Goal: Task Accomplishment & Management: Use online tool/utility

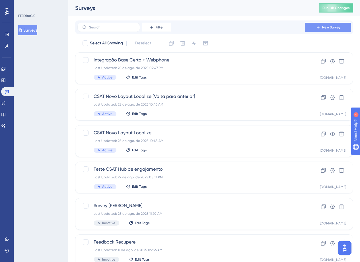
click at [328, 26] on span "New Survey" at bounding box center [331, 27] width 18 height 5
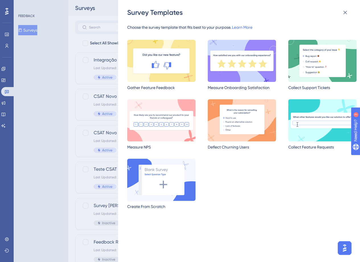
click at [177, 184] on img at bounding box center [161, 180] width 68 height 42
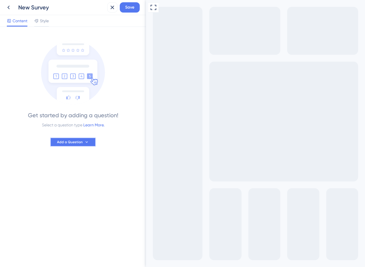
click at [82, 145] on button "Add a Question" at bounding box center [73, 141] width 46 height 9
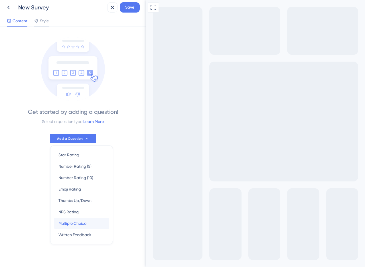
click at [73, 226] on span "Multiple Choice" at bounding box center [72, 223] width 28 height 7
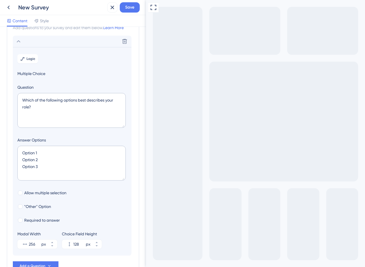
scroll to position [33, 0]
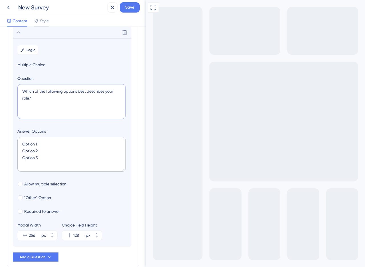
click at [39, 92] on textarea "Which of the following options best describes your role?" at bounding box center [71, 101] width 108 height 35
click at [39, 91] on textarea "Which of the following options best describes your role?" at bounding box center [71, 101] width 108 height 35
paste textarea "A pensar no seu uso das nossas ferramentas de análise de crédito no último mês,…"
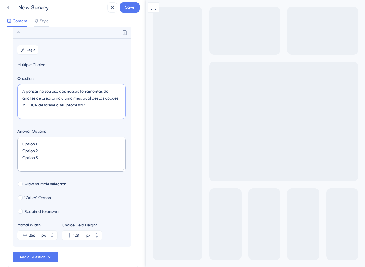
type textarea "A pensar no seu uso das nossas ferramentas de análise de crédito no último mês,…"
drag, startPoint x: 75, startPoint y: 160, endPoint x: 22, endPoint y: 133, distance: 59.1
click at [22, 133] on div "Answer Options Option 1 Option 2 Option 3" at bounding box center [71, 151] width 109 height 46
paste textarea "(A) Eu uso principalmente (ou somente) o Score Restritivo. (B) Eu uso principal…"
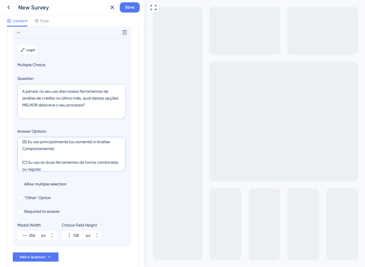
click at [37, 156] on textarea "(A) Eu uso principalmente (ou somente) o Score Restritivo. (B) Eu uso principal…" at bounding box center [71, 154] width 108 height 35
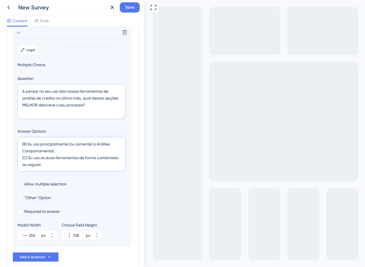
scroll to position [16, 0]
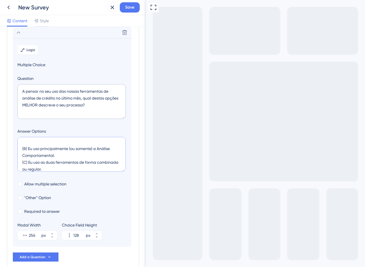
click at [28, 142] on textarea "(A) Eu uso principalmente (ou somente) o Score Restritivo. (B) Eu uso principal…" at bounding box center [71, 154] width 108 height 35
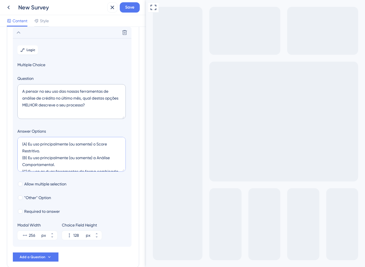
drag, startPoint x: 27, startPoint y: 144, endPoint x: 0, endPoint y: 142, distance: 26.8
click at [0, 142] on div "Survey Questions Add questions to your survey and edit them below. Learn More D…" at bounding box center [73, 147] width 146 height 240
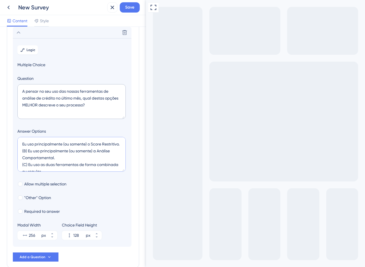
drag, startPoint x: 27, startPoint y: 159, endPoint x: 9, endPoint y: 158, distance: 18.5
click at [9, 158] on div "Survey Questions Add questions to your survey and edit them below. Learn More D…" at bounding box center [73, 133] width 132 height 267
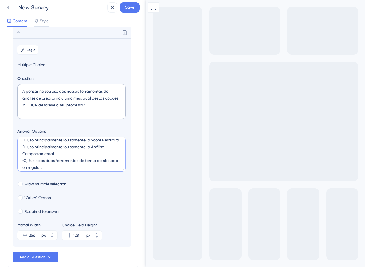
scroll to position [9, 0]
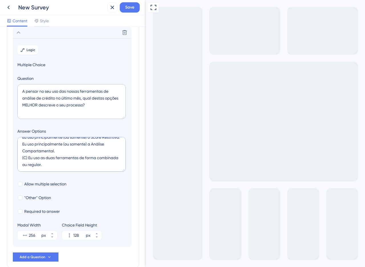
drag, startPoint x: 29, startPoint y: 162, endPoint x: 13, endPoint y: 162, distance: 16.0
click at [13, 162] on section "Logic Multiple Choice Question A pensar no seu uso das nossas ferramentas de an…" at bounding box center [72, 142] width 119 height 208
type textarea "Eu uso principalmente (ou somente) o Score Restritivo. Eu uso principalmente (o…"
click at [50, 234] on icon at bounding box center [51, 233] width 3 height 3
click at [52, 236] on icon at bounding box center [52, 236] width 2 height 1
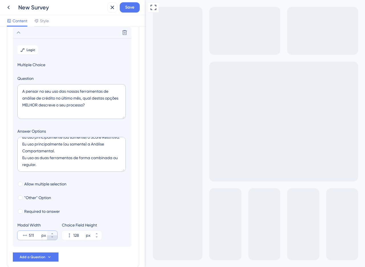
type input "510"
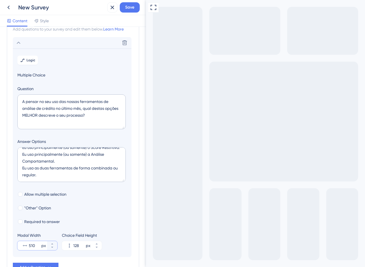
scroll to position [0, 0]
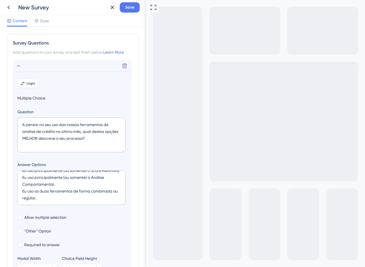
click at [30, 84] on span "Logic" at bounding box center [30, 83] width 9 height 5
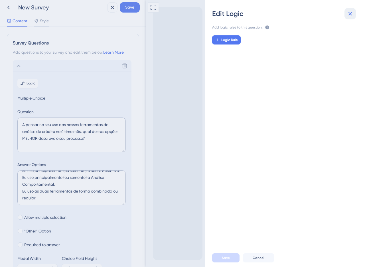
click at [348, 12] on icon at bounding box center [350, 14] width 4 height 4
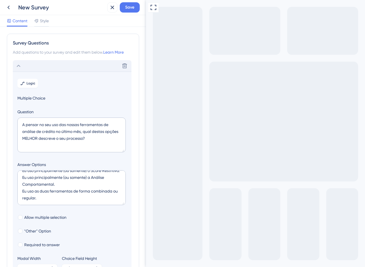
click at [20, 68] on icon at bounding box center [18, 65] width 7 height 7
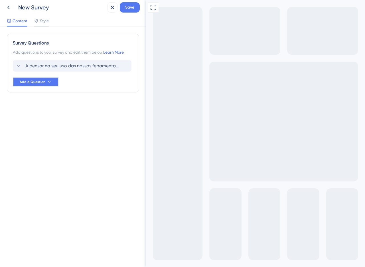
click at [35, 83] on span "Add a Question" at bounding box center [33, 81] width 26 height 5
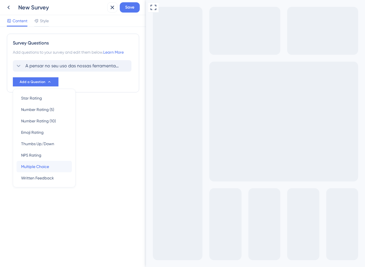
click at [48, 165] on span "Multiple Choice" at bounding box center [35, 166] width 28 height 7
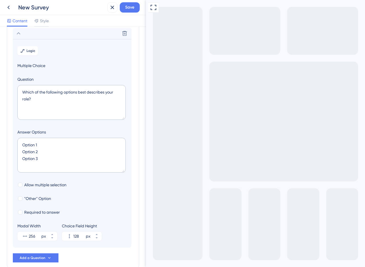
scroll to position [49, 0]
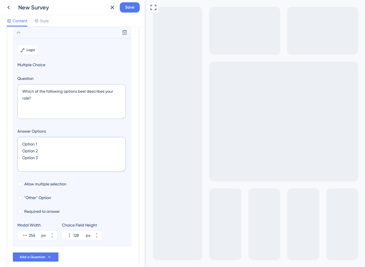
drag, startPoint x: 44, startPoint y: 140, endPoint x: 7, endPoint y: 138, distance: 37.1
click at [7, 138] on div "Survey Questions Add questions to your survey and edit them below. Learn More A…" at bounding box center [73, 125] width 132 height 283
drag, startPoint x: 41, startPoint y: 102, endPoint x: 13, endPoint y: 83, distance: 33.0
click at [13, 83] on section "Logic Multiple Choice Question Which of the following options best describes yo…" at bounding box center [72, 142] width 119 height 208
paste textarea "Qual é o principal motivo para o Score Restritivo ser a sua ferramenta principal"
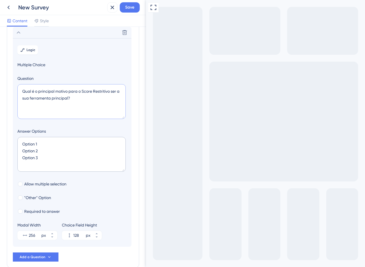
type textarea "Qual é o principal motivo para o Score Restritivo ser a sua ferramenta principa…"
drag, startPoint x: 53, startPoint y: 161, endPoint x: 20, endPoint y: 139, distance: 40.1
click at [20, 139] on textarea "Option 1 Option 2 Option 3" at bounding box center [71, 154] width 108 height 35
paste textarea "( ) O processo interno da minha empresa exige a consulta de negativações (polít…"
type textarea "( ) O processo interno da minha empresa exige a consulta de negativações (polít…"
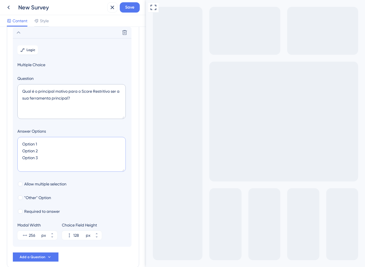
type input "216"
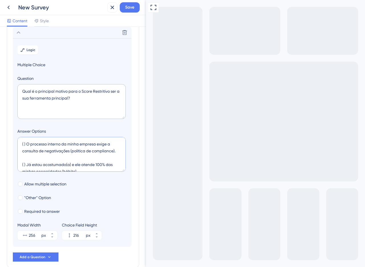
drag, startPoint x: 26, startPoint y: 144, endPoint x: 10, endPoint y: 141, distance: 16.2
click at [10, 141] on div "Survey Questions Add questions to your survey and edit them below. Learn More A…" at bounding box center [73, 125] width 132 height 283
drag, startPoint x: 28, startPoint y: 166, endPoint x: 10, endPoint y: 163, distance: 18.4
click at [10, 163] on div "Survey Questions Add questions to your survey and edit them below. Learn More A…" at bounding box center [73, 125] width 132 height 283
drag, startPoint x: 26, startPoint y: 164, endPoint x: 11, endPoint y: 159, distance: 16.3
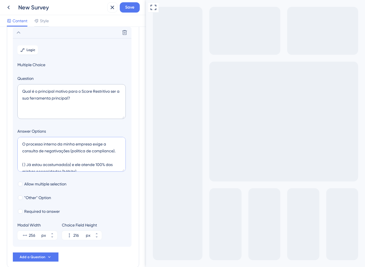
click at [11, 159] on div "Survey Questions Add questions to your survey and edit them below. Learn More A…" at bounding box center [73, 125] width 132 height 283
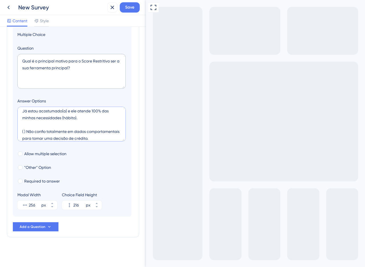
scroll to position [17, 0]
click at [28, 129] on textarea "O processo interno da minha empresa exige a consulta de negativações (política …" at bounding box center [71, 124] width 108 height 35
click at [26, 130] on textarea "O processo interno da minha empresa exige a consulta de negativações (política …" at bounding box center [71, 124] width 108 height 35
drag, startPoint x: 26, startPoint y: 130, endPoint x: 15, endPoint y: 121, distance: 15.0
click at [15, 121] on section "Logic Multiple Choice Question Qual é o principal motivo para o Score Restritiv…" at bounding box center [72, 112] width 119 height 208
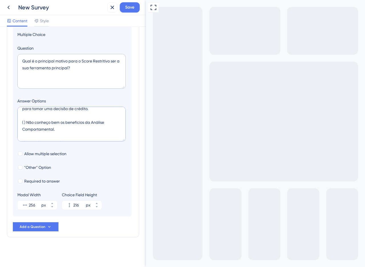
scroll to position [40, 0]
drag, startPoint x: 26, startPoint y: 128, endPoint x: 15, endPoint y: 121, distance: 13.4
click at [15, 121] on section "Logic Multiple Choice Question Qual é o principal motivo para o Score Restritiv…" at bounding box center [72, 112] width 119 height 208
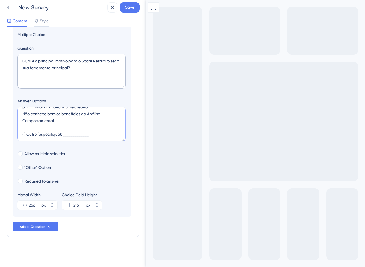
scroll to position [48, 0]
drag, startPoint x: 106, startPoint y: 134, endPoint x: 23, endPoint y: 129, distance: 83.3
click at [23, 129] on textarea "O processo interno da minha empresa exige a consulta de negativações (política …" at bounding box center [71, 124] width 108 height 35
type textarea "O processo interno da minha empresa exige a consulta de negativações (política …"
type input "172"
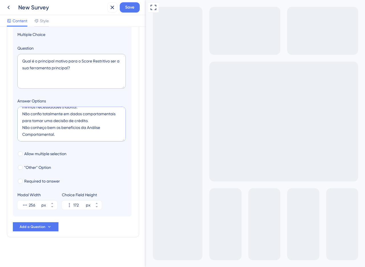
scroll to position [41, 0]
type textarea "O processo interno da minha empresa exige a consulta de negativações (política …"
click at [19, 168] on div at bounding box center [20, 167] width 5 height 5
checkbox input "true"
type input "224"
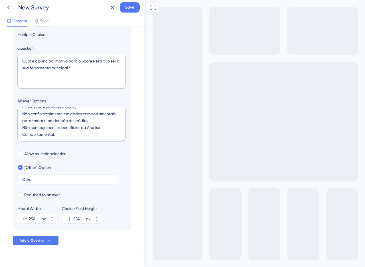
drag, startPoint x: 41, startPoint y: 181, endPoint x: 0, endPoint y: 172, distance: 41.9
click at [0, 172] on div "Survey Questions Add questions to your survey and edit them below. Learn More A…" at bounding box center [73, 147] width 146 height 240
click at [24, 176] on label "Other" at bounding box center [67, 179] width 101 height 10
click at [24, 177] on input "Other" at bounding box center [68, 179] width 92 height 4
click at [24, 176] on label "Other" at bounding box center [67, 179] width 101 height 10
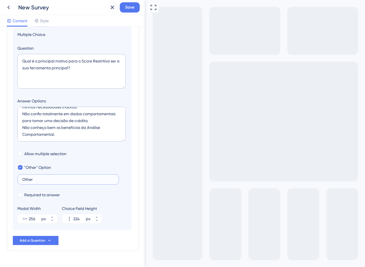
click at [24, 177] on input "Other" at bounding box center [68, 179] width 92 height 4
click at [24, 176] on label "Other" at bounding box center [67, 179] width 101 height 10
click at [24, 177] on input "Other" at bounding box center [68, 179] width 92 height 4
drag, startPoint x: 35, startPoint y: 180, endPoint x: 18, endPoint y: 176, distance: 17.6
click at [18, 176] on label "Other" at bounding box center [67, 179] width 101 height 10
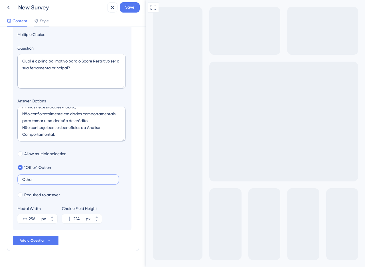
click at [22, 177] on input "Other" at bounding box center [68, 179] width 92 height 4
drag, startPoint x: 56, startPoint y: 177, endPoint x: 0, endPoint y: 176, distance: 56.4
click at [0, 176] on div "Survey Questions Add questions to your survey and edit them below. Learn More A…" at bounding box center [73, 147] width 146 height 240
click at [31, 176] on label "Outro (espe)" at bounding box center [67, 179] width 101 height 10
click at [31, 177] on input "Outro (espe)" at bounding box center [68, 179] width 92 height 4
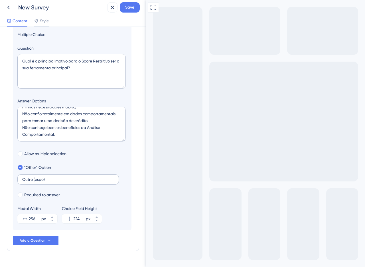
click at [31, 176] on label "Outro (espe)" at bounding box center [67, 179] width 101 height 10
click at [31, 177] on input "Outro (espe)" at bounding box center [68, 179] width 92 height 4
click at [31, 176] on label "Outro (espe)" at bounding box center [67, 179] width 101 height 10
click at [31, 177] on input "Outro (espe)" at bounding box center [68, 179] width 92 height 4
click at [46, 180] on input "Outro (espe)" at bounding box center [68, 179] width 92 height 4
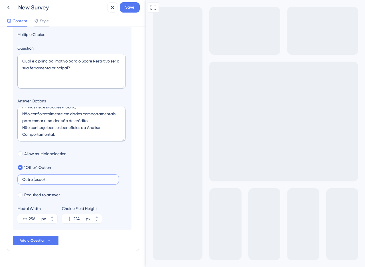
click at [46, 180] on input "Outro (espe)" at bounding box center [68, 179] width 92 height 4
paste input "cifique):"
type input "Outro (especifique)"
click at [255, 199] on div "Full Screen Preview" at bounding box center [255, 194] width 219 height 388
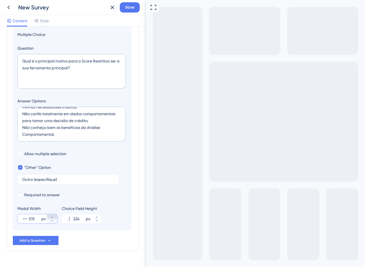
click at [51, 216] on icon at bounding box center [51, 216] width 3 height 3
click at [50, 221] on icon at bounding box center [51, 219] width 3 height 3
click at [51, 217] on icon at bounding box center [51, 216] width 3 height 3
click at [51, 222] on icon at bounding box center [51, 219] width 3 height 3
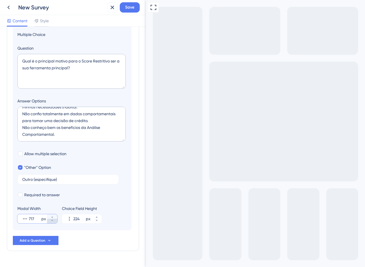
click at [51, 222] on icon at bounding box center [51, 219] width 3 height 3
click at [52, 215] on icon at bounding box center [51, 216] width 3 height 3
type input "718"
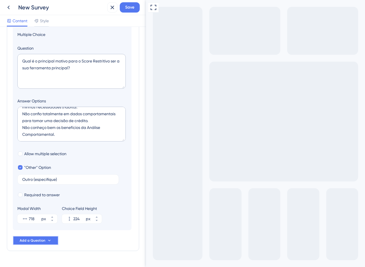
click at [32, 238] on span "Add a Question" at bounding box center [33, 240] width 26 height 5
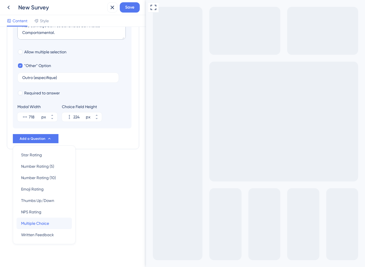
click at [32, 223] on span "Multiple Choice" at bounding box center [35, 223] width 28 height 7
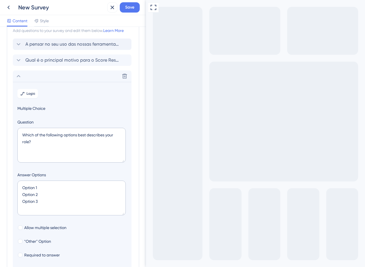
scroll to position [0, 0]
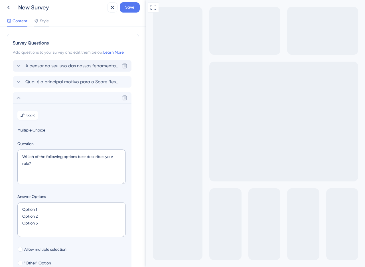
click at [72, 66] on span "A pensar no seu uso das nossas ferramentas de análise de crédito no último mês,…" at bounding box center [72, 65] width 94 height 7
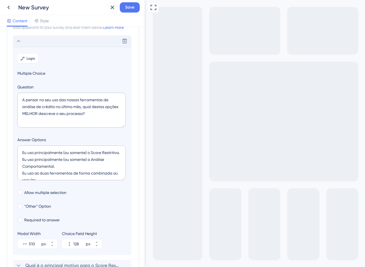
scroll to position [33, 0]
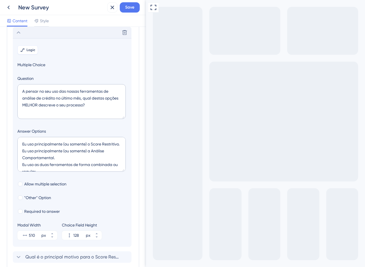
click at [29, 50] on span "Logic" at bounding box center [30, 50] width 9 height 5
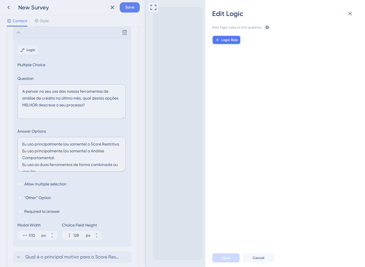
click at [228, 41] on span "Logic Rule" at bounding box center [229, 40] width 17 height 5
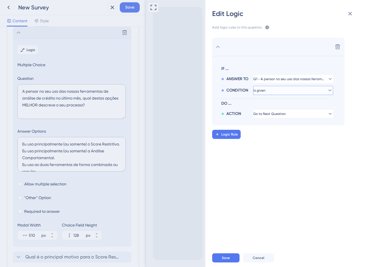
click at [265, 91] on span "is given" at bounding box center [259, 90] width 12 height 5
click at [265, 106] on span "is given" at bounding box center [265, 106] width 13 height 7
click at [262, 102] on span "DO ..." at bounding box center [275, 103] width 109 height 7
click at [272, 114] on span "Go to Next Question" at bounding box center [269, 113] width 32 height 5
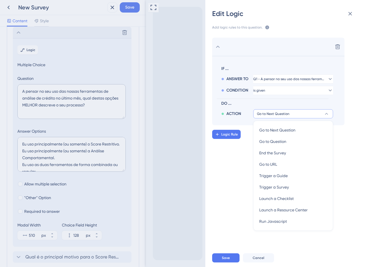
click at [230, 101] on span "DO ..." at bounding box center [275, 103] width 109 height 7
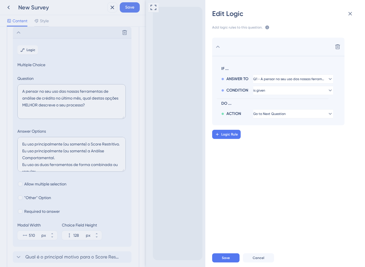
click at [225, 100] on span "DO ..." at bounding box center [275, 103] width 109 height 7
click at [254, 97] on div "IF ... ANSWER TO Q1 - A pensar no seu uso das nossas ferramentas de análise de …" at bounding box center [273, 90] width 112 height 55
click at [328, 96] on section "IF ... ANSWER TO Q1 - A pensar no seu uso das nossas ferramentas de análise de …" at bounding box center [278, 90] width 132 height 69
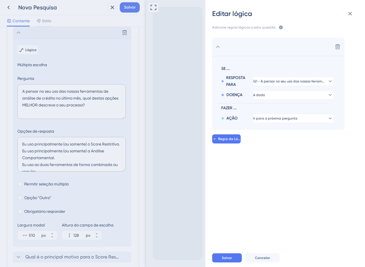
scroll to position [40, 0]
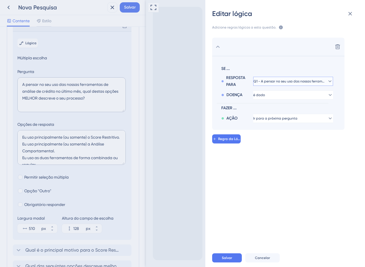
click at [270, 79] on font "Q1 - A pensar no seu uso das nossas ferramentas de análise de crédito no último…" at bounding box center [366, 81] width 226 height 4
click at [270, 79] on font "Q1 - A pensar no seu uso das nossas ferramentas de análise de crédito no último…" at bounding box center [370, 81] width 226 height 4
click at [281, 97] on button "é dado" at bounding box center [293, 94] width 80 height 9
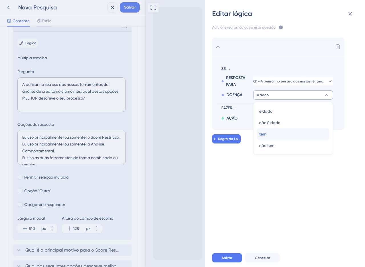
click at [263, 138] on div "tem tem" at bounding box center [293, 133] width 68 height 11
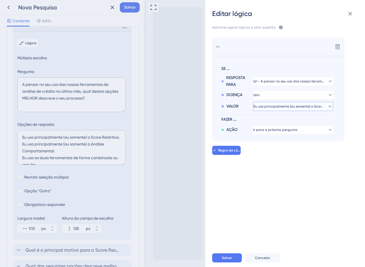
click at [266, 109] on button "Eu uso principalmente (ou somente) o Score Restritivo." at bounding box center [293, 106] width 80 height 9
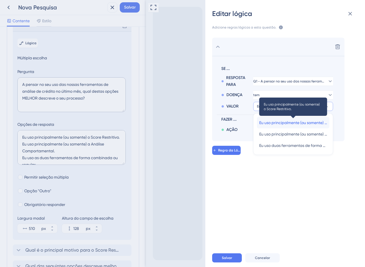
click at [266, 123] on font "Eu uso principalmente (ou somente) o Score Restritivo." at bounding box center [307, 122] width 97 height 5
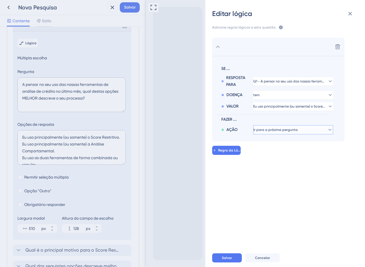
click at [270, 126] on button "Ir para a próxima pergunta" at bounding box center [293, 129] width 80 height 9
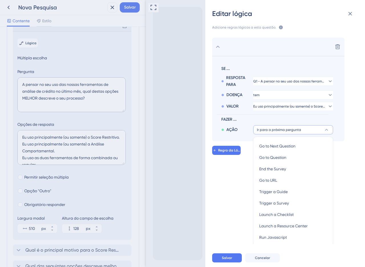
scroll to position [3, 0]
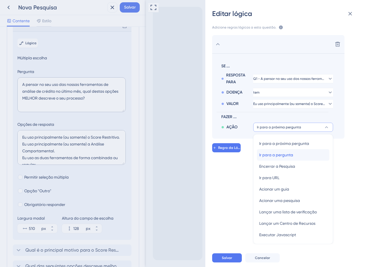
click at [282, 156] on font "Ir para a pergunta" at bounding box center [276, 154] width 34 height 5
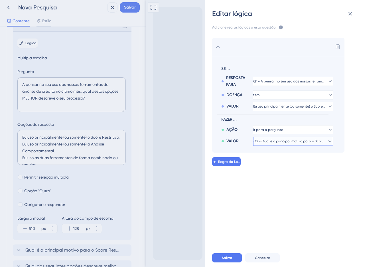
click at [272, 142] on font "Q2 - Qual é o principal motivo para o Score Restritivo ser sua ferramenta princ…" at bounding box center [320, 141] width 134 height 4
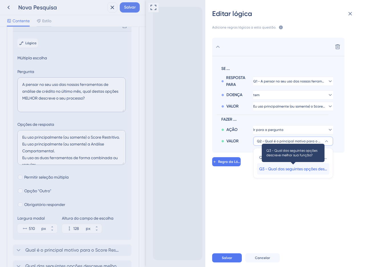
click at [282, 167] on font "Q3 - Qual das seguintes opções descreve melhor sua função?" at bounding box center [315, 168] width 112 height 5
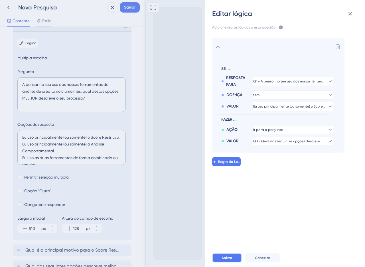
click at [229, 256] on font "Salvar" at bounding box center [227, 258] width 10 height 4
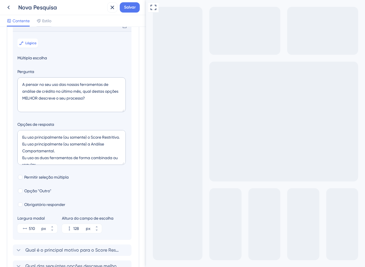
scroll to position [41, 0]
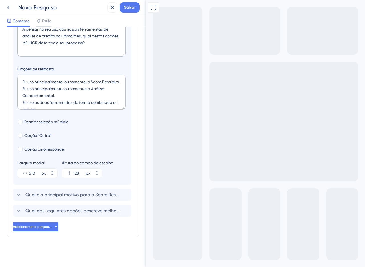
scroll to position [0, 0]
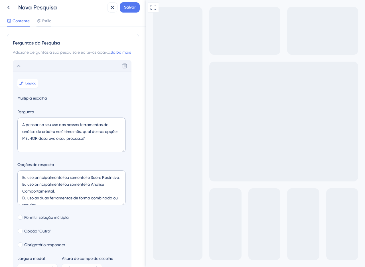
click at [18, 64] on div "Perguntas da Pesquisa Adicione perguntas à sua pesquisa e edite-as abaixo. Saib…" at bounding box center [73, 183] width 132 height 299
click at [17, 69] on icon at bounding box center [18, 65] width 7 height 7
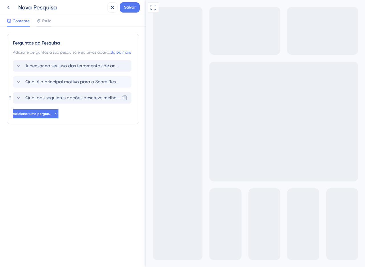
click at [42, 100] on font "Qual das seguintes opções descreve melhor sua função?" at bounding box center [84, 97] width 119 height 5
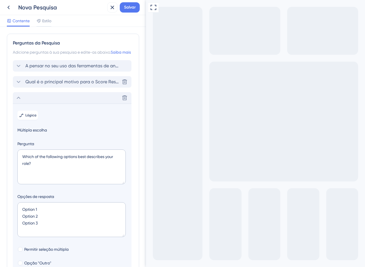
click at [62, 84] on font "Qual é o principal motivo para o Score Restritivo ser sua ferramenta principal?" at bounding box center [107, 81] width 165 height 5
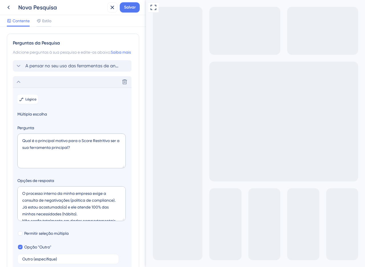
click at [21, 85] on icon at bounding box center [18, 81] width 7 height 7
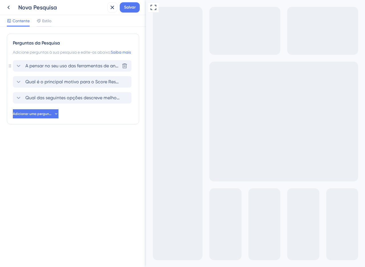
click at [81, 68] on font "A pensar no seu uso das ferramentas de análise de crédito no último mês, quais …" at bounding box center [161, 65] width 273 height 5
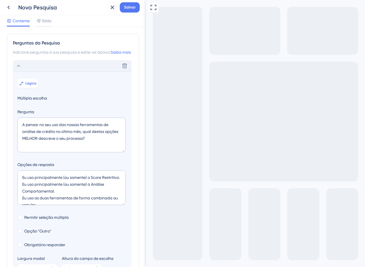
scroll to position [40, 0]
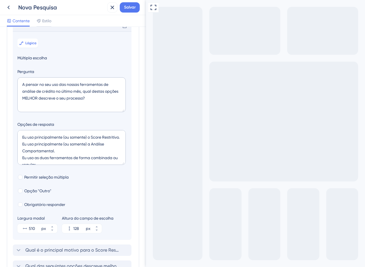
click at [152, 262] on icon "Go to Question 2" at bounding box center [149, 270] width 5 height 5
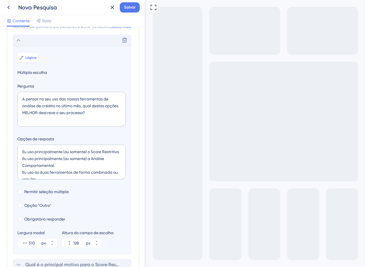
scroll to position [0, 0]
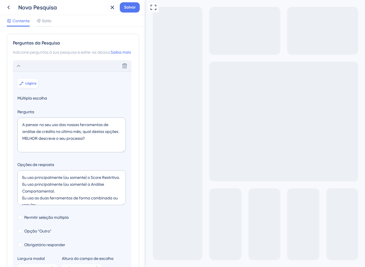
click at [28, 88] on button "Lógica" at bounding box center [27, 83] width 21 height 9
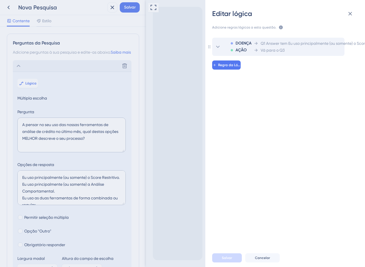
click at [248, 47] on div "AÇÃO" at bounding box center [240, 50] width 21 height 7
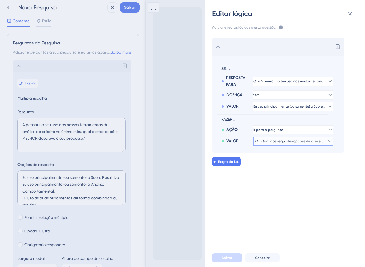
click at [278, 144] on button "Q3 - Qual das seguintes opções descreve melhor sua função?" at bounding box center [293, 140] width 80 height 9
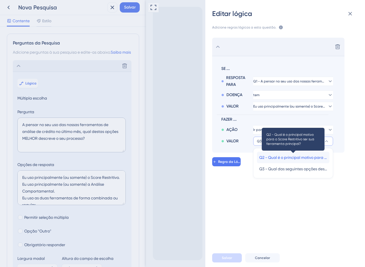
click at [281, 156] on font "Q2 - Qual é o principal motivo para o Score Restritivo ser sua ferramenta princ…" at bounding box center [334, 157] width 151 height 5
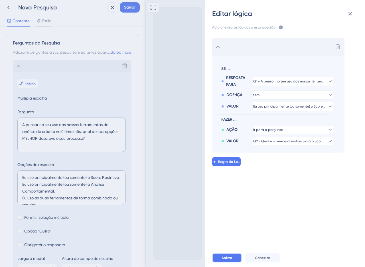
drag, startPoint x: 229, startPoint y: 260, endPoint x: 83, endPoint y: 260, distance: 145.9
click at [229, 260] on button "Salvar" at bounding box center [227, 257] width 30 height 9
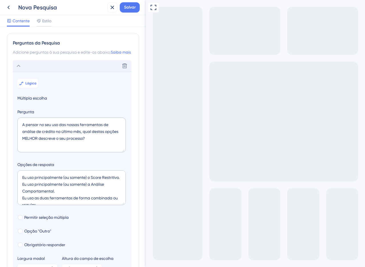
click at [152, 262] on icon "Go to Question 2" at bounding box center [149, 270] width 5 height 5
click at [22, 69] on div "Excluir" at bounding box center [72, 65] width 119 height 11
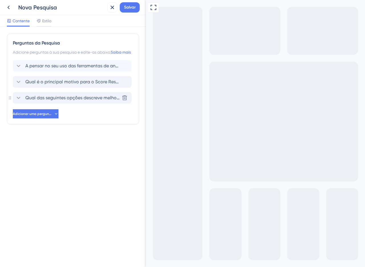
click at [46, 101] on span "Qual das seguintes opções descreve melhor sua função?" at bounding box center [72, 97] width 94 height 7
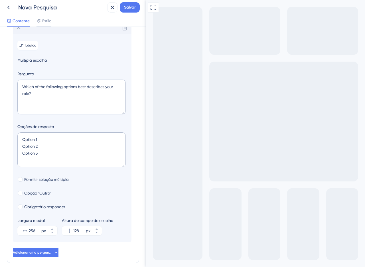
scroll to position [72, 0]
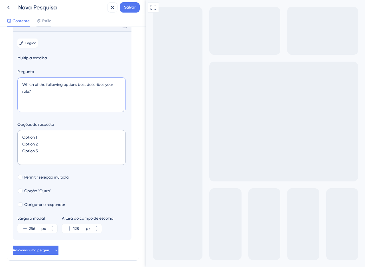
drag, startPoint x: 51, startPoint y: 98, endPoint x: 0, endPoint y: 57, distance: 65.2
click at [0, 57] on div "Perguntas da Pesquisa Adicione perguntas à sua pesquisa e edite-as abaixo. Saib…" at bounding box center [73, 147] width 146 height 240
paste textarea "Qual foi o maior benefício que o fez adotar a Análise Comportamental como a sua…"
type textarea "Qual foi o maior benefício que o fez adotar a Análise Comportamental como a sua…"
drag, startPoint x: 45, startPoint y: 154, endPoint x: 2, endPoint y: 141, distance: 44.8
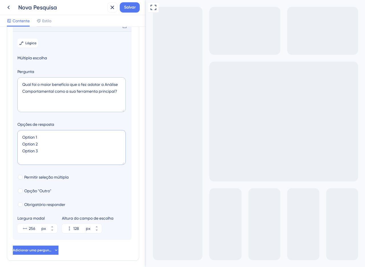
click at [2, 141] on div "Perguntas da Pesquisa Adicione perguntas à sua pesquisa e edite-as abaixo. Saib…" at bounding box center [73, 147] width 146 height 240
paste textarea "( ) Consegui aprovar mais clientes bons que antes seriam negados (aumento de co…"
type textarea "( ) Consegui aprovar mais clientes bons que antes seriam negados (aumento de co…"
type input "172"
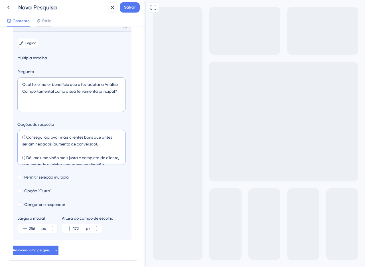
scroll to position [50, 0]
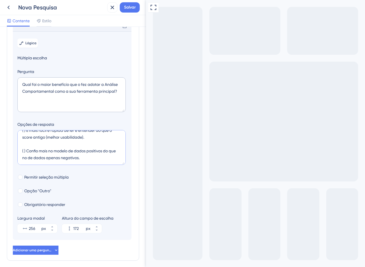
click at [32, 156] on textarea "( ) Consegui aprovar mais clientes bons que antes seriam negados (aumento de co…" at bounding box center [71, 147] width 108 height 35
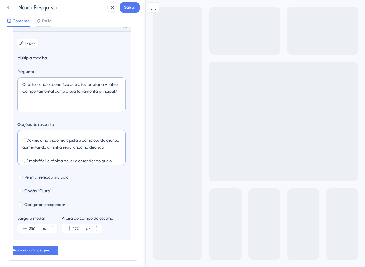
scroll to position [0, 0]
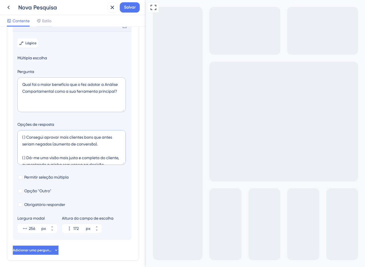
drag, startPoint x: 26, startPoint y: 148, endPoint x: 18, endPoint y: 136, distance: 15.3
click at [18, 136] on div "Opções de resposta ( ) Consegui aprovar mais clientes bons que antes seriam neg…" at bounding box center [71, 144] width 109 height 46
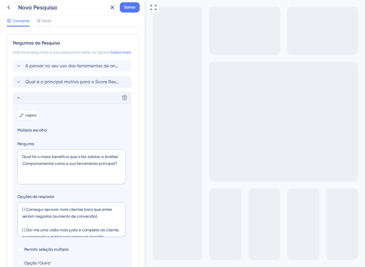
click at [35, 218] on textarea "( ) Consegui aprovar mais clientes bons que antes seriam negados (aumento de co…" at bounding box center [71, 219] width 108 height 35
type textarea "Option 1 Option 2 Option 3"
type input "128"
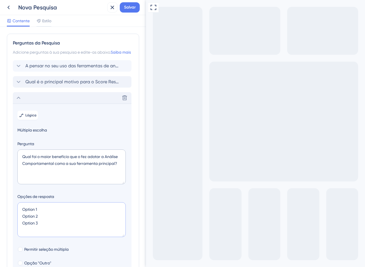
click at [68, 219] on textarea "Option 1 Option 2 Option 3" at bounding box center [71, 219] width 108 height 35
drag, startPoint x: 65, startPoint y: 225, endPoint x: 49, endPoint y: 222, distance: 15.9
click at [33, 203] on div "Opções de resposta Option 1 Option 2 Option 3" at bounding box center [71, 216] width 109 height 46
click at [50, 223] on textarea "Option 1 Option 2 Option 3" at bounding box center [71, 219] width 108 height 35
click at [62, 227] on textarea "Option 1 Option 2 Option 3" at bounding box center [71, 219] width 108 height 35
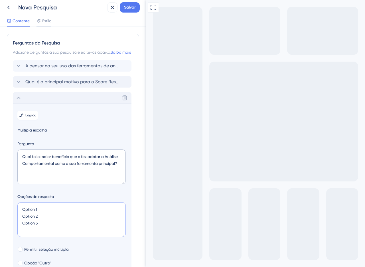
drag, startPoint x: 62, startPoint y: 227, endPoint x: 22, endPoint y: 203, distance: 47.1
click at [22, 203] on div "Opções de resposta Option 1 Option 2 Option 3" at bounding box center [71, 216] width 109 height 46
paste textarea "( ) Consegui aprovar mais clientes bons que antes seriam negados (aumento de co…"
type textarea "( ) Consegui aprovar mais clientes bons que antes seriam negados (aumento de co…"
type input "172"
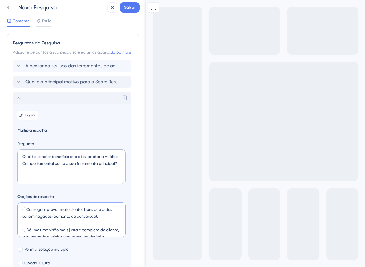
scroll to position [50, 0]
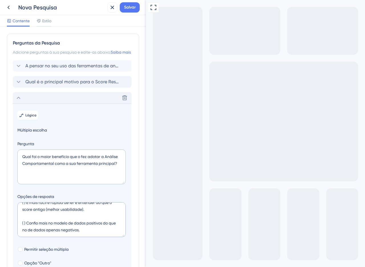
click at [26, 214] on textarea "( ) Consegui aprovar mais clientes bons que antes seriam negados (aumento de co…" at bounding box center [71, 219] width 108 height 35
drag, startPoint x: 27, startPoint y: 234, endPoint x: 20, endPoint y: 224, distance: 11.9
click at [20, 224] on textarea "( ) Consegui aprovar mais clientes bons que antes seriam negados (aumento de co…" at bounding box center [71, 219] width 108 height 35
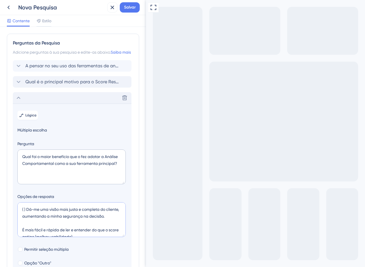
scroll to position [25, 0]
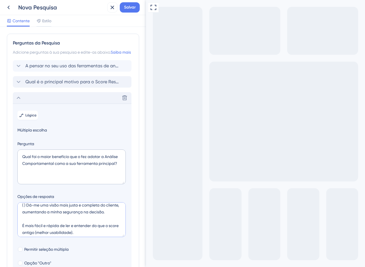
click at [27, 233] on textarea "( ) Consegui aprovar mais clientes bons que antes seriam negados (aumento de co…" at bounding box center [71, 219] width 108 height 35
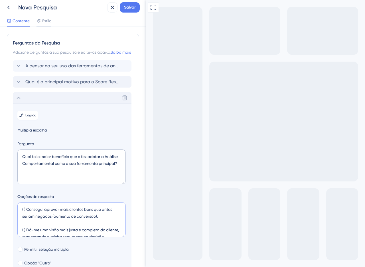
drag, startPoint x: 26, startPoint y: 218, endPoint x: 20, endPoint y: 226, distance: 10.3
click at [20, 226] on textarea "( ) Consegui aprovar mais clientes bons que antes seriam negados (aumento de co…" at bounding box center [71, 219] width 108 height 35
drag, startPoint x: 26, startPoint y: 216, endPoint x: 11, endPoint y: 208, distance: 17.6
click at [11, 208] on div "Perguntas da Pesquisa Adicione perguntas à sua pesquisa e edite-as abaixo. Saib…" at bounding box center [73, 183] width 132 height 299
type textarea "Consegui aprovar mais clientes bons que antes seriam negados (aumento de conver…"
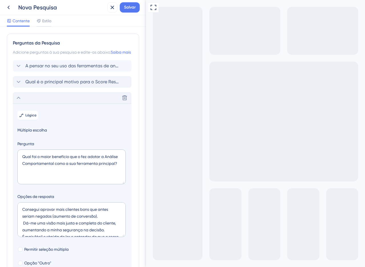
click at [252, 207] on div "Visualização em tela cheia" at bounding box center [255, 191] width 219 height 382
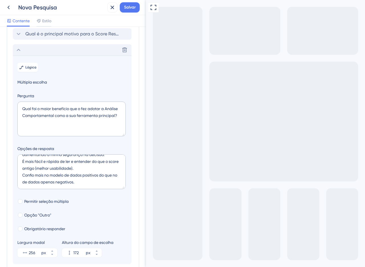
scroll to position [72, 0]
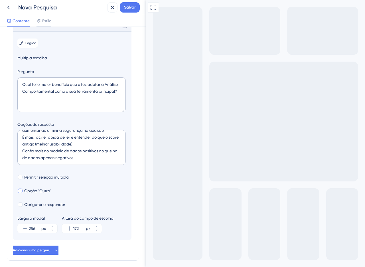
click at [36, 193] on font "Opção "Outro"" at bounding box center [37, 190] width 27 height 5
checkbox input "true"
type input "224"
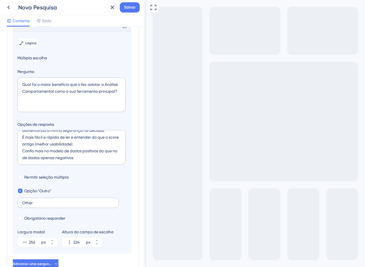
click at [38, 208] on label "Other" at bounding box center [67, 202] width 101 height 10
click at [38, 205] on input "Other" at bounding box center [68, 203] width 92 height 4
click at [38, 208] on label "Other" at bounding box center [67, 202] width 101 height 10
click at [38, 205] on input "Other" at bounding box center [68, 203] width 92 height 4
click at [38, 208] on label "Other" at bounding box center [67, 202] width 101 height 10
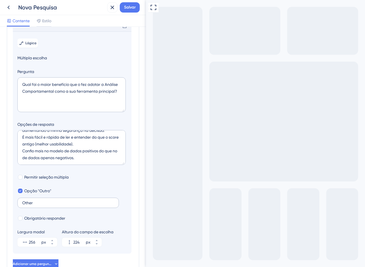
click at [38, 205] on input "Other" at bounding box center [68, 203] width 92 height 4
click at [34, 205] on input "Other" at bounding box center [68, 203] width 92 height 4
paste input "( ) Outro (especifique): _____________"
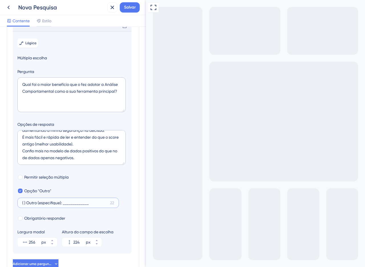
drag, startPoint x: 100, startPoint y: 208, endPoint x: 64, endPoint y: 210, distance: 36.8
click at [64, 205] on input "( ) Outro (especifique): _____________" at bounding box center [64, 203] width 85 height 4
type input "( ) Outro (especifique)"
click at [87, 180] on div "Permitir seleção múltipla" at bounding box center [71, 176] width 109 height 7
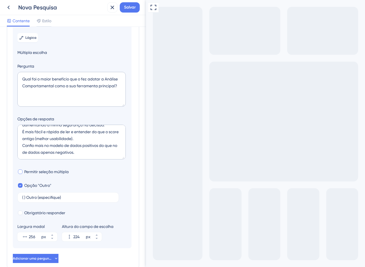
scroll to position [116, 0]
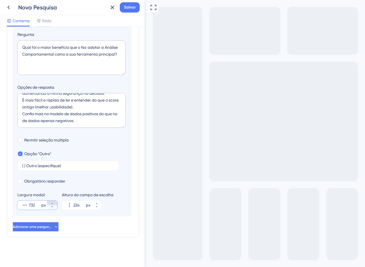
drag, startPoint x: 51, startPoint y: 201, endPoint x: 53, endPoint y: 203, distance: 3.4
click at [53, 203] on icon at bounding box center [51, 202] width 3 height 3
click at [52, 207] on icon at bounding box center [51, 206] width 3 height 3
click at [52, 204] on icon at bounding box center [51, 202] width 3 height 3
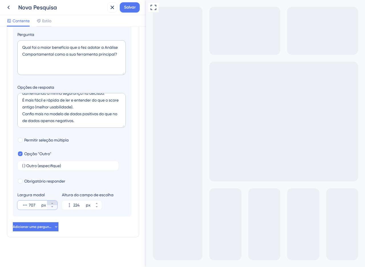
type input "708"
click at [189, 70] on div "Visualização em tela cheia" at bounding box center [255, 190] width 219 height 381
click at [52, 226] on button "Adicionar uma pergunta" at bounding box center [36, 226] width 46 height 9
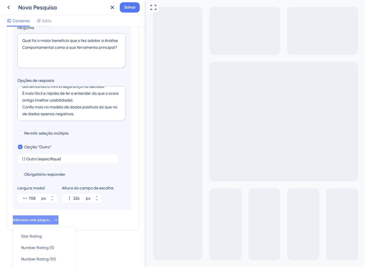
scroll to position [204, 0]
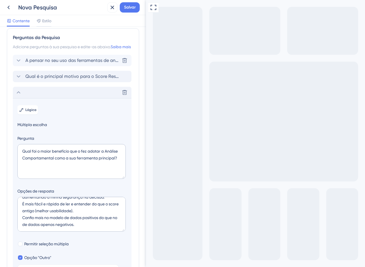
click at [41, 64] on span "A pensar no seu uso das ferramentas de análise de crédito no último mês, quais …" at bounding box center [72, 60] width 94 height 7
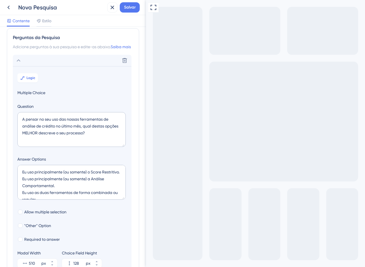
scroll to position [40, 0]
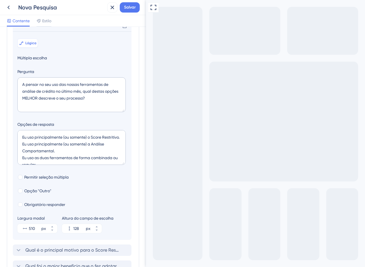
click at [35, 45] on font "Lógica" at bounding box center [30, 43] width 11 height 4
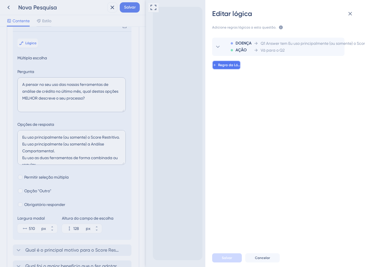
click at [229, 66] on font "Regra da Lógica" at bounding box center [231, 65] width 27 height 4
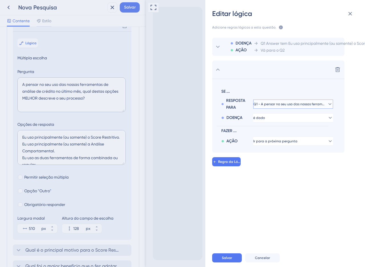
click at [284, 100] on button "Q1 - A pensar no seu uso das nossas ferramentas de análise de crédito no último…" at bounding box center [293, 103] width 80 height 9
click at [223, 113] on div "DOENÇA" at bounding box center [237, 116] width 32 height 9
click at [262, 114] on button "é dado" at bounding box center [293, 117] width 80 height 9
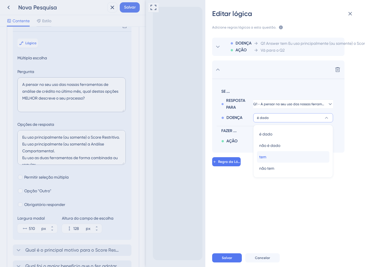
click at [269, 156] on div "tem tem" at bounding box center [293, 156] width 68 height 11
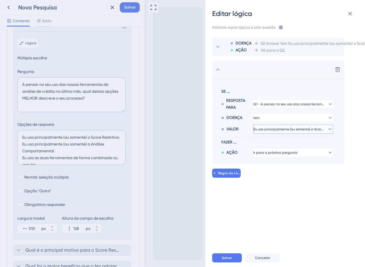
click at [263, 131] on button "Eu uso principalmente (ou somente) o Score Restritivo." at bounding box center [293, 128] width 80 height 9
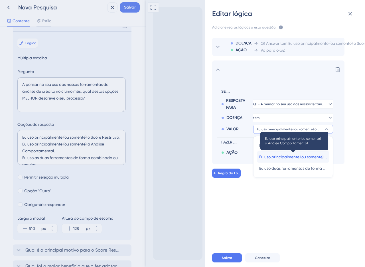
click at [274, 156] on font "Eu uso principalmente (ou somente) a Análise Comportamental." at bounding box center [316, 156] width 115 height 5
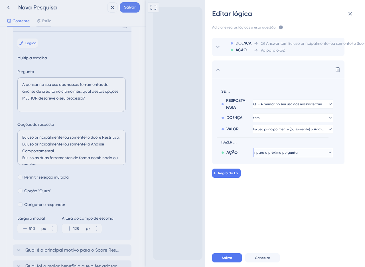
click at [263, 156] on button "Ir para a próxima pergunta" at bounding box center [293, 152] width 80 height 9
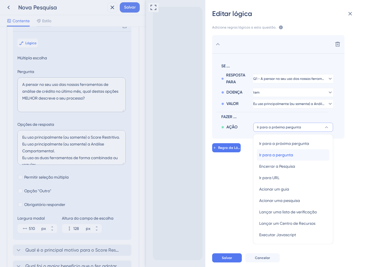
click at [282, 152] on font "Ir para a pergunta" at bounding box center [276, 154] width 34 height 5
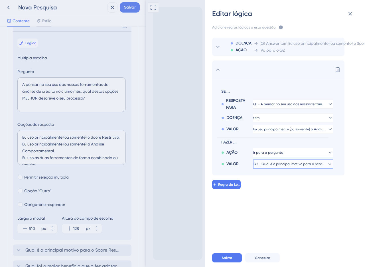
click at [276, 166] on font "Q2 - Qual é o principal motivo para o Score Restritivo ser sua ferramenta princ…" at bounding box center [320, 164] width 134 height 4
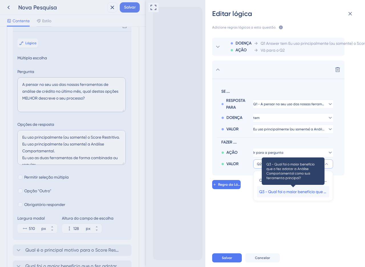
click at [284, 193] on font "Q3 - Qual foi o maior benefício que o fez adotar a Análise Comportamental como …" at bounding box center [357, 191] width 197 height 5
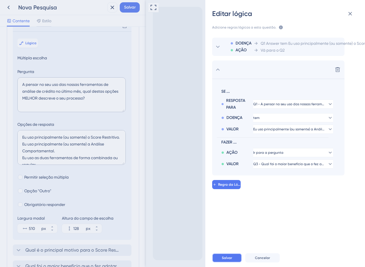
click at [231, 257] on font "Salvar" at bounding box center [227, 258] width 10 height 4
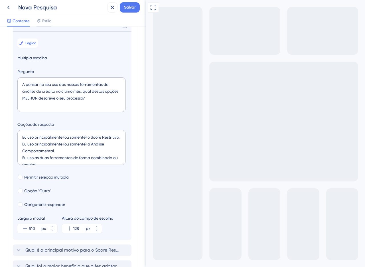
click at [153, 262] on div "Go to Question 1" at bounding box center [149, 270] width 7 height 7
click at [152, 262] on icon "Go to Question 2" at bounding box center [149, 270] width 5 height 5
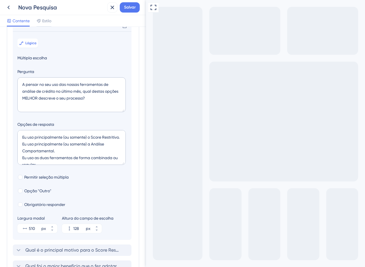
click at [153, 262] on div "Go to Question 1" at bounding box center [149, 270] width 7 height 7
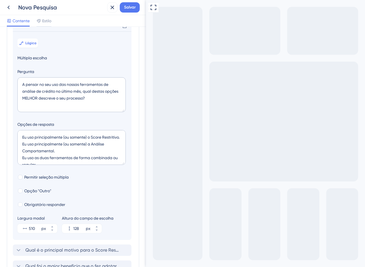
click at [153, 262] on div "Go to Question 2" at bounding box center [149, 270] width 7 height 7
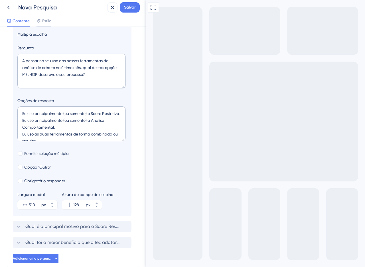
scroll to position [102, 0]
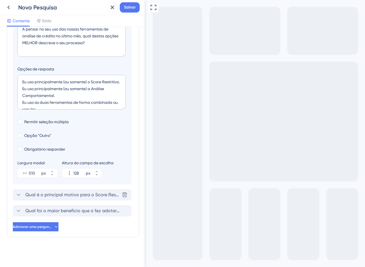
click at [43, 194] on font "Qual é o principal motivo para o Score Restritivo ser sua ferramenta principal?" at bounding box center [107, 194] width 165 height 5
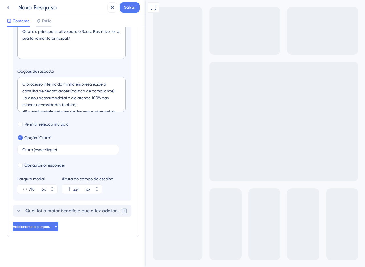
click at [61, 213] on font "Qual foi o maior benefício que o fez adotar a Análise Comportamental como sua f…" at bounding box center [134, 210] width 218 height 5
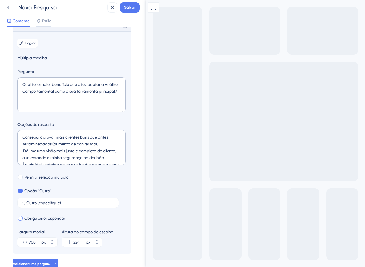
scroll to position [116, 0]
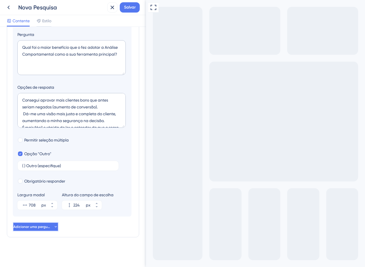
click at [41, 228] on font "Adicionar uma pergunta" at bounding box center [33, 226] width 40 height 4
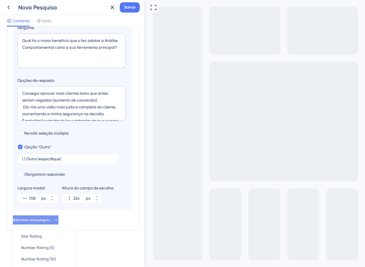
scroll to position [204, 0]
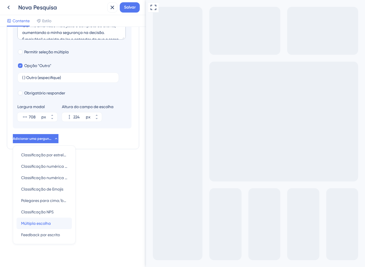
click at [38, 224] on font "Múltipla escolha" at bounding box center [36, 223] width 30 height 5
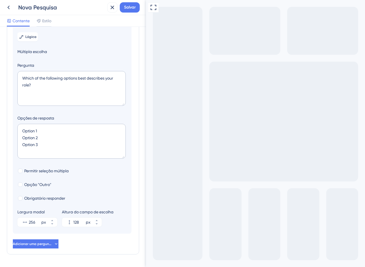
scroll to position [88, 0]
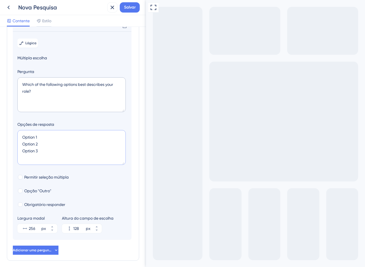
drag, startPoint x: 60, startPoint y: 159, endPoint x: 22, endPoint y: 130, distance: 48.1
click at [22, 130] on div "Opções de resposta Option 1 Option 2 Option 3" at bounding box center [71, 144] width 109 height 46
drag, startPoint x: 62, startPoint y: 101, endPoint x: 15, endPoint y: 86, distance: 48.4
click at [15, 86] on section "Lógica Múltipla escolha Pergunta Which of the following options best describes …" at bounding box center [72, 135] width 119 height 208
paste textarea "Em que tipo de situação considera a Análise Comportamental (A.C.) MAIS útil"
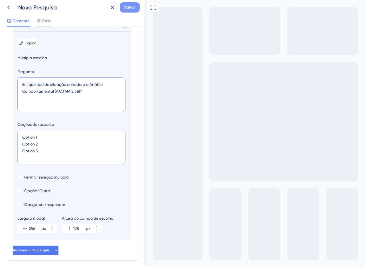
type textarea "Em que tipo de situação considera a Análise Comportamental (A.C.) MAIS útil?"
drag, startPoint x: 42, startPoint y: 161, endPoint x: 10, endPoint y: 135, distance: 41.4
click at [10, 135] on div "Perguntas da Pesquisa Adicione perguntas à sua pesquisa e edite-as abaixo. Saib…" at bounding box center [73, 103] width 132 height 315
paste textarea "[ ] Como uma "segunda opinião" quando o Score Restritivo (S.R.) é baixo ou limí…"
type textarea "[ ] Como uma "segunda opinião" quando o Score Restritivo (S.R.) é baixo ou limí…"
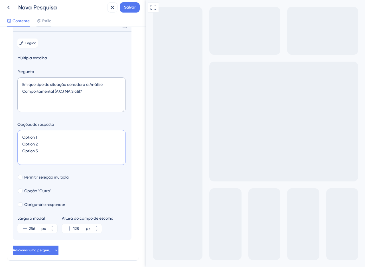
type input "172"
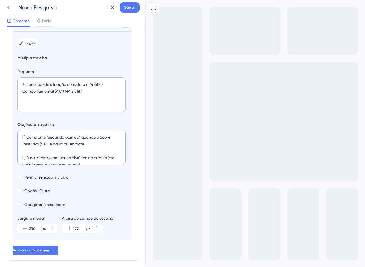
drag, startPoint x: 27, startPoint y: 144, endPoint x: 3, endPoint y: 138, distance: 24.2
click at [3, 138] on div "Perguntas da Pesquisa Adicione perguntas à sua pesquisa e edite-as abaixo. Saib…" at bounding box center [73, 147] width 146 height 240
drag, startPoint x: 26, startPoint y: 165, endPoint x: 14, endPoint y: 157, distance: 14.4
click at [14, 157] on section "Lógica Múltipla escolha Pergunta Em que tipo de situação considera a Análise Co…" at bounding box center [72, 135] width 119 height 208
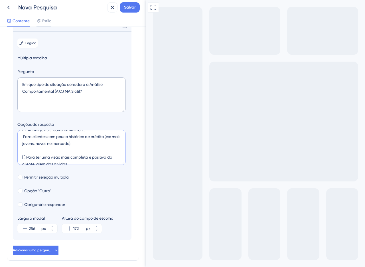
drag, startPoint x: 28, startPoint y: 164, endPoint x: 12, endPoint y: 154, distance: 18.4
click at [12, 154] on div "Perguntas da Pesquisa Adicione perguntas à sua pesquisa e edite-as abaixo. Saib…" at bounding box center [73, 103] width 132 height 315
click at [23, 163] on textarea "Como uma "segunda opinião" quando o Score Restritivo (S.R.) é baixo ou limítrof…" at bounding box center [71, 147] width 108 height 35
drag, startPoint x: 26, startPoint y: 163, endPoint x: 13, endPoint y: 160, distance: 13.3
click at [13, 160] on section "Lógica Múltipla escolha Pergunta Em que tipo de situação considera a Análise Co…" at bounding box center [72, 135] width 119 height 208
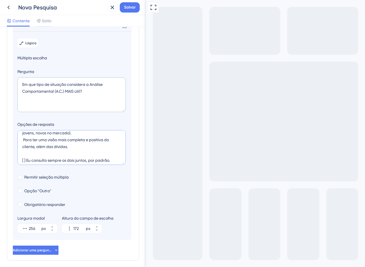
scroll to position [27, 0]
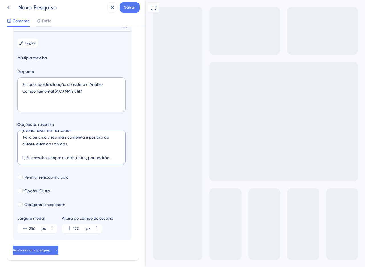
drag, startPoint x: 25, startPoint y: 165, endPoint x: 12, endPoint y: 157, distance: 15.2
click at [12, 157] on div "Perguntas da Pesquisa Adicione perguntas à sua pesquisa e edite-as abaixo. Saib…" at bounding box center [73, 103] width 132 height 315
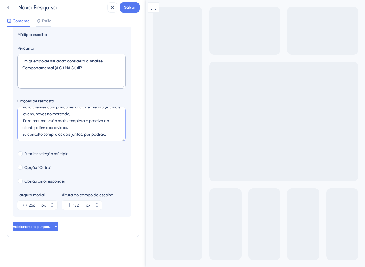
scroll to position [0, 0]
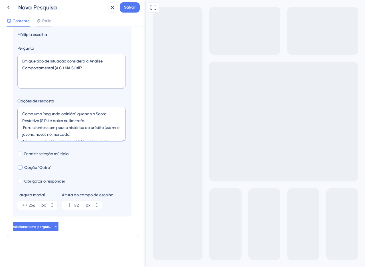
type textarea "Como uma "segunda opinião" quando o Score Restritivo (S.R.) é baixo ou limítrof…"
click at [22, 168] on div at bounding box center [20, 167] width 5 height 5
checkbox input "true"
type input "224"
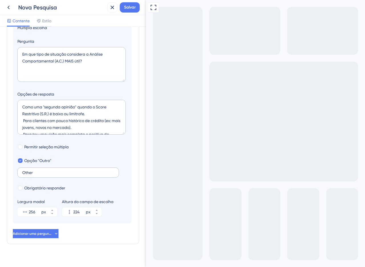
click at [42, 175] on label "Other" at bounding box center [67, 172] width 101 height 10
click at [42, 174] on input "Other" at bounding box center [68, 172] width 92 height 4
click at [42, 175] on label "Other" at bounding box center [67, 172] width 101 height 10
click at [42, 174] on input "Other" at bounding box center [68, 172] width 92 height 4
click at [42, 175] on label "Other" at bounding box center [67, 172] width 101 height 10
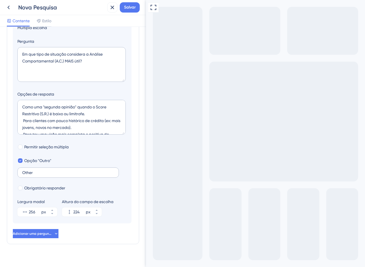
click at [42, 174] on input "Other" at bounding box center [68, 172] width 92 height 4
click at [33, 177] on label "Other" at bounding box center [67, 172] width 101 height 10
click at [33, 174] on input "Other" at bounding box center [68, 172] width 92 height 4
click at [32, 174] on input "Other" at bounding box center [68, 172] width 92 height 4
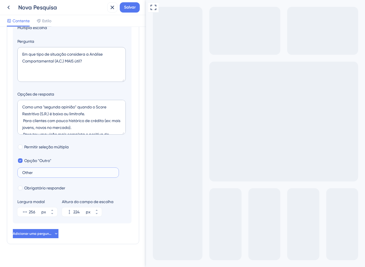
drag, startPoint x: 32, startPoint y: 179, endPoint x: 9, endPoint y: 177, distance: 23.2
click at [9, 177] on div "Perguntas da Pesquisa Adicione perguntas à sua pesquisa e edite-as abaixo. Saib…" at bounding box center [73, 79] width 132 height 328
paste input "utro (especifique)"
type input "Outro (especifique)"
click at [34, 190] on font "Obrigatório responder" at bounding box center [44, 187] width 41 height 5
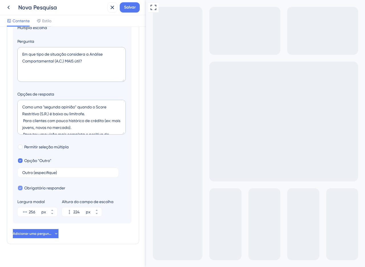
click at [34, 190] on font "Obrigatório responder" at bounding box center [44, 187] width 41 height 5
checkbox input "false"
click at [53, 212] on icon at bounding box center [51, 209] width 3 height 3
type input "257"
click at [46, 190] on font "Obrigatório responder" at bounding box center [44, 187] width 41 height 5
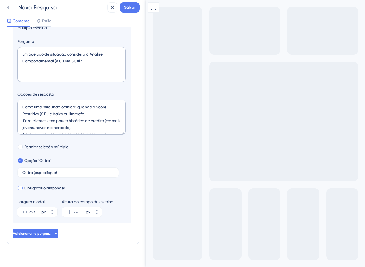
checkbox input "true"
click at [50, 212] on icon at bounding box center [51, 209] width 3 height 3
drag, startPoint x: 50, startPoint y: 218, endPoint x: 55, endPoint y: 217, distance: 5.2
click at [55, 212] on button "635 px" at bounding box center [52, 209] width 10 height 5
click at [55, 212] on button "636 px" at bounding box center [52, 209] width 10 height 5
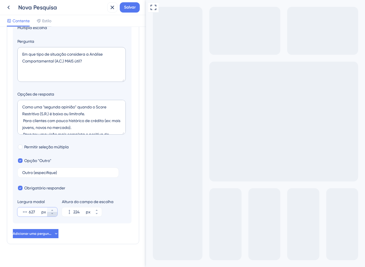
click at [54, 216] on button "627 px" at bounding box center [52, 214] width 10 height 5
click at [54, 216] on button "625 px" at bounding box center [52, 214] width 10 height 5
click at [54, 216] on button "622 px" at bounding box center [52, 214] width 10 height 5
click at [52, 211] on icon at bounding box center [52, 209] width 2 height 1
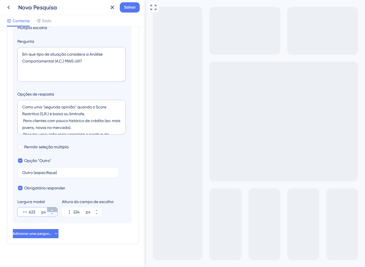
click at [52, 211] on icon at bounding box center [52, 209] width 2 height 1
click at [52, 215] on icon at bounding box center [51, 213] width 3 height 3
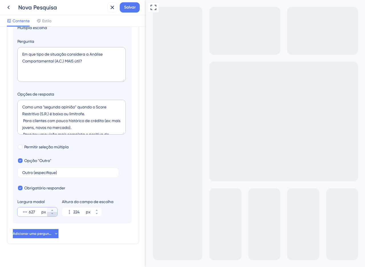
type input "626"
click at [127, 12] on button "Salvar" at bounding box center [130, 7] width 20 height 10
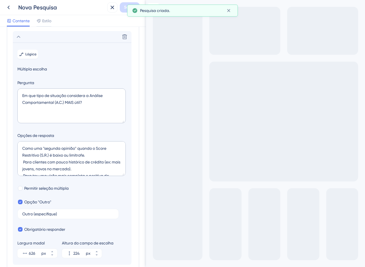
scroll to position [13, 0]
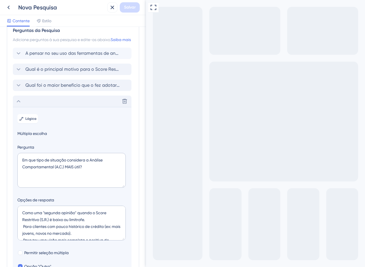
click at [33, 107] on div "Excluir" at bounding box center [72, 100] width 119 height 11
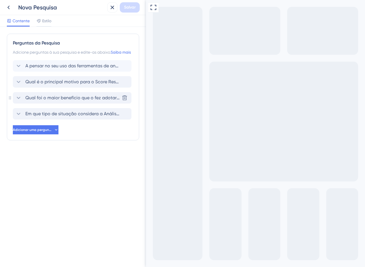
scroll to position [0, 0]
click at [49, 100] on font "Qual foi o maior benefício que o fez adotar a Análise Comportamental como sua f…" at bounding box center [134, 97] width 218 height 5
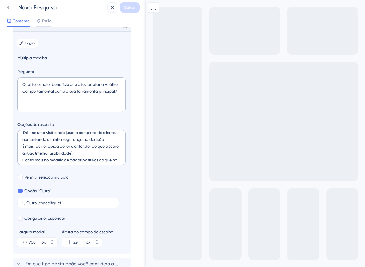
scroll to position [34, 0]
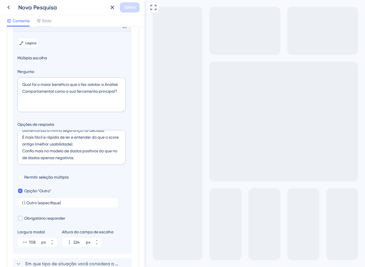
click at [40, 220] on font "Obrigatório responder" at bounding box center [44, 218] width 41 height 5
checkbox input "true"
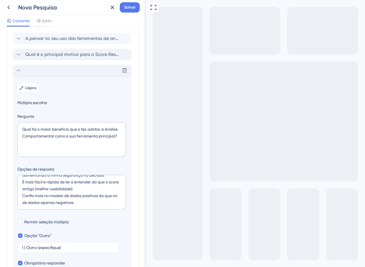
click at [49, 76] on div "Excluir" at bounding box center [72, 70] width 119 height 11
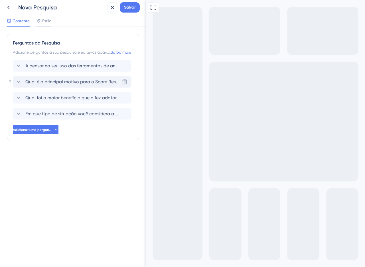
click at [48, 84] on font "Qual é o principal motivo para o Score Restritivo ser sua ferramenta principal?" at bounding box center [107, 81] width 165 height 5
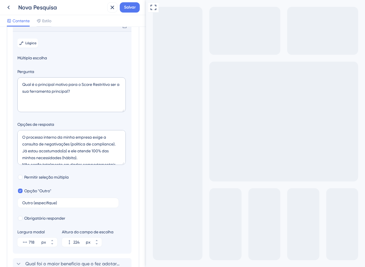
scroll to position [132, 0]
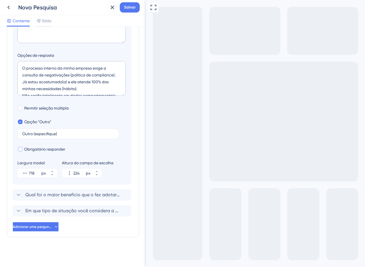
click at [43, 147] on font "Obrigatório responder" at bounding box center [44, 149] width 41 height 5
checkbox input "true"
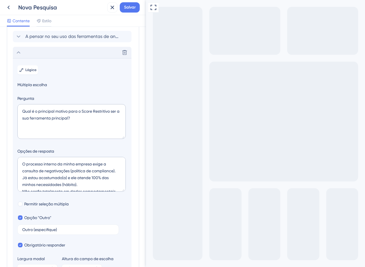
scroll to position [0, 0]
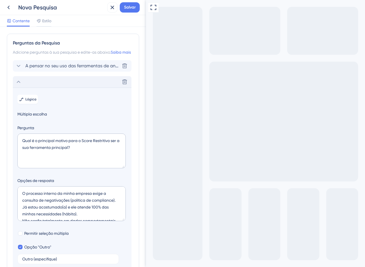
click at [51, 68] on font "A pensar no seu uso das ferramentas de análise de crédito no último mês, quais …" at bounding box center [161, 65] width 273 height 5
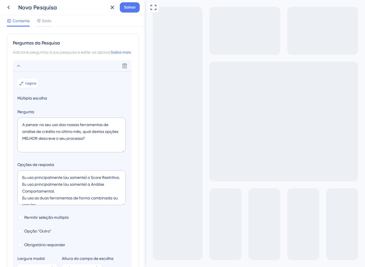
scroll to position [40, 0]
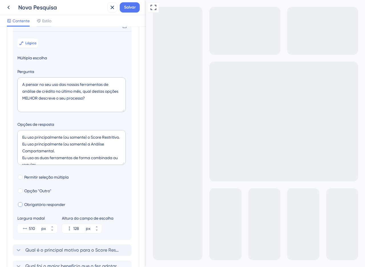
click at [44, 207] on font "Obrigatório responder" at bounding box center [44, 204] width 41 height 5
checkbox input "true"
click at [40, 49] on section "Lógica Múltipla escolha Pergunta A pensar no seu uso das nossas ferramentas de …" at bounding box center [72, 135] width 119 height 208
click at [21, 44] on icon at bounding box center [21, 43] width 3 height 2
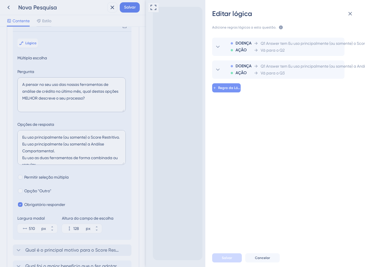
click at [228, 89] on font "Regra da Lógica" at bounding box center [231, 88] width 27 height 4
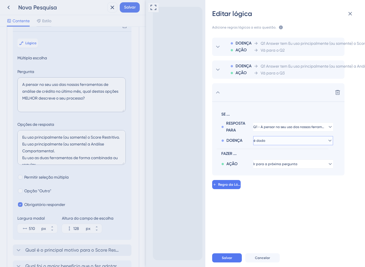
click at [276, 138] on button "é dado" at bounding box center [293, 140] width 80 height 9
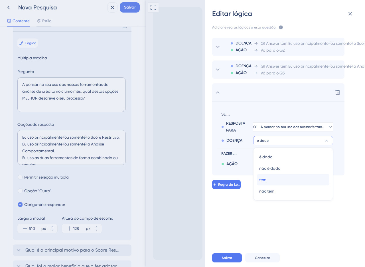
click at [270, 177] on div "tem tem" at bounding box center [293, 179] width 68 height 11
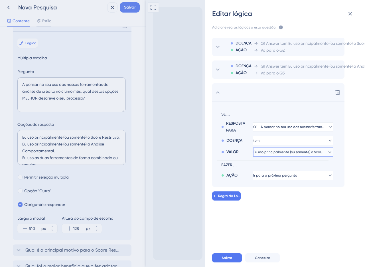
click at [264, 156] on button "Eu uso principalmente (ou somente) o Score Restritivo." at bounding box center [293, 151] width 80 height 9
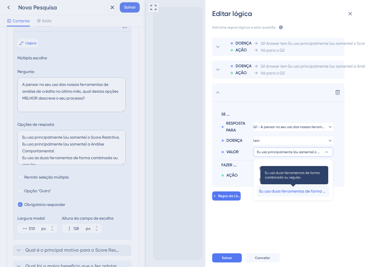
click at [277, 192] on font "Eu uso duas ferramentas de forma combinada ou regular." at bounding box center [311, 191] width 105 height 5
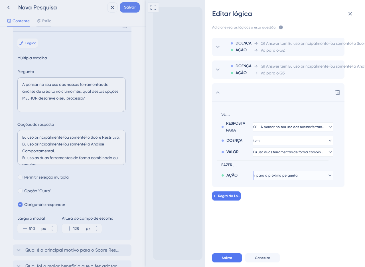
click at [268, 173] on font "Ir para a próxima pergunta" at bounding box center [275, 175] width 44 height 4
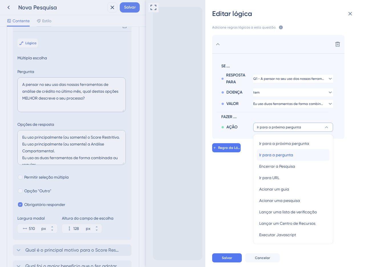
click at [288, 152] on font "Ir para a pergunta" at bounding box center [276, 154] width 34 height 5
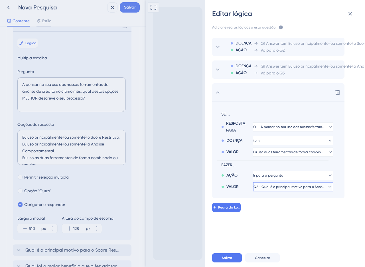
click at [285, 185] on font "Q2 - Qual é o principal motivo para o Score Restritivo ser sua ferramenta princ…" at bounding box center [320, 187] width 134 height 4
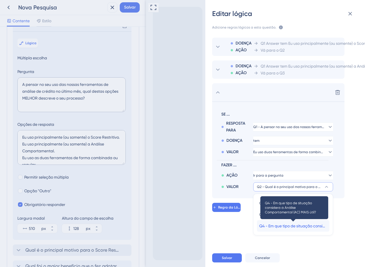
click at [276, 224] on font "Q4 - Em que tipo de situação considera a Análise Comportamental (AC) MAIS útil?" at bounding box center [333, 225] width 149 height 5
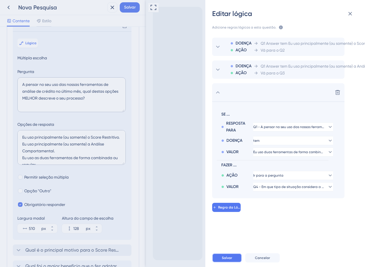
click at [233, 258] on button "Salvar" at bounding box center [227, 257] width 30 height 9
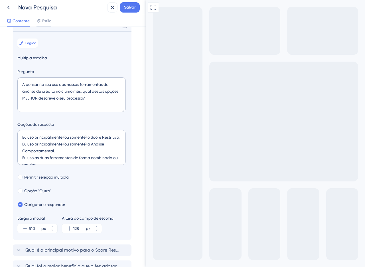
click at [151, 262] on div "Go to Question 1" at bounding box center [149, 270] width 7 height 7
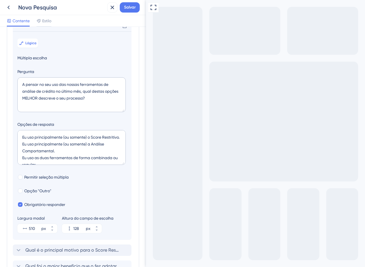
click at [152, 262] on icon "Go to Question 2" at bounding box center [149, 270] width 5 height 5
click at [152, 262] on icon "Go to Question 3" at bounding box center [149, 270] width 5 height 5
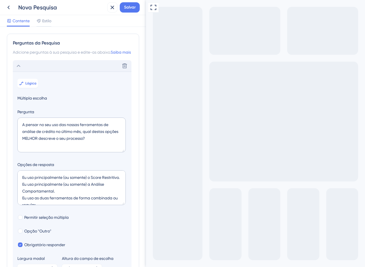
click at [14, 70] on div "Excluir" at bounding box center [72, 65] width 119 height 11
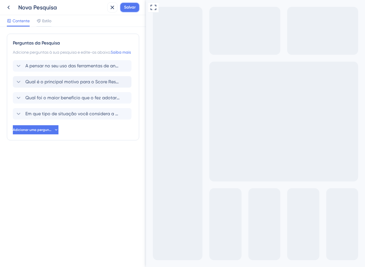
click at [127, 11] on span "Salvar" at bounding box center [130, 7] width 12 height 7
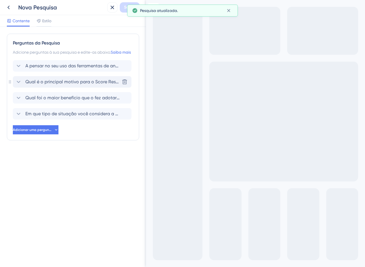
click at [38, 84] on font "Qual é o principal motivo para o Score Restritivo ser sua ferramenta principal?" at bounding box center [107, 81] width 165 height 5
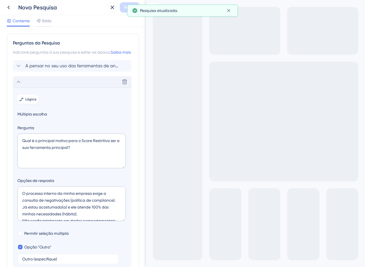
scroll to position [56, 0]
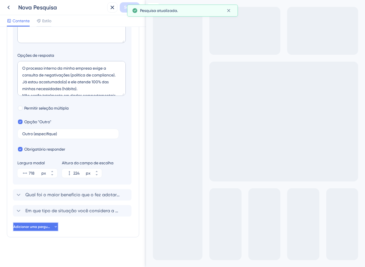
click at [48, 227] on font "Adicionar uma pergunta" at bounding box center [33, 226] width 40 height 4
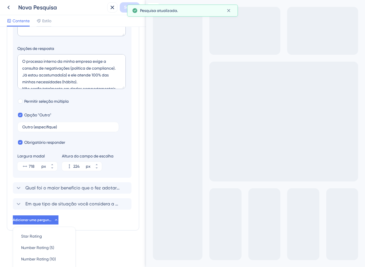
scroll to position [220, 0]
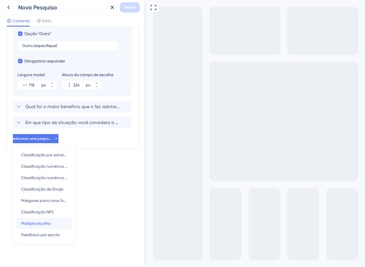
click at [41, 221] on font "Múltipla escolha" at bounding box center [36, 223] width 30 height 5
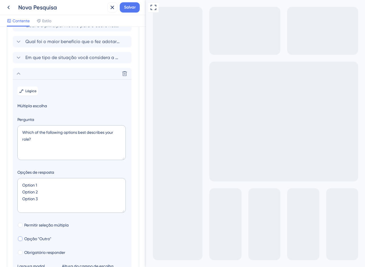
scroll to position [0, 0]
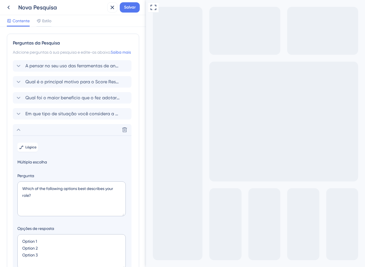
click at [130, 199] on section "Lógica Múltipla escolha Pergunta Which of the following options best describes …" at bounding box center [72, 239] width 119 height 208
drag, startPoint x: 23, startPoint y: 188, endPoint x: 9, endPoint y: 181, distance: 15.7
click at [9, 181] on div "Perguntas da Pesquisa Adicione perguntas à sua pesquisa e edite-as abaixo. Saib…" at bounding box center [73, 199] width 132 height 331
paste textarea "O quão aberto(a) você estaria a testar uma nova ferramenta que pode ajudar a ap…"
type textarea "O quão aberto(a) você estaria a testar uma nova ferramenta que pode ajudar a ap…"
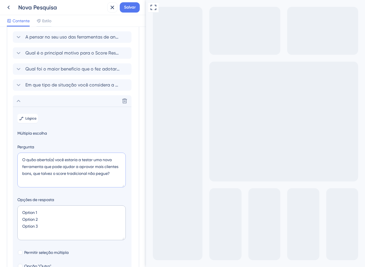
scroll to position [37, 0]
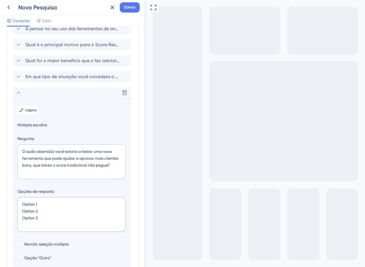
drag, startPoint x: 47, startPoint y: 224, endPoint x: 7, endPoint y: 189, distance: 53.7
click at [7, 189] on div "Perguntas da Pesquisa Adicione perguntas à sua pesquisa e edite-as abaixo. Saib…" at bounding box center [73, 162] width 132 height 331
paste textarea "(1) Totalmente fechado(a) (2) Pouco aberto(a) (3) Neutro(a) (4) Aberto(a) (5) T…"
type textarea "(1) Totalmente fechado(a) (2) Pouco aberto(a) (3) Neutro(a) (4) Aberto(a) (5) T…"
type input "216"
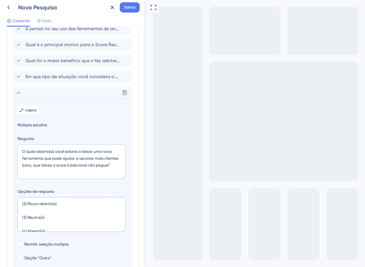
scroll to position [0, 0]
drag, startPoint x: 28, startPoint y: 211, endPoint x: 24, endPoint y: 209, distance: 4.7
click at [24, 209] on textarea "(1) Totalmente fechado(a) (2) Pouco aberto(a) (3) Neutro(a) (4) Aberto(a) (5) T…" at bounding box center [71, 214] width 108 height 35
click at [28, 212] on textarea "(1) Totalmente fechado(a) (2) Pouco aberto(a) (3) Neutro(a) (4) Aberto(a) (5) T…" at bounding box center [71, 214] width 108 height 35
drag, startPoint x: 27, startPoint y: 212, endPoint x: 12, endPoint y: 203, distance: 17.3
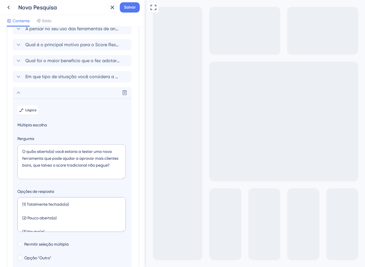
click at [12, 203] on div "Perguntas da Pesquisa Adicione perguntas à sua pesquisa e edite-as abaixo. Saib…" at bounding box center [73, 162] width 132 height 331
click at [20, 208] on textarea "(1) Totalmente fechado(a) (2) Pouco aberto(a) (3) Neutro(a) (4) Aberto(a) (5) T…" at bounding box center [71, 214] width 108 height 35
drag, startPoint x: 26, startPoint y: 212, endPoint x: 14, endPoint y: 209, distance: 12.2
click at [14, 209] on section "Lógica Múltipla escolha Pergunta O quão aberto(a) você estaria a testar uma nov…" at bounding box center [72, 202] width 119 height 208
drag, startPoint x: 26, startPoint y: 226, endPoint x: 8, endPoint y: 226, distance: 18.2
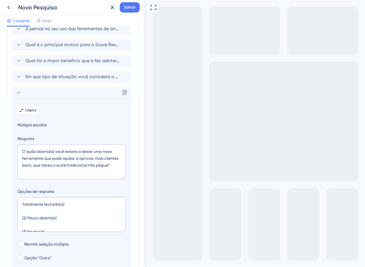
click at [8, 226] on div "Perguntas da Pesquisa Adicione perguntas à sua pesquisa e edite-as abaixo. Saib…" at bounding box center [73, 162] width 132 height 331
click at [23, 220] on textarea "Totalmente fechado(a) Pouco aberto(a) (3) Neutro(a) (4) Aberto(a) (5) Totalment…" at bounding box center [71, 214] width 108 height 35
click at [29, 227] on textarea "Totalmente fechado(a) Pouco aberto(a) (3) Neutro(a) (4) Aberto(a) (5) Totalment…" at bounding box center [71, 214] width 108 height 35
drag, startPoint x: 27, startPoint y: 226, endPoint x: 10, endPoint y: 223, distance: 17.0
click at [10, 223] on div "Perguntas da Pesquisa Adicione perguntas à sua pesquisa e edite-as abaixo. Saib…" at bounding box center [73, 162] width 132 height 331
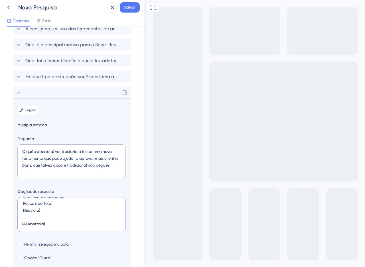
scroll to position [8, 0]
drag, startPoint x: 26, startPoint y: 230, endPoint x: 17, endPoint y: 222, distance: 12.0
click at [17, 222] on textarea "Totalmente fechado(a) Pouco aberto(a) Neutro(a) (4) Aberto(a) (5) Totalmente ab…" at bounding box center [71, 214] width 108 height 35
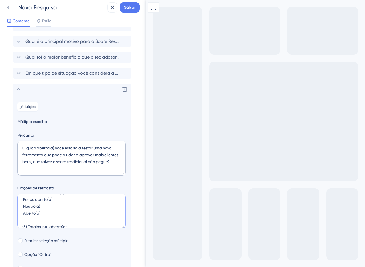
scroll to position [43, 0]
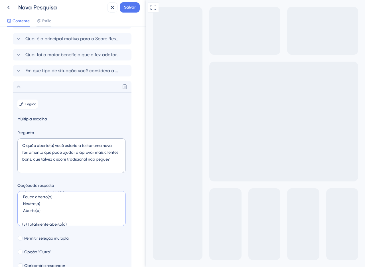
click at [26, 226] on textarea "Totalmente fechado(a) Pouco aberto(a) Neutro(a) Aberto(a) (5) Totalmente aberto…" at bounding box center [71, 208] width 108 height 35
drag, startPoint x: 27, startPoint y: 228, endPoint x: 12, endPoint y: 220, distance: 17.2
click at [12, 220] on div "Perguntas da Pesquisa Adicione perguntas à sua pesquisa e edite-as abaixo. Saib…" at bounding box center [73, 156] width 132 height 331
type textarea "Totalmente fechado(a) Pouco aberto(a) Neutro(a) Aberto(a) Totalmente aberto(a)"
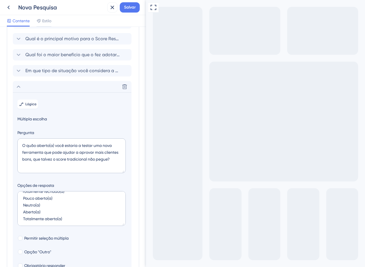
drag, startPoint x: 191, startPoint y: 234, endPoint x: 194, endPoint y: 237, distance: 3.4
click at [194, 237] on div "Visualização em tela cheia" at bounding box center [255, 204] width 219 height 409
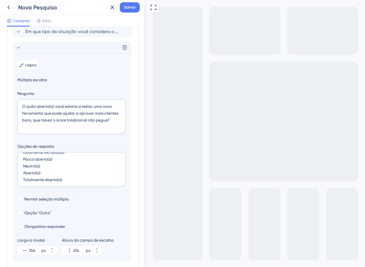
scroll to position [134, 0]
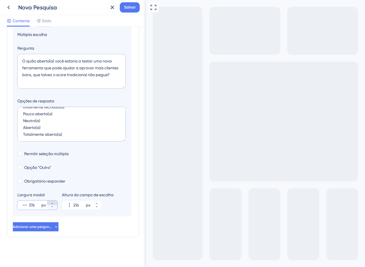
click at [53, 201] on button "376 px" at bounding box center [52, 202] width 10 height 5
click at [54, 208] on icon at bounding box center [51, 206] width 3 height 3
click at [53, 198] on div "Largura modal" at bounding box center [37, 194] width 40 height 7
click at [54, 203] on button "394 px" at bounding box center [52, 202] width 10 height 5
click at [54, 203] on button "398 px" at bounding box center [52, 202] width 10 height 5
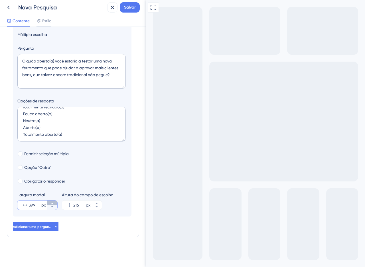
click at [54, 203] on button "399 px" at bounding box center [52, 202] width 10 height 5
type input "400"
click at [172, 185] on div "Visualização em tela cheia" at bounding box center [255, 197] width 219 height 395
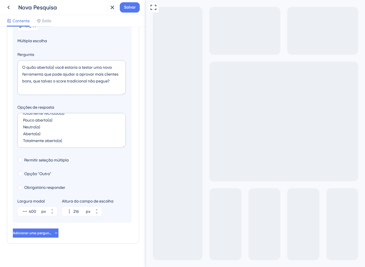
scroll to position [0, 0]
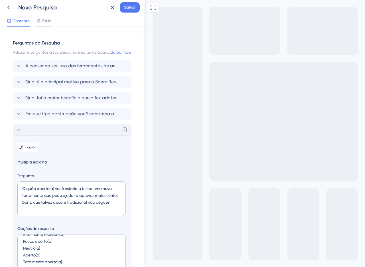
click at [17, 133] on icon at bounding box center [18, 129] width 7 height 7
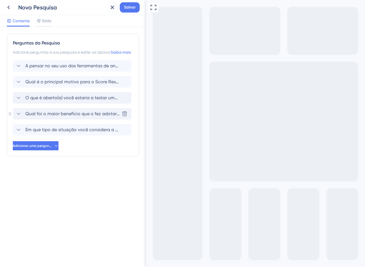
click at [50, 117] on span "Qual foi o maior benefício que o fez adotar a Análise Comportamental como sua f…" at bounding box center [72, 113] width 94 height 7
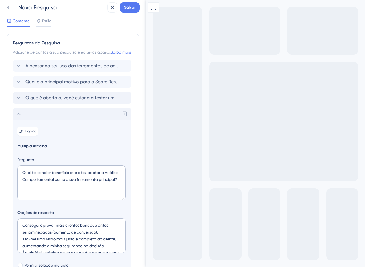
click at [50, 97] on div "A pensar no seu uso das ferramentas de análise de crédito no último mês, quais …" at bounding box center [73, 208] width 120 height 297
click at [53, 100] on font "O que é aberto(a) você estaria a testar uma nova ferramenta que pode ajudar a a…" at bounding box center [183, 97] width 317 height 5
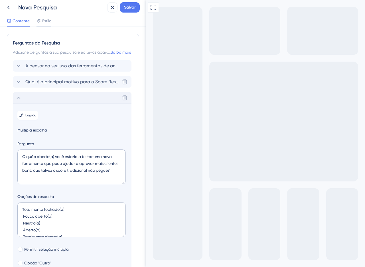
click at [57, 85] on span "Qual é o principal motivo para o Score Restritivo ser sua ferramenta principal?" at bounding box center [72, 81] width 94 height 7
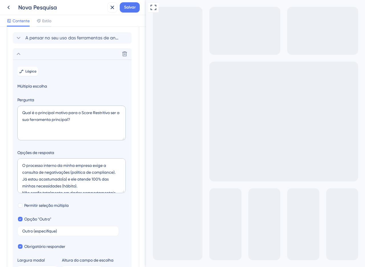
scroll to position [56, 0]
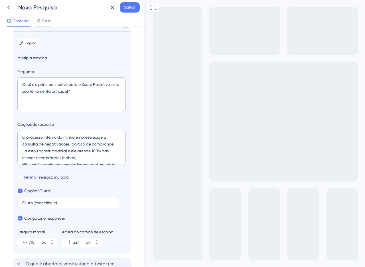
click at [28, 42] on section "Lógica Múltipla escolha Pergunta Qual é o principal motivo para o Score Restrit…" at bounding box center [72, 142] width 119 height 222
click at [31, 45] on font "Lógica" at bounding box center [30, 43] width 11 height 4
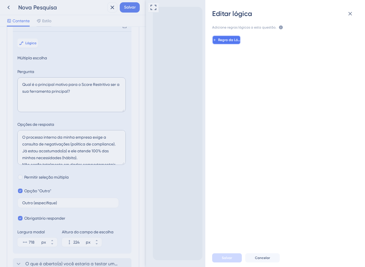
click at [227, 40] on font "Regra da Lógica" at bounding box center [231, 40] width 27 height 4
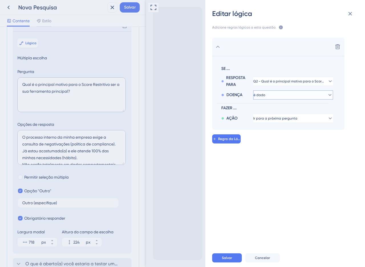
click at [284, 95] on button "é dado" at bounding box center [293, 94] width 80 height 9
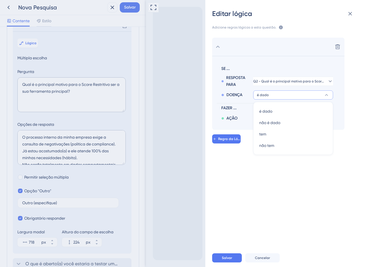
click at [284, 95] on button "é dado" at bounding box center [293, 94] width 80 height 9
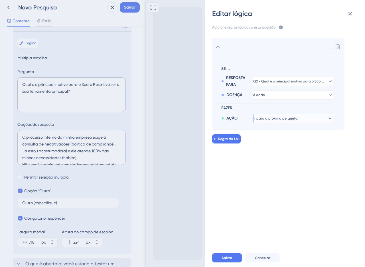
click at [271, 122] on button "Ir para a próxima pergunta" at bounding box center [293, 118] width 80 height 9
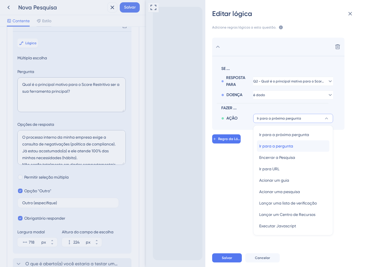
click at [282, 145] on font "Ir para a pergunta" at bounding box center [276, 146] width 34 height 5
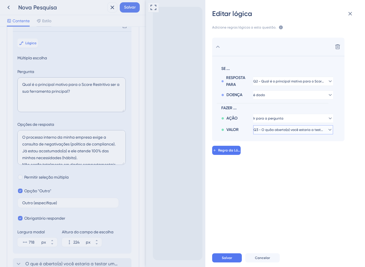
drag, startPoint x: 226, startPoint y: 258, endPoint x: 80, endPoint y: 258, distance: 145.9
click at [226, 258] on font "Salvar" at bounding box center [227, 258] width 10 height 4
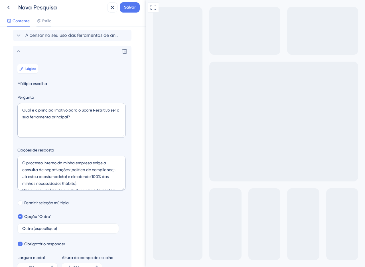
scroll to position [6, 0]
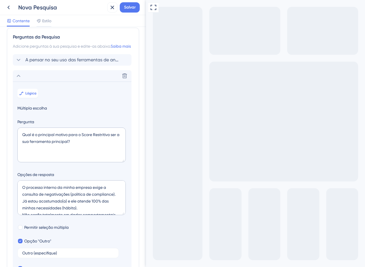
click at [17, 79] on icon at bounding box center [18, 75] width 7 height 7
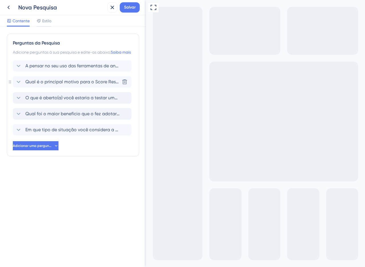
scroll to position [0, 0]
click at [35, 150] on button "Adicionar uma pergunta" at bounding box center [36, 145] width 46 height 9
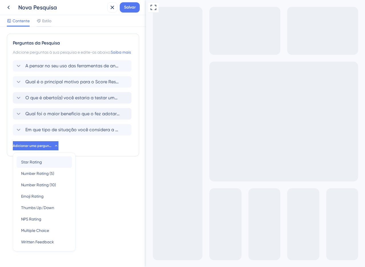
scroll to position [14, 0]
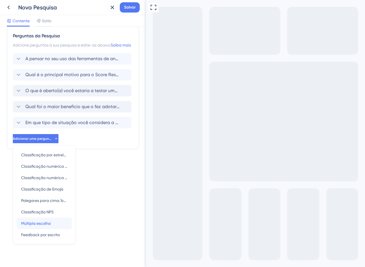
click at [29, 226] on span "Múltipla escolha" at bounding box center [36, 223] width 30 height 7
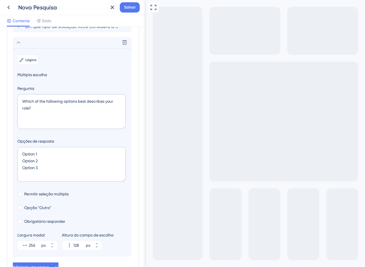
scroll to position [120, 0]
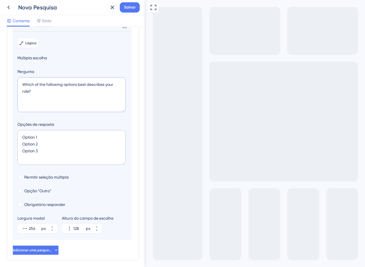
drag, startPoint x: 45, startPoint y: 99, endPoint x: 16, endPoint y: 80, distance: 34.3
click at [16, 80] on section "Lógica Múltipla escolha Pergunta Which of the following options best describes …" at bounding box center [72, 135] width 119 height 208
paste textarea "O que te impede de usar apenas a Análise Comportamental em suas decisões"
type textarea "O que te impede de usar apenas a Análise Comportamental em suas decisões?"
drag, startPoint x: 95, startPoint y: 158, endPoint x: 21, endPoint y: 142, distance: 75.5
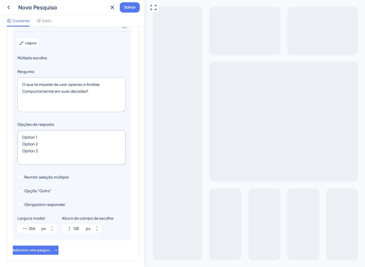
click at [21, 142] on textarea "Option 1 Option 2 Option 3" at bounding box center [71, 147] width 108 height 35
paste textarea "( ) A política da minha empresa exige que eu sempre cheque as negativações (Sco…"
type textarea "( ) A política da minha empresa exige que eu sempre cheque as negativações (Sco…"
type input "172"
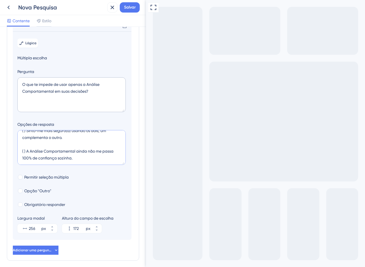
scroll to position [0, 0]
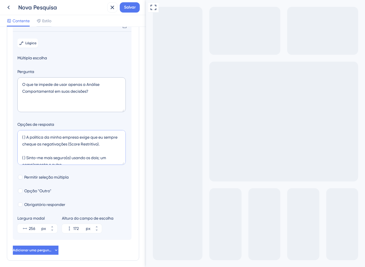
drag, startPoint x: 27, startPoint y: 142, endPoint x: 15, endPoint y: 140, distance: 11.8
click at [15, 140] on section "Lógica Múltipla escolha Pergunta O que te impede de usar apenas a Análise Compo…" at bounding box center [72, 135] width 119 height 208
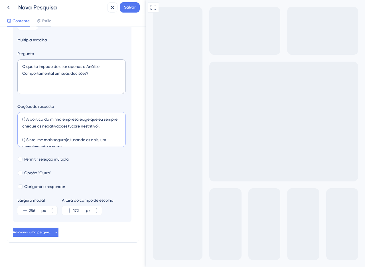
scroll to position [131, 0]
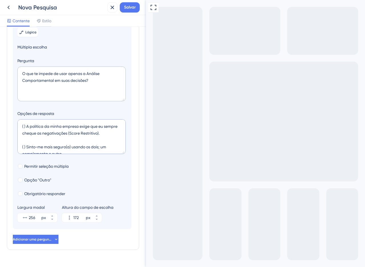
click at [31, 132] on textarea "( ) A política da minha empresa exige que eu sempre cheque as negativações (Sco…" at bounding box center [71, 136] width 108 height 35
drag, startPoint x: 26, startPoint y: 133, endPoint x: 12, endPoint y: 131, distance: 14.4
click at [12, 131] on div "Perguntas da Pesquisa Adicione perguntas à sua pesquisa e edite-as abaixo. Saib…" at bounding box center [73, 76] width 132 height 347
drag, startPoint x: 25, startPoint y: 155, endPoint x: 18, endPoint y: 150, distance: 9.0
click at [18, 150] on textarea "A política da minha empresa exige que eu sempre cheque as negativações (Score R…" at bounding box center [71, 136] width 108 height 35
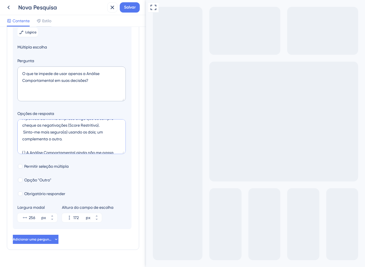
scroll to position [12, 0]
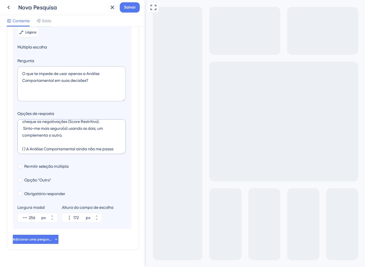
drag, startPoint x: 26, startPoint y: 154, endPoint x: 18, endPoint y: 148, distance: 10.7
click at [18, 148] on textarea "A política da minha empresa exige que eu sempre cheque as negativações (Score R…" at bounding box center [71, 136] width 108 height 35
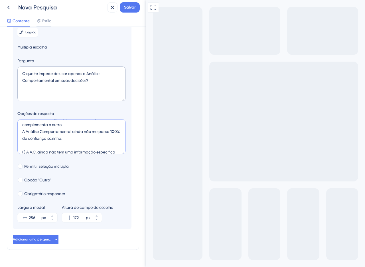
scroll to position [26, 0]
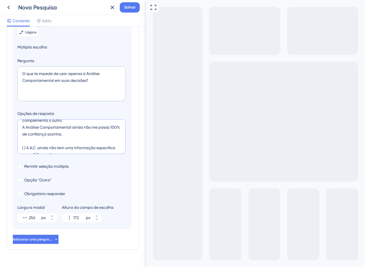
drag, startPoint x: 26, startPoint y: 158, endPoint x: 16, endPoint y: 150, distance: 12.8
click at [16, 150] on section "Lógica Múltipla escolha Pergunta O que te impede de usar apenas a Análise Compo…" at bounding box center [72, 125] width 119 height 208
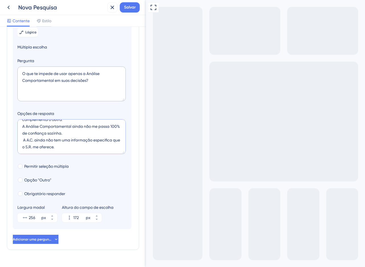
type textarea "A política da minha empresa exige que eu sempre cheque as negativações (Score R…"
click at [51, 182] on section "Lógica Múltipla escolha Pergunta O que te impede de usar apenas a Análise Compo…" at bounding box center [72, 125] width 119 height 208
click at [33, 183] on span "Opção "Outro"" at bounding box center [37, 179] width 27 height 7
checkbox input "true"
type input "224"
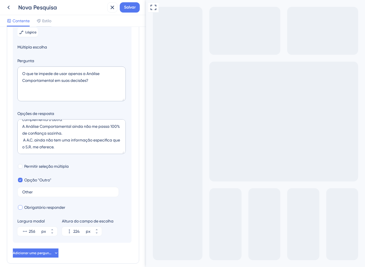
click at [45, 209] on font "Obrigatório responder" at bounding box center [44, 207] width 41 height 5
checkbox input "true"
click at [48, 194] on input "Other" at bounding box center [68, 192] width 92 height 4
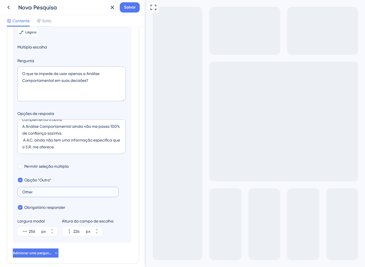
paste input "utro (especifique)"
type input "Outro (especifique)"
click at [156, 203] on div "Visualização em tela cheia" at bounding box center [255, 197] width 219 height 395
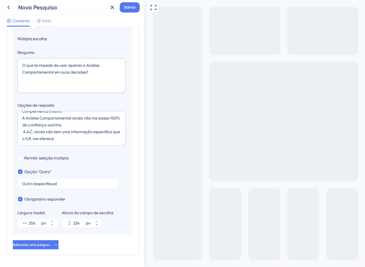
scroll to position [164, 0]
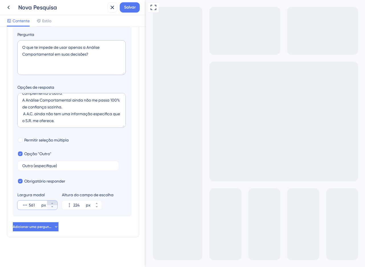
click at [53, 203] on icon at bounding box center [51, 202] width 3 height 3
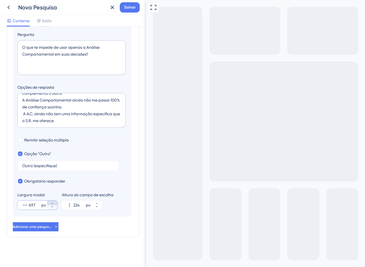
click at [53, 203] on icon at bounding box center [51, 202] width 3 height 3
click at [53, 208] on icon at bounding box center [51, 206] width 3 height 3
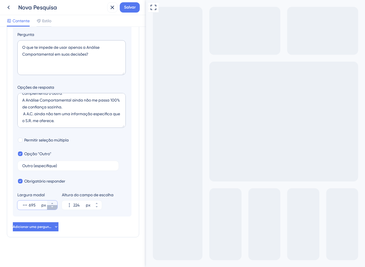
click at [53, 208] on icon at bounding box center [51, 206] width 3 height 3
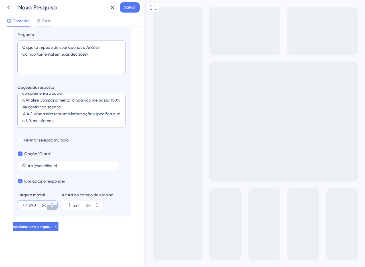
click at [53, 208] on icon at bounding box center [51, 206] width 3 height 3
click at [53, 204] on icon at bounding box center [51, 202] width 3 height 3
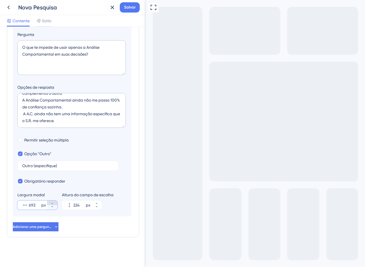
type input "693"
click at [132, 9] on font "Salvar" at bounding box center [130, 7] width 12 height 5
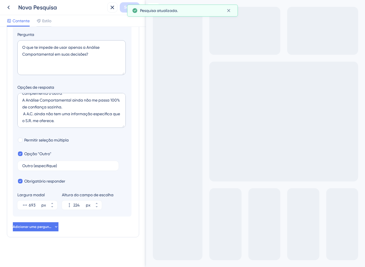
scroll to position [110, 0]
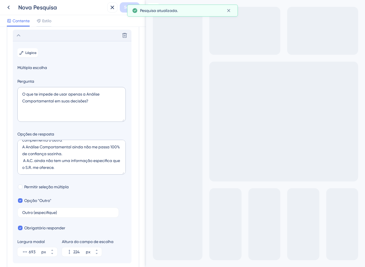
click at [20, 39] on icon at bounding box center [18, 35] width 7 height 7
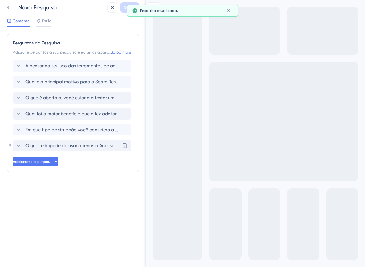
scroll to position [0, 0]
click at [74, 132] on font "Em que tipo de situação você considera a Análise Comportamental (AC) MAIS útil?" at bounding box center [112, 129] width 174 height 5
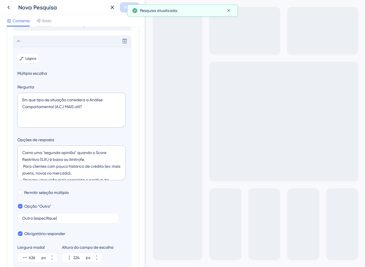
scroll to position [104, 0]
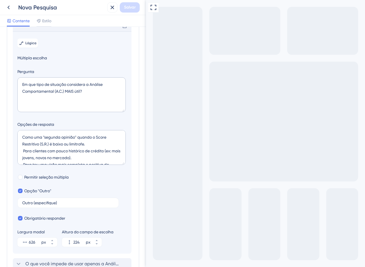
click at [31, 31] on div "Excluir" at bounding box center [72, 25] width 119 height 11
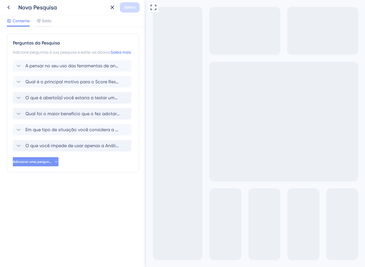
click at [47, 164] on font "Adicionar uma pergunta" at bounding box center [33, 162] width 40 height 4
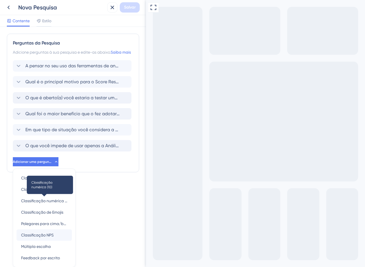
scroll to position [30, 0]
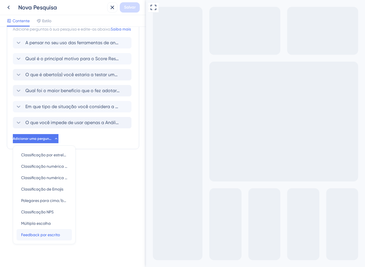
click at [52, 236] on font "Feedback por escrito" at bounding box center [40, 234] width 39 height 5
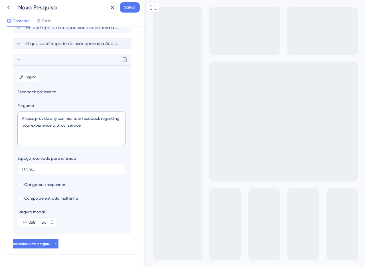
scroll to position [126, 0]
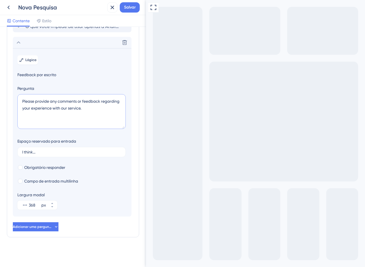
drag, startPoint x: 95, startPoint y: 113, endPoint x: 17, endPoint y: 93, distance: 80.0
click at [17, 93] on div "Pergunta Please provide any comments or feedback regarding your experience with…" at bounding box center [71, 108] width 109 height 46
paste textarea "Em sua opinião, o que falta na Análise Comportamental (se algo falta)?"
type textarea "Em sua opinião, o que falta na Análise Comportamental (se algo falta)?"
drag, startPoint x: 56, startPoint y: 149, endPoint x: 0, endPoint y: 147, distance: 55.6
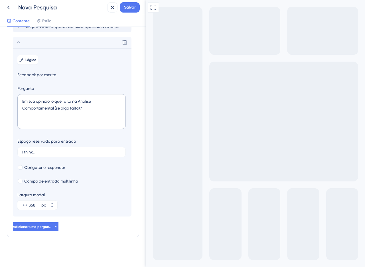
click at [0, 147] on div "Perguntas da Pesquisa Adicione perguntas à sua pesquisa e edite-as abaixo. Saib…" at bounding box center [73, 147] width 146 height 240
click at [72, 154] on label "I think..." at bounding box center [71, 152] width 108 height 10
click at [72, 154] on input "I think..." at bounding box center [71, 152] width 99 height 4
click at [72, 154] on label "I think..." at bounding box center [71, 152] width 108 height 10
click at [72, 154] on input "I think..." at bounding box center [71, 152] width 99 height 4
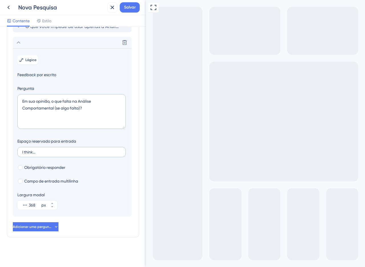
click at [72, 154] on label "I think..." at bounding box center [71, 152] width 108 height 10
click at [72, 154] on input "I think..." at bounding box center [71, 152] width 99 height 4
drag, startPoint x: 32, startPoint y: 152, endPoint x: 4, endPoint y: 152, distance: 28.8
click at [4, 152] on div "Perguntas da Pesquisa Adicione perguntas à sua pesquisa e edite-as abaixo. Saib…" at bounding box center [73, 147] width 146 height 240
type input "Digite aqui..."
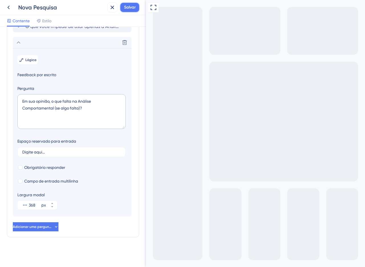
click at [131, 6] on font "Salvar" at bounding box center [130, 7] width 12 height 5
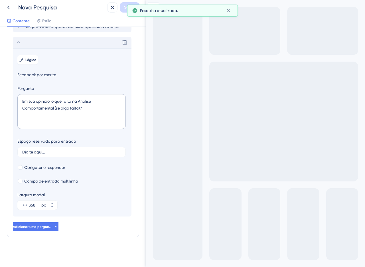
click at [14, 46] on div "Excluir" at bounding box center [72, 42] width 119 height 11
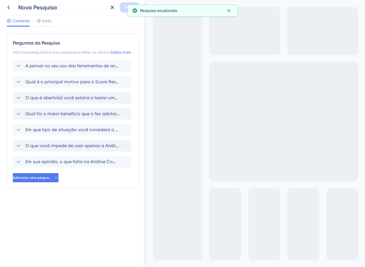
click at [11, 167] on div "Perguntas da Pesquisa Adicione perguntas à sua pesquisa e edite-as abaixo. Saib…" at bounding box center [73, 111] width 132 height 154
click at [14, 166] on div "Em sua opinião, o que falta na Análise Comportamental (se algo falta)? [GEOGRAP…" at bounding box center [72, 161] width 119 height 11
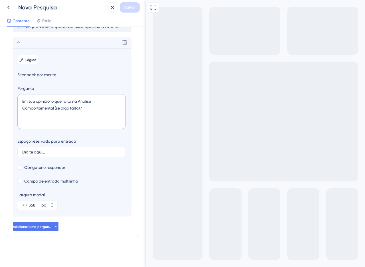
scroll to position [126, 0]
click at [15, 43] on icon at bounding box center [18, 42] width 7 height 7
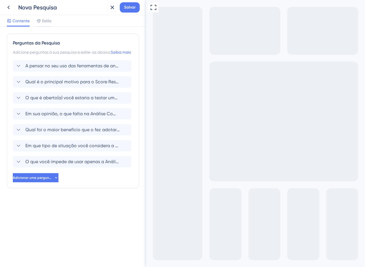
click at [10, 169] on div "Perguntas da Pesquisa Adicione perguntas à sua pesquisa e edite-as abaixo. Saib…" at bounding box center [73, 111] width 132 height 154
click at [48, 17] on div "Contente Estilo" at bounding box center [73, 21] width 146 height 12
click at [48, 25] on div "Estilo" at bounding box center [43, 21] width 15 height 9
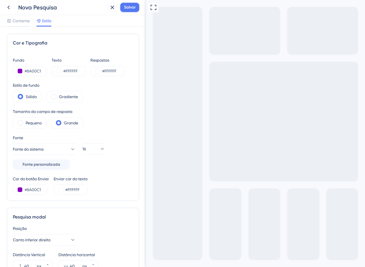
click at [129, 10] on span "Salvar" at bounding box center [130, 7] width 12 height 7
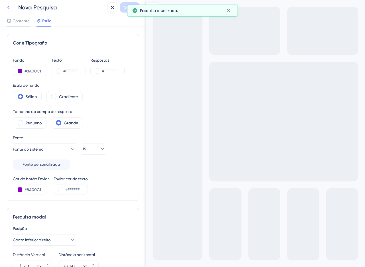
click at [8, 8] on icon at bounding box center [8, 8] width 2 height 4
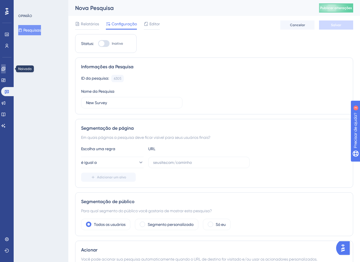
click at [6, 71] on icon at bounding box center [3, 69] width 5 height 5
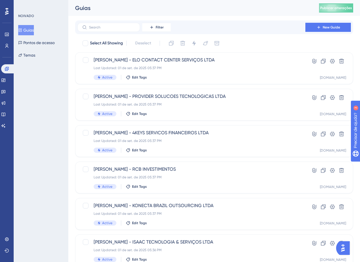
click at [44, 49] on div "Guias Pontos de acesso Temas" at bounding box center [41, 42] width 46 height 35
click at [42, 54] on div "Guias Pontos de acesso Temas" at bounding box center [41, 42] width 46 height 35
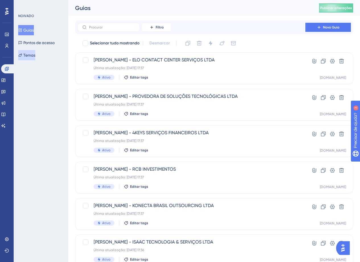
click at [35, 56] on font "Temas" at bounding box center [29, 55] width 12 height 5
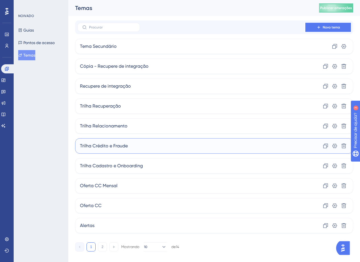
click at [113, 140] on div "Trilha Crédito e Fraude Clone Configurações Excluir" at bounding box center [214, 145] width 278 height 15
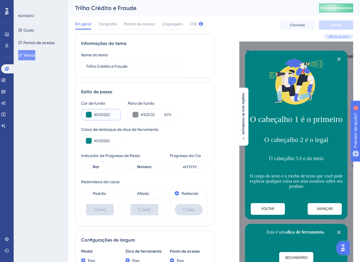
click at [115, 116] on input "#008282" at bounding box center [105, 114] width 22 height 7
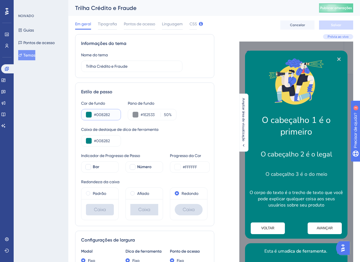
click at [96, 115] on input "#008282" at bounding box center [105, 114] width 22 height 7
click at [107, 113] on input "#008282" at bounding box center [105, 114] width 22 height 7
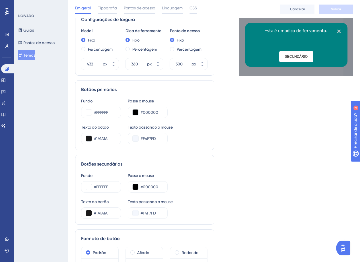
scroll to position [46, 0]
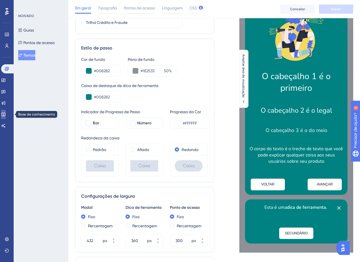
click at [6, 116] on link at bounding box center [3, 114] width 5 height 9
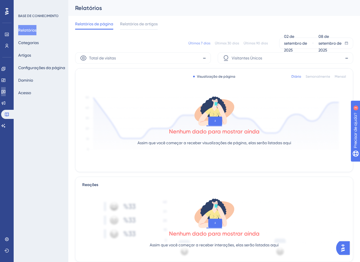
click at [4, 92] on link at bounding box center [3, 91] width 5 height 9
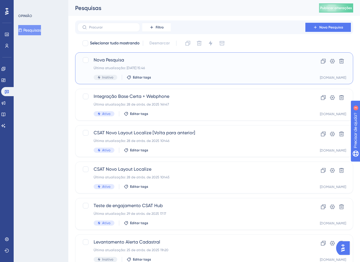
click at [176, 72] on div "Nova Pesquisa Última atualização: [DATE] 15:46 Inativo Editar tags" at bounding box center [192, 68] width 196 height 23
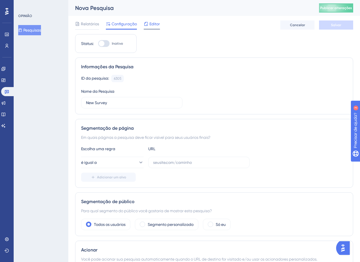
click at [144, 22] on icon at bounding box center [146, 24] width 5 height 5
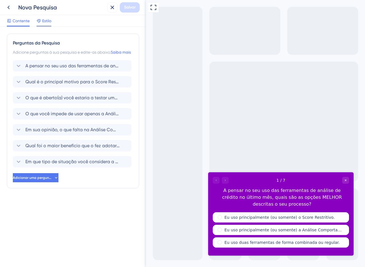
click at [43, 21] on font "Estilo" at bounding box center [46, 21] width 9 height 5
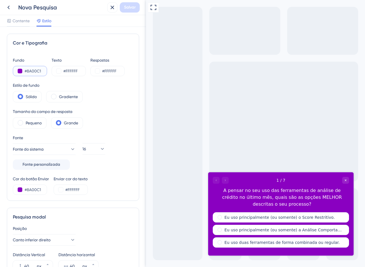
click at [44, 70] on input "#8A00C1" at bounding box center [35, 71] width 23 height 7
paste input "008282"
type input "#008282"
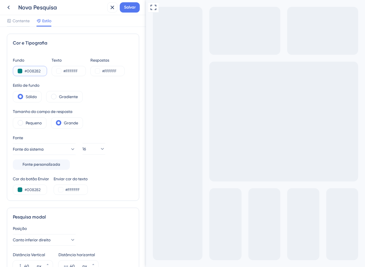
type input "#008282"
click at [111, 115] on div "Tamanho do campo de resposta Pequeno Grande" at bounding box center [73, 118] width 120 height 21
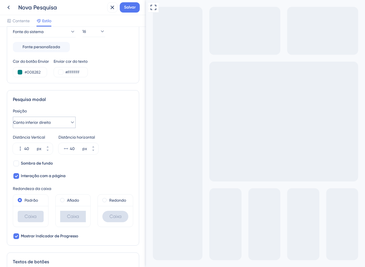
scroll to position [133, 0]
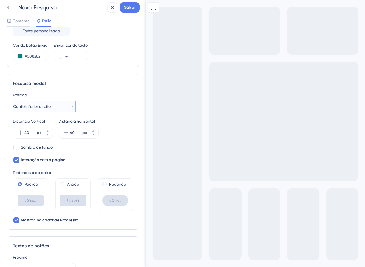
click at [48, 111] on button "Canto inferior direito" at bounding box center [44, 106] width 63 height 11
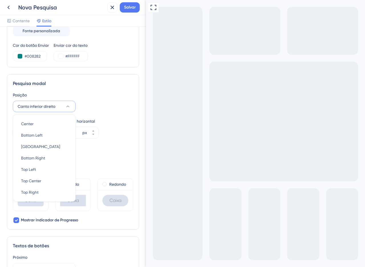
scroll to position [144, 0]
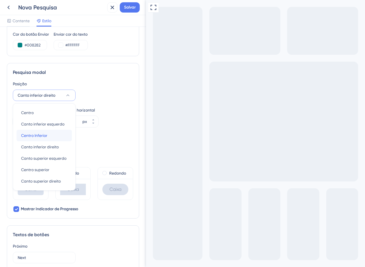
click at [45, 133] on font "Centro Inferior" at bounding box center [34, 135] width 26 height 5
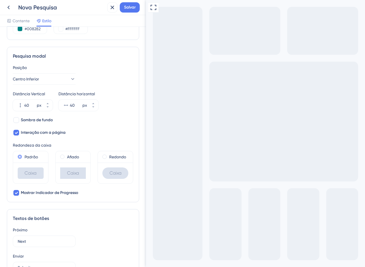
scroll to position [190, 0]
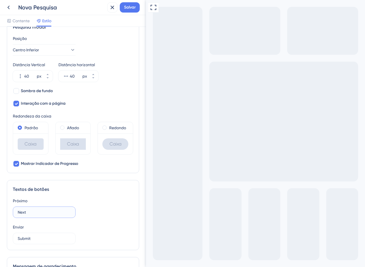
click at [32, 214] on input "Next" at bounding box center [44, 212] width 53 height 6
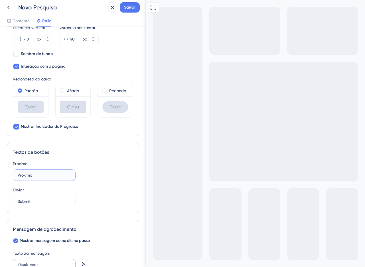
scroll to position [228, 0]
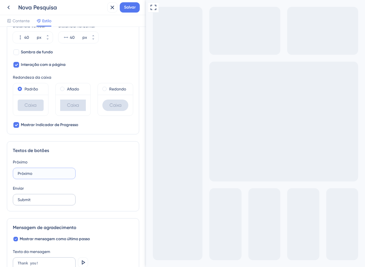
type input "Próximo"
click at [22, 203] on label "Submit" at bounding box center [44, 199] width 63 height 11
click at [22, 203] on input "Submit" at bounding box center [44, 199] width 53 height 6
click at [22, 204] on label "Submit" at bounding box center [44, 199] width 63 height 11
click at [22, 203] on input "Submit" at bounding box center [44, 199] width 53 height 6
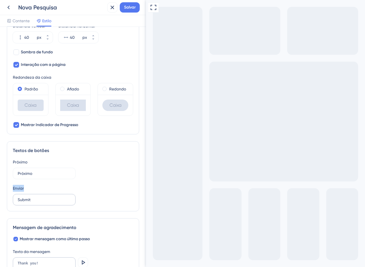
click at [22, 204] on label "Submit" at bounding box center [44, 199] width 63 height 11
click at [22, 203] on input "Submit" at bounding box center [44, 199] width 53 height 6
click at [24, 200] on input "Submit" at bounding box center [44, 199] width 53 height 6
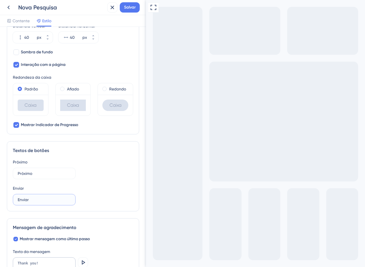
type input "Enviar"
click at [119, 211] on div "Textos de botões Próximo Próximo Enviar Enviar" at bounding box center [73, 176] width 132 height 70
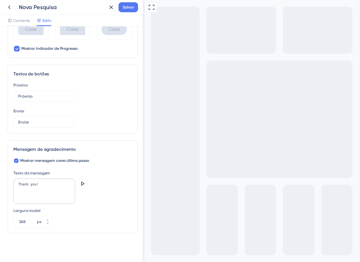
scroll to position [304, 0]
click at [136, 5] on button "Salvar" at bounding box center [130, 7] width 20 height 10
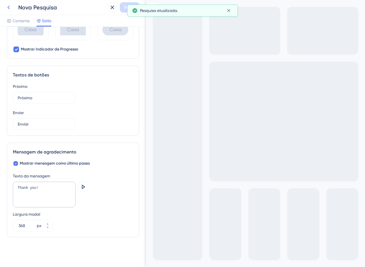
click at [12, 6] on icon at bounding box center [8, 7] width 7 height 7
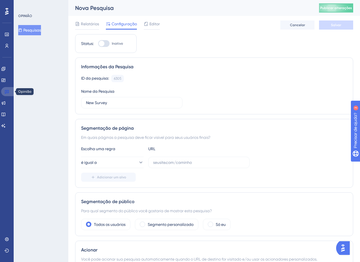
click at [9, 90] on icon at bounding box center [7, 91] width 5 height 5
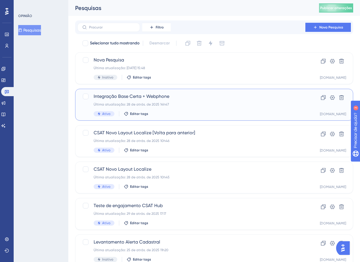
click at [212, 103] on div "Última atualização: 28 de atrás. de 2025 14h47" at bounding box center [192, 104] width 196 height 5
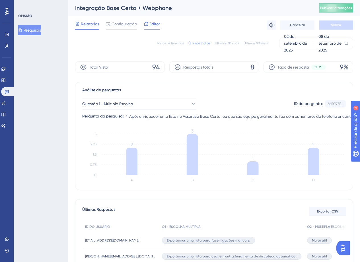
click at [153, 21] on span "Editor" at bounding box center [155, 24] width 11 height 7
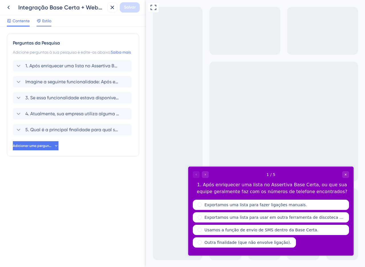
click at [37, 26] on div at bounding box center [43, 26] width 15 height 1
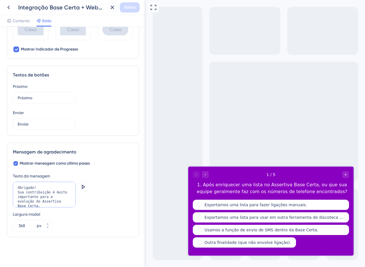
drag, startPoint x: 44, startPoint y: 206, endPoint x: 8, endPoint y: 185, distance: 41.1
click at [8, 185] on div "Mensagem de agradecimento Mostrar mensagem como último passo Texto da mensagem …" at bounding box center [73, 189] width 132 height 95
click at [11, 10] on icon at bounding box center [8, 7] width 7 height 7
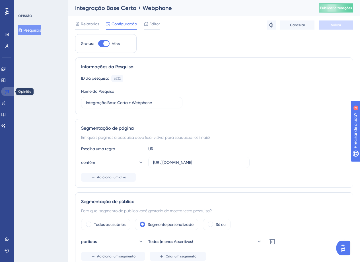
click at [6, 91] on icon at bounding box center [7, 91] width 5 height 5
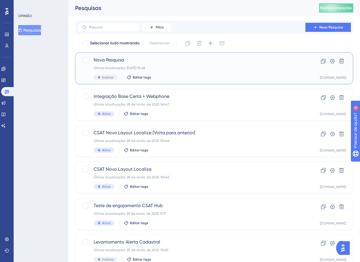
click at [177, 67] on div "Última atualização: [DATE] 15:48" at bounding box center [192, 68] width 196 height 5
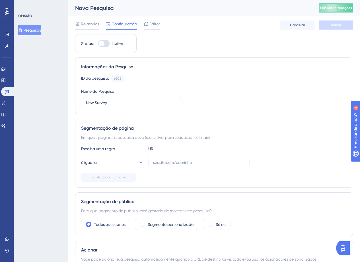
click at [151, 19] on div "Relatórios Configuração Editor [PERSON_NAME]" at bounding box center [214, 25] width 278 height 18
click at [152, 26] on span "Editor" at bounding box center [155, 24] width 11 height 7
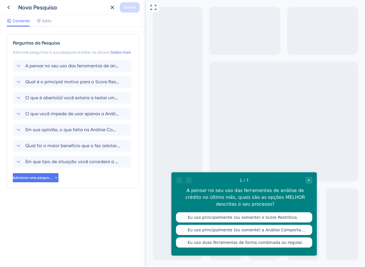
click at [38, 16] on div "Contente Estilo" at bounding box center [73, 21] width 146 height 12
click at [42, 20] on font "Estilo" at bounding box center [46, 21] width 9 height 5
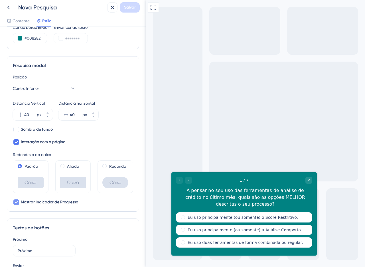
scroll to position [157, 0]
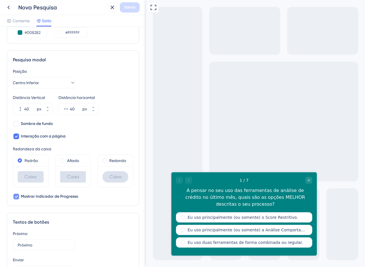
click at [15, 196] on icon at bounding box center [16, 196] width 3 height 2
checkbox input "false"
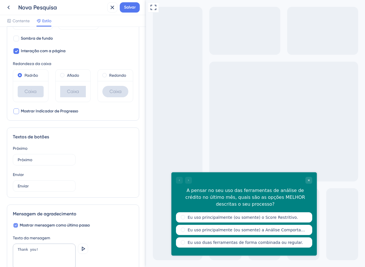
scroll to position [253, 0]
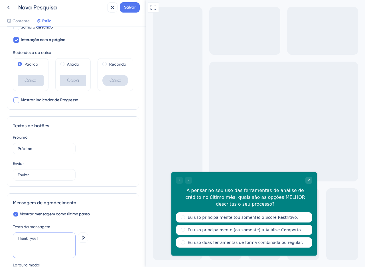
drag, startPoint x: 44, startPoint y: 241, endPoint x: 2, endPoint y: 229, distance: 43.6
click at [2, 229] on div "Cor e Tipografia Fundo #008282 Texto #FFFFFF Respostas #FFFFFF Estilo de fundo …" at bounding box center [73, 147] width 146 height 240
paste textarea "Obrigado! Sua contribuição é muito importante para a evolução do Assertiva Base…"
drag, startPoint x: 38, startPoint y: 252, endPoint x: 0, endPoint y: 250, distance: 38.5
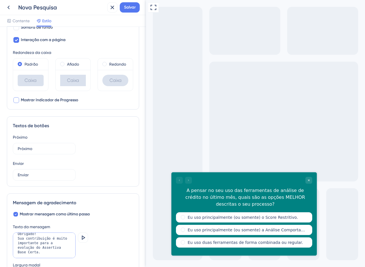
click at [0, 250] on div "Cor e Tipografia Fundo #008282 Texto #FFFFFF Respostas #FFFFFF Estilo de fundo …" at bounding box center [73, 147] width 146 height 240
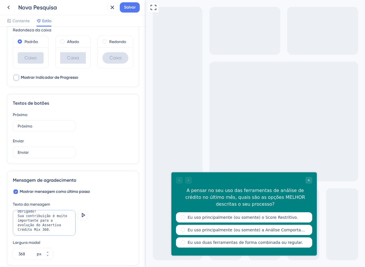
scroll to position [304, 0]
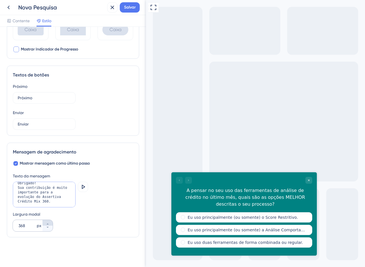
type textarea "Obrigado! Sua contribuição é muito importante para a evolução do Assertiva Créd…"
click at [47, 224] on icon at bounding box center [47, 223] width 3 height 3
click at [50, 222] on button "371 px" at bounding box center [47, 223] width 10 height 6
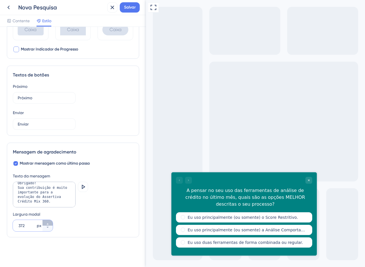
click at [50, 222] on button "372 px" at bounding box center [47, 223] width 10 height 6
type input "373"
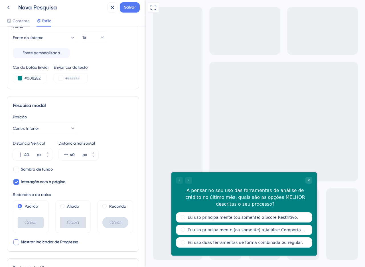
scroll to position [0, 0]
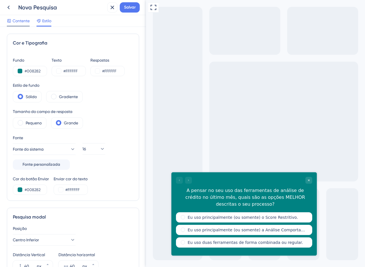
click at [26, 19] on font "Contente" at bounding box center [21, 21] width 17 height 5
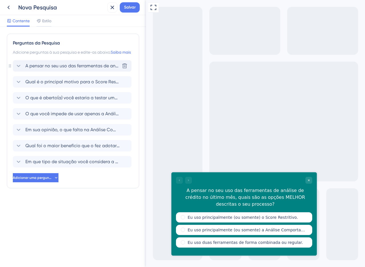
click at [58, 68] on font "A pensar no seu uso das ferramentas de análise de crédito no último mês, quais …" at bounding box center [161, 65] width 273 height 5
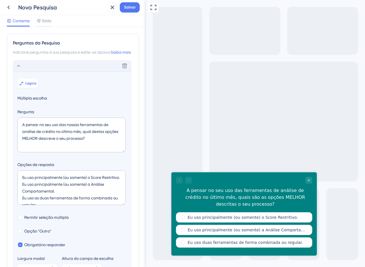
click at [24, 72] on div "Excluir" at bounding box center [72, 65] width 119 height 11
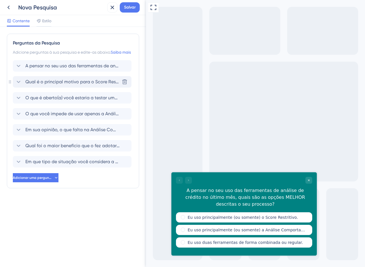
click at [39, 85] on span "Qual é o principal motivo para o Score Restritivo ser sua ferramenta principal?" at bounding box center [72, 81] width 94 height 7
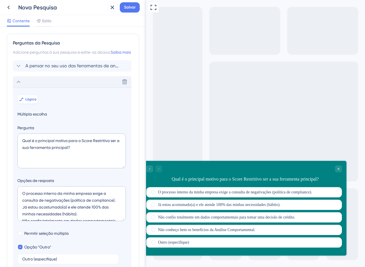
click at [30, 102] on button "Lógica" at bounding box center [27, 99] width 21 height 9
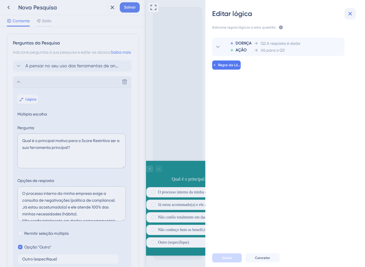
click at [346, 11] on button at bounding box center [349, 13] width 11 height 11
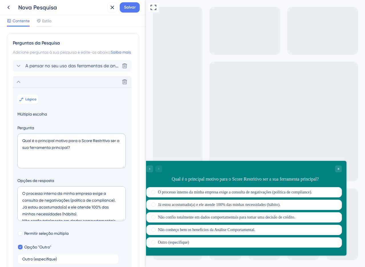
click at [44, 68] on font "A pensar no seu uso das ferramentas de análise de crédito no último mês, quais …" at bounding box center [161, 65] width 273 height 5
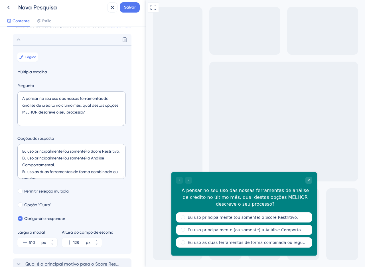
scroll to position [40, 0]
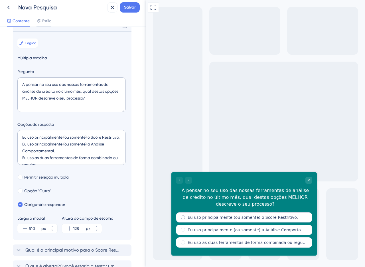
click at [201, 219] on label "Eu uso principalmente (ou somente) o Score Restritivo." at bounding box center [242, 217] width 110 height 6
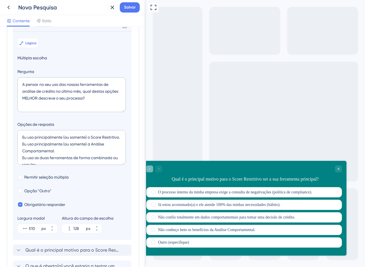
click at [150, 169] on icon "Go to Question 1" at bounding box center [149, 169] width 1 height 2
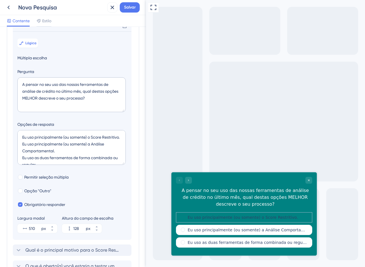
click at [217, 219] on label "Eu uso principalmente (ou somente) o Score Restritivo." at bounding box center [242, 217] width 110 height 6
click at [185, 215] on div "Eu uso principalmente (ou somente) o Score Restritivo." at bounding box center [244, 217] width 136 height 10
click at [189, 181] on icon "Go to Question 2" at bounding box center [188, 179] width 3 height 3
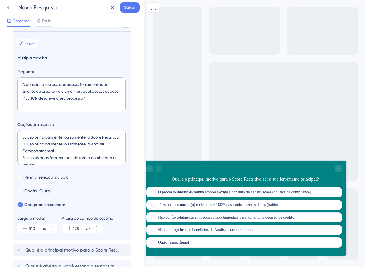
scroll to position [1, 0]
click at [32, 45] on font "Lógica" at bounding box center [30, 43] width 11 height 4
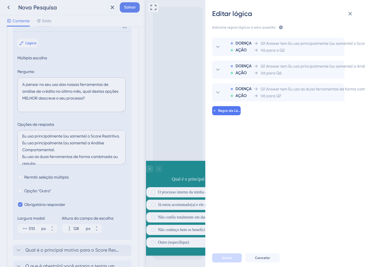
click at [164, 70] on div "Editar lógica Adicione regras lógicas a esta questão. As regras serão aplicadas…" at bounding box center [182, 133] width 365 height 267
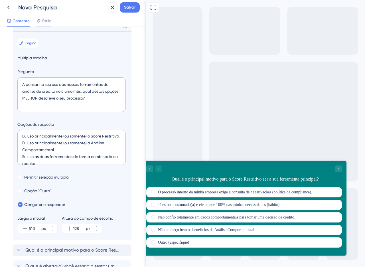
scroll to position [0, 0]
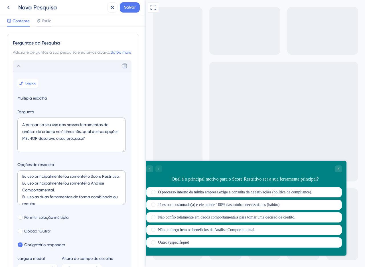
click at [31, 72] on div "Excluir" at bounding box center [72, 65] width 119 height 11
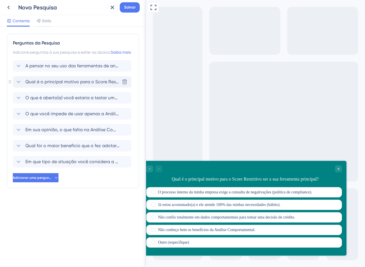
click at [42, 84] on font "Qual é o principal motivo para o Score Restritivo ser sua ferramenta principal?" at bounding box center [107, 81] width 165 height 5
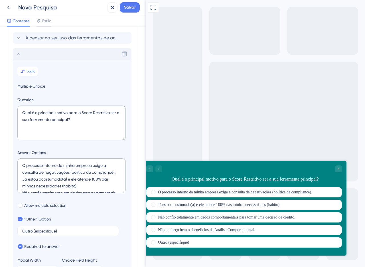
scroll to position [56, 0]
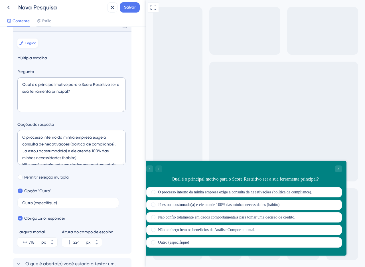
click at [22, 45] on icon at bounding box center [21, 43] width 5 height 5
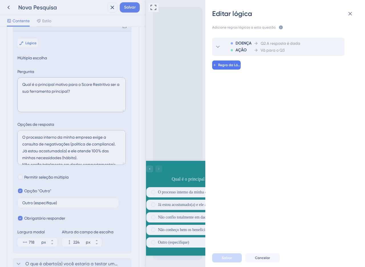
click at [237, 50] on font "AÇÃO" at bounding box center [240, 50] width 11 height 5
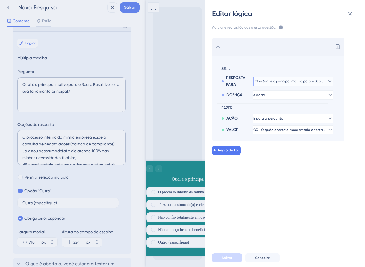
click at [272, 83] on font "Q2 - Qual é o principal motivo para o Score Restritivo ser sua ferramenta princ…" at bounding box center [320, 81] width 134 height 4
click at [302, 170] on div "Excluir SE ... RESPOSTA PARA Q2 - Qual é o principal motivo para o Score Restri…" at bounding box center [287, 137] width 169 height 213
click at [263, 99] on button "é dado" at bounding box center [293, 94] width 80 height 9
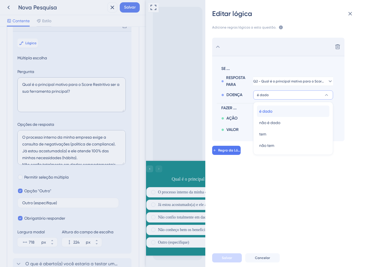
click at [271, 108] on span "é dado" at bounding box center [265, 111] width 13 height 7
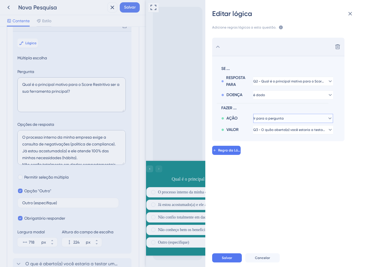
click at [271, 122] on button "Ir para a pergunta" at bounding box center [293, 118] width 80 height 9
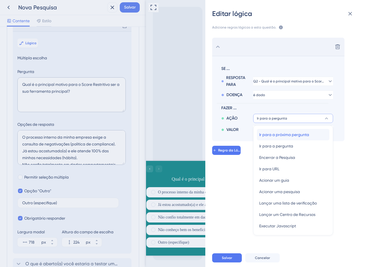
click at [273, 136] on font "Ir para a próxima pergunta" at bounding box center [284, 134] width 50 height 5
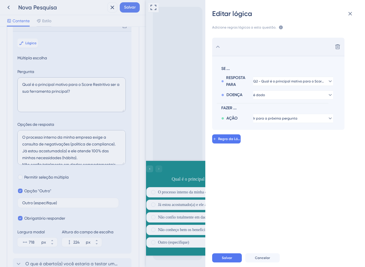
click at [264, 110] on span "FAZER ..." at bounding box center [275, 108] width 109 height 7
click at [269, 117] on font "Ir para a próxima pergunta" at bounding box center [275, 118] width 44 height 4
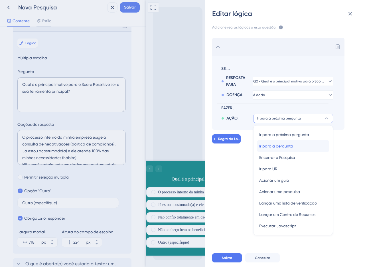
click at [276, 146] on font "Ir para a pergunta" at bounding box center [276, 146] width 34 height 5
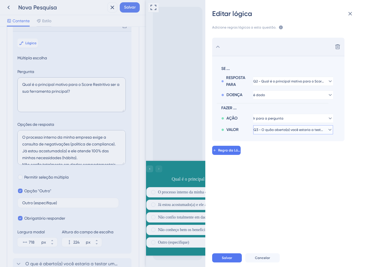
click at [268, 132] on button "Q3 - O quão aberto(a) você estaria a testar uma nova ferramenta que pode ajudar…" at bounding box center [293, 129] width 80 height 9
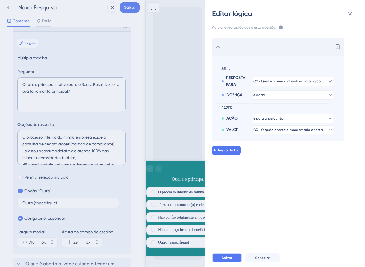
click at [229, 256] on font "Salvar" at bounding box center [227, 258] width 10 height 4
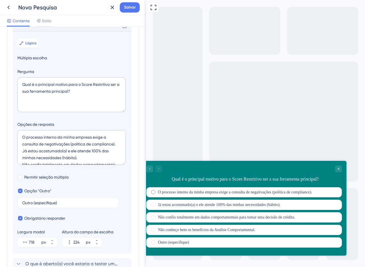
click at [167, 193] on label "O processo interno da minha empresa exige a consulta de negativações (política …" at bounding box center [235, 192] width 154 height 6
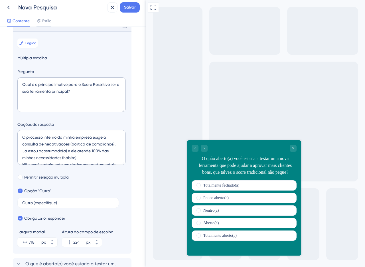
click at [17, 47] on section "Lógica Múltipla escolha Pergunta Qual é o principal motivo para o Score Restrit…" at bounding box center [72, 142] width 119 height 222
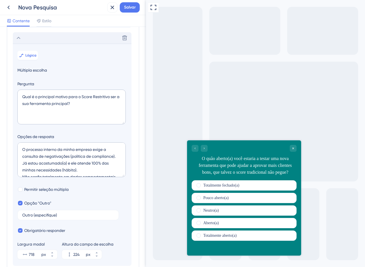
click at [20, 41] on icon at bounding box center [18, 37] width 7 height 7
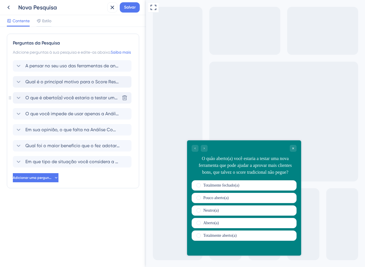
click at [50, 100] on font "O que é aberto(a) você estaria a testar uma nova ferramenta que pode ajudar a a…" at bounding box center [183, 97] width 317 height 5
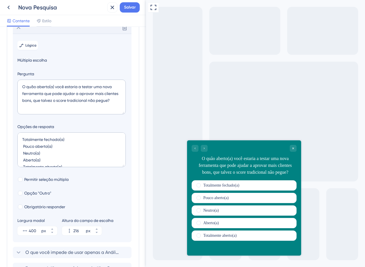
scroll to position [72, 0]
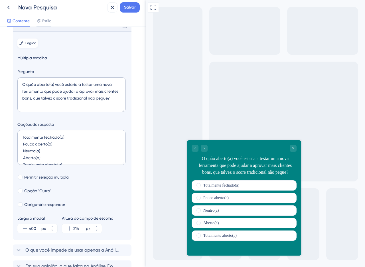
click at [24, 48] on button "Lógica" at bounding box center [27, 42] width 21 height 9
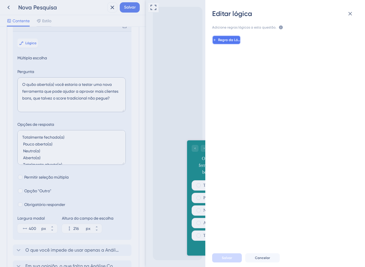
click at [230, 40] on font "Regra da Lógica" at bounding box center [231, 40] width 27 height 4
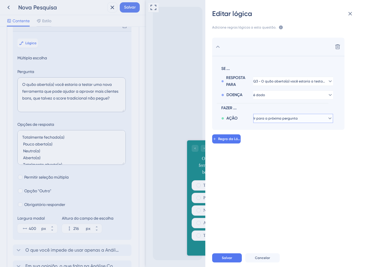
click at [282, 115] on button "Ir para a próxima pergunta" at bounding box center [293, 118] width 80 height 9
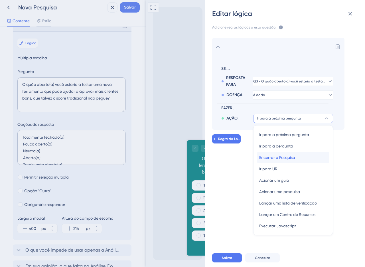
click at [278, 156] on font "Encerrar a Pesquisa" at bounding box center [277, 157] width 36 height 5
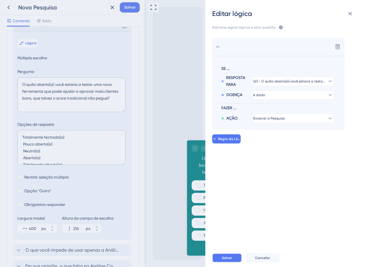
click at [229, 256] on font "Salvar" at bounding box center [227, 258] width 10 height 4
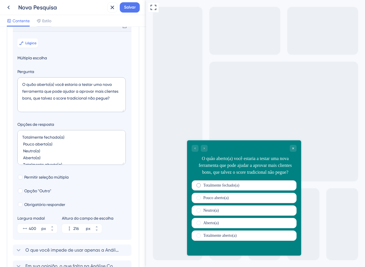
click at [213, 187] on div "Totalmente fechado(a)" at bounding box center [243, 185] width 105 height 10
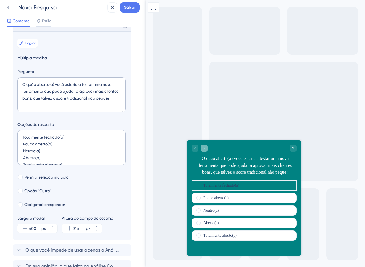
click at [206, 149] on div "Go to Question 4" at bounding box center [204, 148] width 7 height 7
click at [201, 190] on div "Totalmente fechado(a)" at bounding box center [243, 185] width 105 height 10
click at [202, 148] on div "Go to Question 4" at bounding box center [204, 148] width 7 height 7
click at [217, 201] on label "Pouco aberto(a)" at bounding box center [215, 198] width 25 height 6
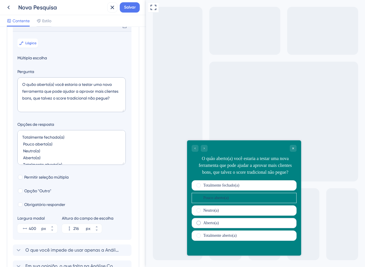
click at [228, 228] on div "Aberto(a)" at bounding box center [243, 223] width 105 height 10
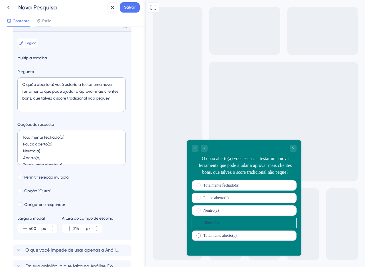
click at [235, 238] on label "Totalmente aberto(a)" at bounding box center [219, 235] width 33 height 6
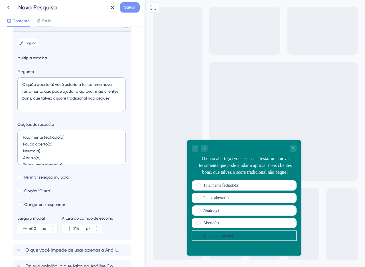
click at [123, 7] on button "Salvar" at bounding box center [130, 7] width 20 height 10
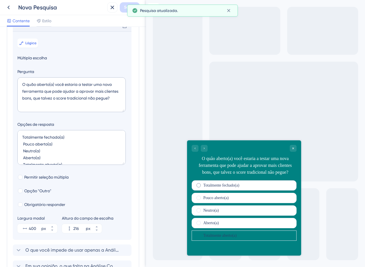
click at [262, 190] on div "Totalmente fechado(a)" at bounding box center [243, 185] width 105 height 10
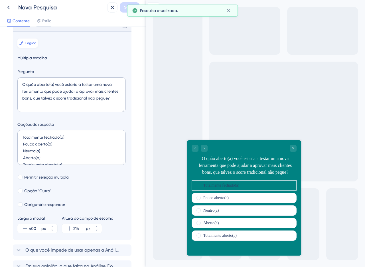
click at [35, 45] on font "Lógica" at bounding box center [30, 43] width 11 height 4
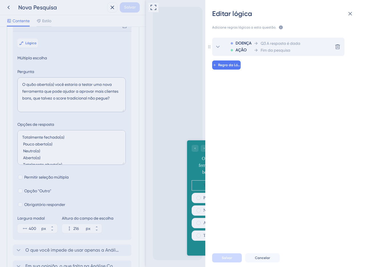
click at [266, 49] on font "Fim da pesquisa" at bounding box center [275, 50] width 30 height 5
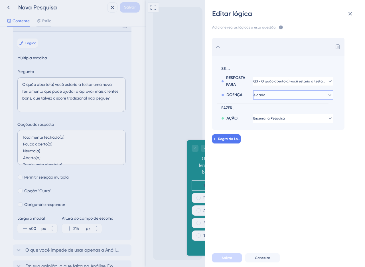
click at [286, 91] on button "é dado" at bounding box center [293, 94] width 80 height 9
click at [283, 107] on div "é dado é dado" at bounding box center [293, 110] width 68 height 11
click at [280, 115] on button "Encerrar a Pesquisa" at bounding box center [293, 118] width 80 height 9
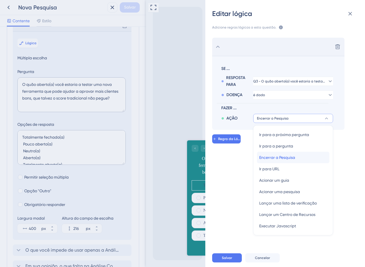
click at [273, 159] on font "Encerrar a Pesquisa" at bounding box center [277, 157] width 36 height 5
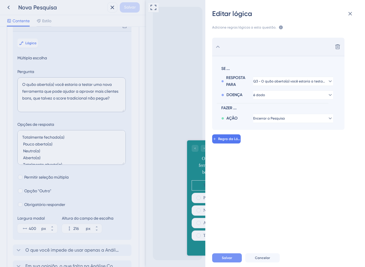
click at [228, 260] on button "Salvar" at bounding box center [227, 257] width 30 height 9
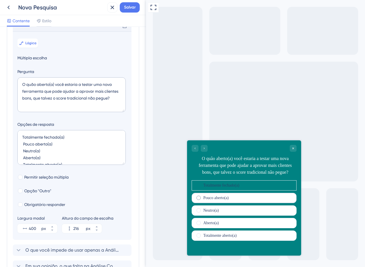
click at [220, 203] on div "Pouco aberto(a)" at bounding box center [243, 198] width 105 height 10
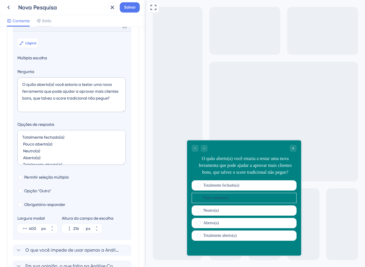
click at [125, 14] on div "Nova Pesquisa Salvar" at bounding box center [73, 7] width 146 height 15
click at [124, 11] on button "Salvar" at bounding box center [130, 7] width 20 height 10
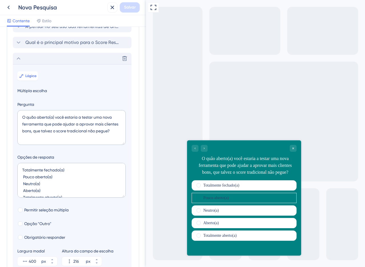
scroll to position [0, 0]
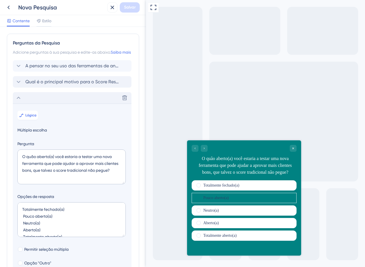
click at [24, 103] on div "Excluir" at bounding box center [72, 97] width 119 height 11
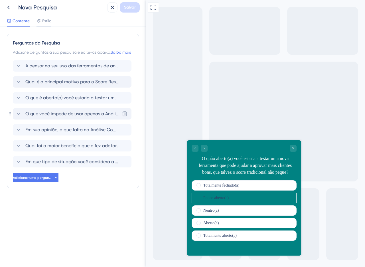
click at [57, 116] on font "O que você impede de usar apenas a Análise Comportamental em suas decisões?" at bounding box center [111, 113] width 173 height 5
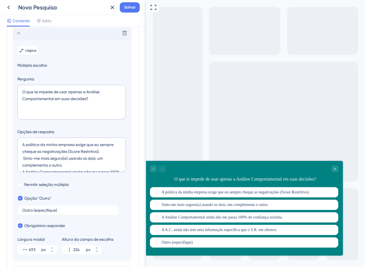
scroll to position [88, 0]
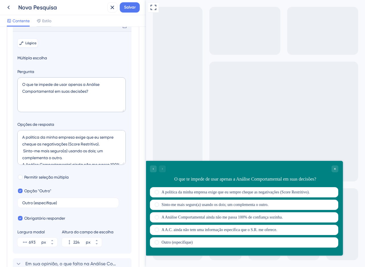
click at [30, 45] on font "Lógica" at bounding box center [30, 43] width 11 height 4
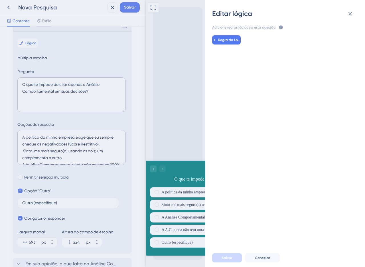
click at [227, 46] on div "Regra da Lógica" at bounding box center [287, 137] width 169 height 213
click at [229, 41] on font "Regra da Lógica" at bounding box center [231, 40] width 27 height 4
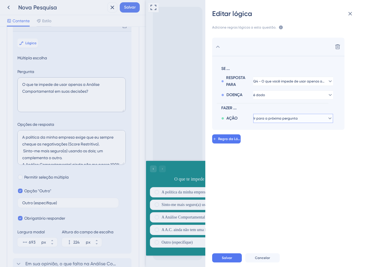
click at [277, 117] on font "Ir para a próxima pergunta" at bounding box center [275, 118] width 44 height 4
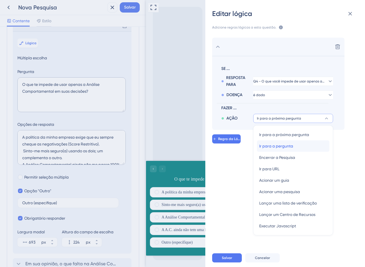
click at [284, 145] on font "Ir para a pergunta" at bounding box center [276, 146] width 34 height 5
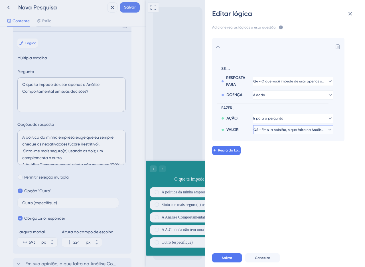
click at [281, 129] on font "Q5 - Em sua opinião, o que falta na Análise Comportamental (se algo falta)?" at bounding box center [314, 130] width 123 height 4
click at [259, 258] on font "Cancelar" at bounding box center [262, 258] width 15 height 4
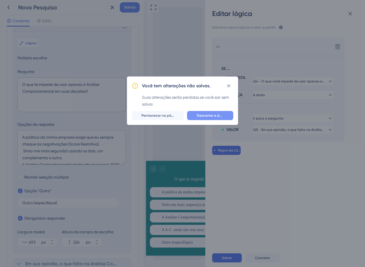
click at [208, 115] on font "Descartar e deixar" at bounding box center [212, 115] width 30 height 4
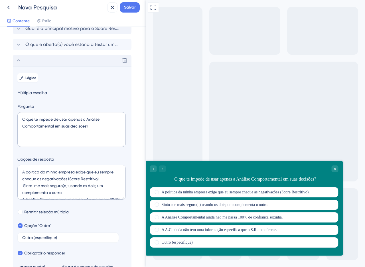
scroll to position [31, 0]
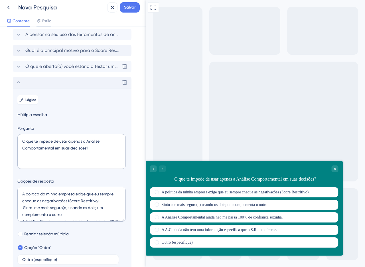
click at [45, 88] on div "Excluir" at bounding box center [72, 82] width 119 height 11
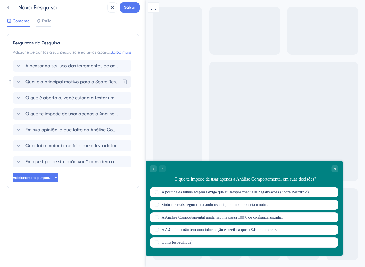
scroll to position [0, 0]
click at [53, 164] on font "Em que tipo de situação você considera a Análise Comportamental (AC) MAIS útil?" at bounding box center [112, 161] width 174 height 5
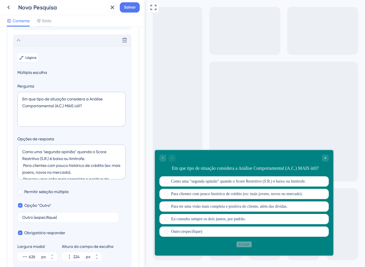
scroll to position [44, 0]
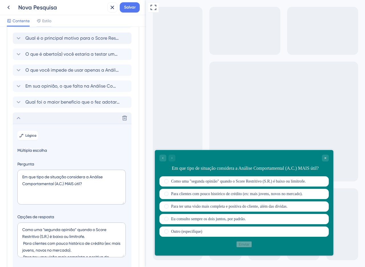
click at [35, 122] on div "Excluir" at bounding box center [72, 117] width 119 height 11
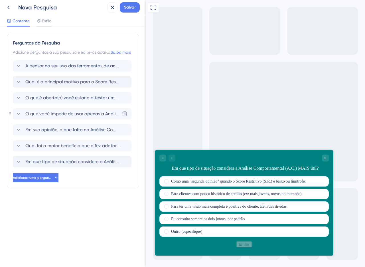
scroll to position [0, 0]
click at [42, 117] on span "O que você impede de usar apenas a Análise Comportamental em suas decisões?" at bounding box center [72, 113] width 94 height 7
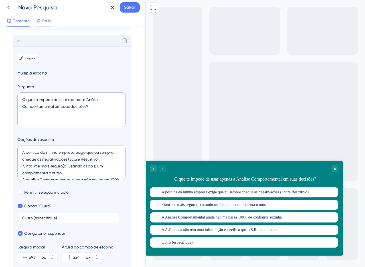
scroll to position [39, 0]
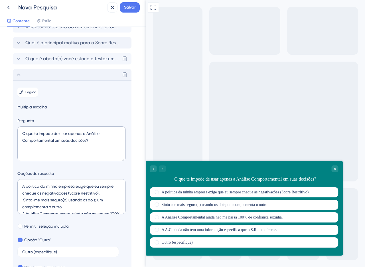
click at [48, 62] on span "O que é aberto(a) você estaria a testar uma nova ferramenta que pode ajudar a a…" at bounding box center [72, 58] width 94 height 7
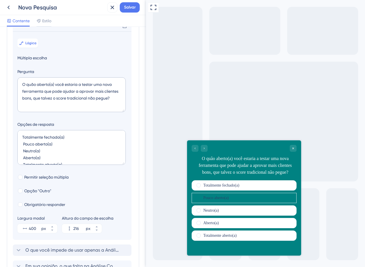
scroll to position [0, 0]
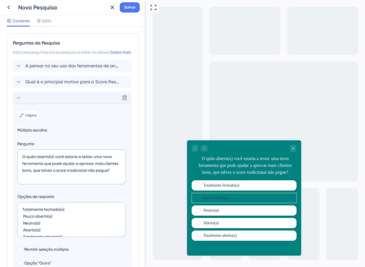
click at [42, 99] on div "Excluir" at bounding box center [72, 97] width 119 height 11
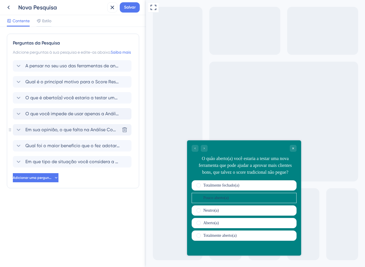
click at [58, 133] on span "Em sua opinião, o que falta na Análise Comportamental (se algo falta)?" at bounding box center [72, 129] width 94 height 7
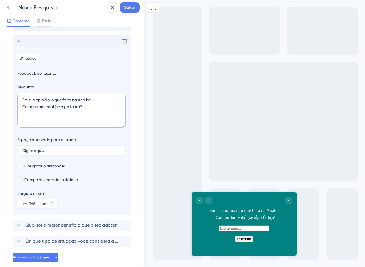
scroll to position [104, 0]
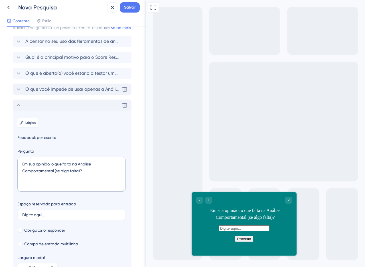
click at [61, 92] on span "O que você impede de usar apenas a Análise Comportamental em suas decisões?" at bounding box center [72, 89] width 94 height 7
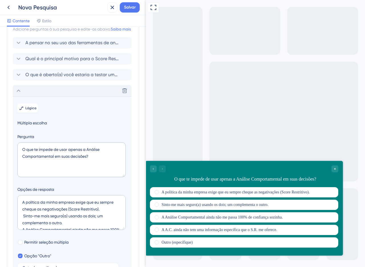
scroll to position [0, 0]
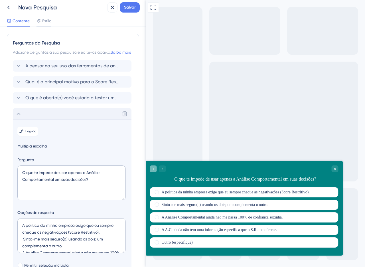
drag, startPoint x: 150, startPoint y: 168, endPoint x: 150, endPoint y: 329, distance: 161.2
click at [150, 168] on div "Go to Question 3" at bounding box center [153, 168] width 7 height 7
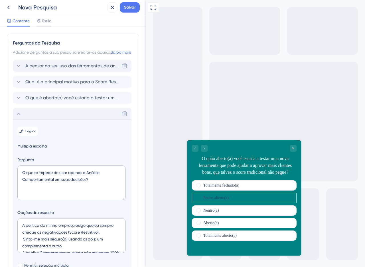
click at [46, 67] on div "A pensar no seu uso das ferramentas de análise de crédito no último mês, quais …" at bounding box center [72, 65] width 119 height 11
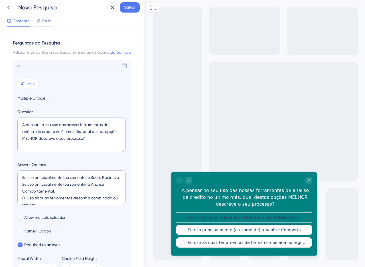
scroll to position [40, 0]
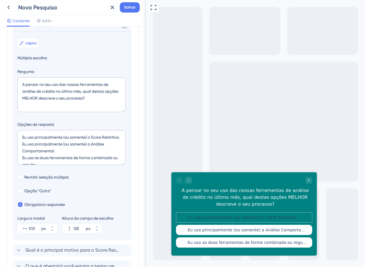
click at [235, 216] on label "Eu uso principalmente (ou somente) o Score Restritivo." at bounding box center [242, 217] width 110 height 6
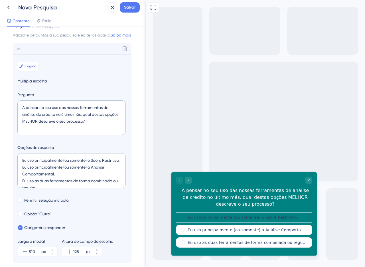
scroll to position [0, 0]
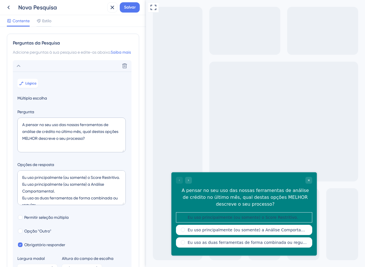
click at [53, 19] on div "Contente Estilo" at bounding box center [73, 21] width 146 height 12
click at [47, 18] on span "Estilo" at bounding box center [46, 20] width 9 height 7
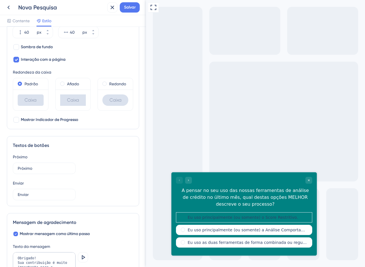
scroll to position [232, 0]
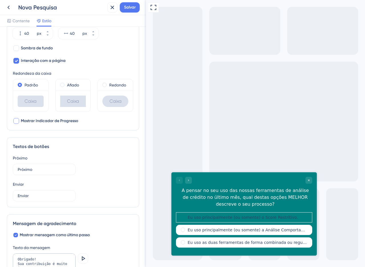
click at [20, 118] on label "Mostrar Indicador de Progresso" at bounding box center [45, 120] width 65 height 7
checkbox input "false"
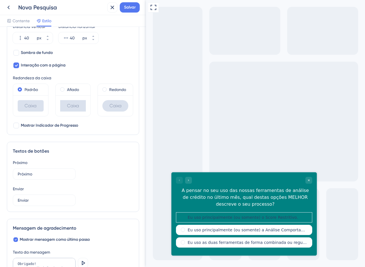
scroll to position [224, 0]
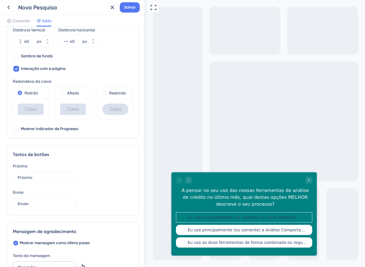
click at [10, 58] on div "Pesquisa modal Posição Centro Inferior Distância Vertical 40 px Distância horiz…" at bounding box center [73, 60] width 132 height 155
click at [18, 55] on div at bounding box center [16, 56] width 6 height 6
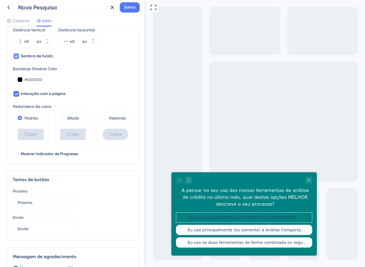
click at [18, 55] on div at bounding box center [16, 56] width 6 height 6
checkbox input "false"
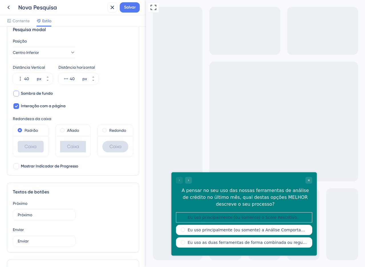
scroll to position [179, 0]
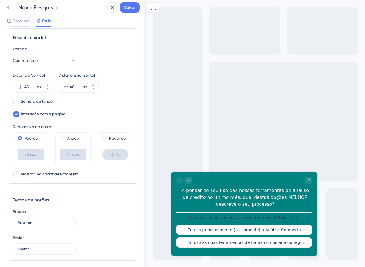
click at [70, 133] on div "Afiado" at bounding box center [73, 137] width 35 height 11
click at [71, 136] on font "Afiado" at bounding box center [73, 138] width 12 height 5
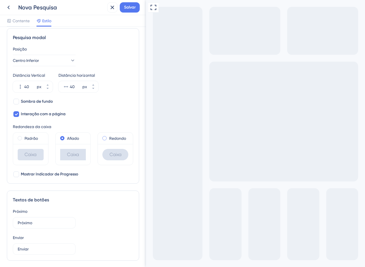
click at [120, 135] on label "Redondo" at bounding box center [117, 138] width 17 height 7
click at [33, 137] on font "Padrão" at bounding box center [30, 138] width 13 height 5
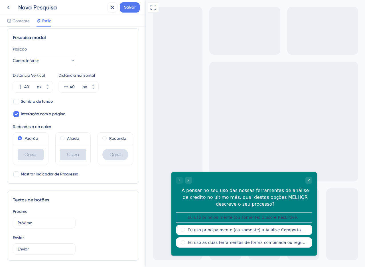
click at [117, 142] on div "Redondo" at bounding box center [115, 137] width 35 height 11
click at [114, 138] on font "Redondo" at bounding box center [117, 138] width 17 height 5
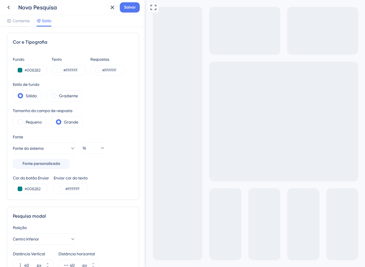
scroll to position [0, 0]
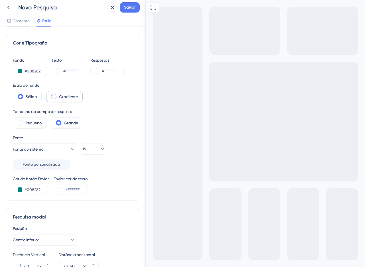
click at [63, 101] on div "Gradiente" at bounding box center [64, 96] width 36 height 11
click at [34, 98] on font "Sólido" at bounding box center [31, 96] width 11 height 5
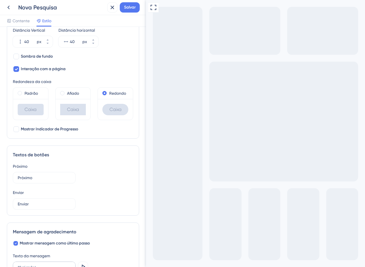
scroll to position [231, 0]
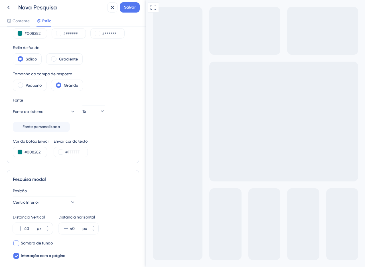
scroll to position [34, 0]
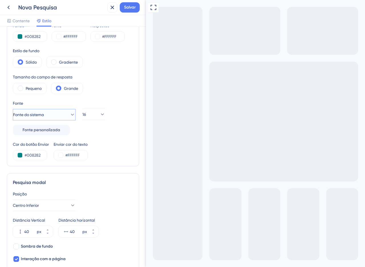
click at [64, 119] on button "Fonte do sistema" at bounding box center [44, 114] width 63 height 11
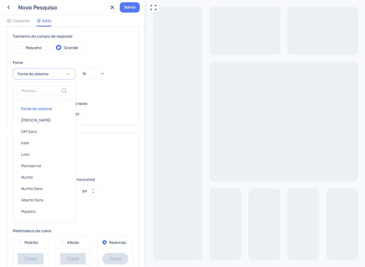
click at [60, 76] on button "Fonte do sistema" at bounding box center [44, 73] width 63 height 11
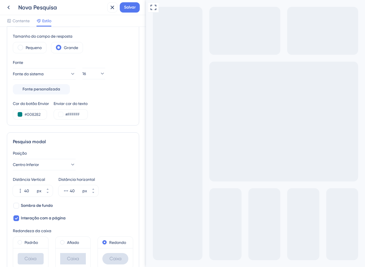
scroll to position [0, 0]
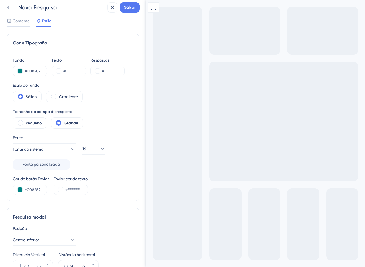
click at [125, 128] on div "Fundo #008282 Texto #FFFFFF Respostas #FFFFFF Estilo de fundo Sólido Gradiente …" at bounding box center [73, 126] width 120 height 138
click at [19, 21] on font "Contente" at bounding box center [21, 21] width 17 height 5
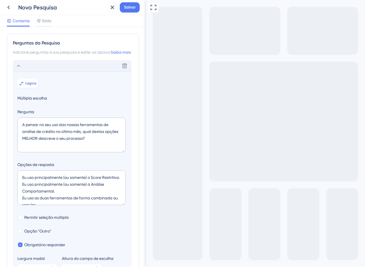
click at [23, 72] on div "Excluir" at bounding box center [72, 65] width 119 height 11
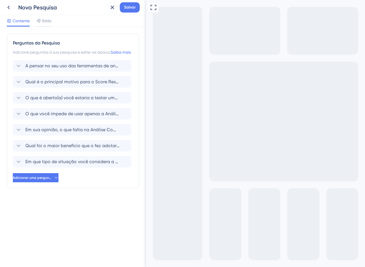
click at [34, 68] on font "A pensar no seu uso das ferramentas de análise de crédito no último mês, quais …" at bounding box center [161, 65] width 273 height 5
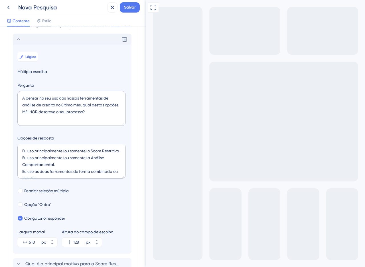
scroll to position [40, 0]
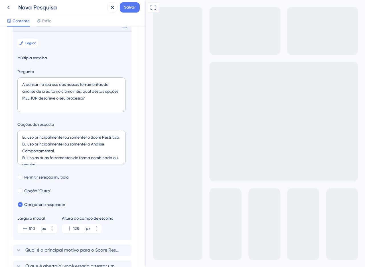
click at [26, 31] on div "Excluir" at bounding box center [72, 25] width 119 height 11
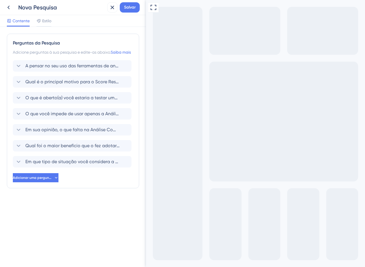
click at [195, 149] on div "Visualização em tela cheia" at bounding box center [255, 175] width 219 height 351
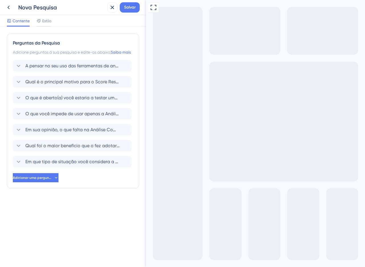
click at [11, 89] on div "Perguntas da Pesquisa Adicione perguntas à sua pesquisa e edite-as abaixo. Saib…" at bounding box center [73, 111] width 132 height 154
click at [68, 84] on font "O que é aberto(a) você estaria a testar uma nova ferramenta que pode ajudar a a…" at bounding box center [183, 81] width 317 height 5
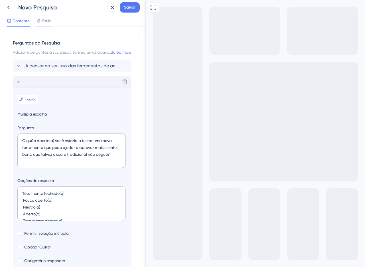
click at [53, 87] on div "Excluir" at bounding box center [72, 81] width 119 height 11
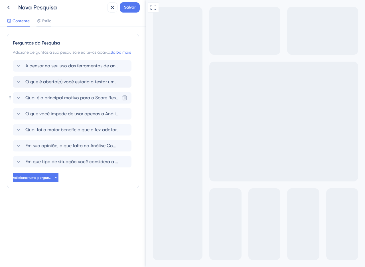
click at [13, 81] on div "A pensar no seu uso das ferramentas de análise de crédito no último mês, quais …" at bounding box center [73, 113] width 120 height 107
click at [82, 133] on span "Qual foi o maior benefício que o fez adotar a Análise Comportamental como sua f…" at bounding box center [72, 129] width 94 height 7
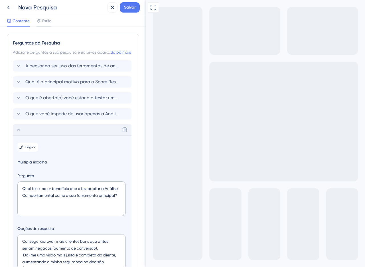
click at [20, 133] on icon at bounding box center [18, 129] width 7 height 7
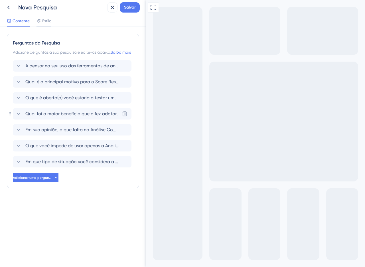
click at [57, 117] on span "Qual foi o maior benefício que o fez adotar a Análise Comportamental como sua f…" at bounding box center [72, 113] width 94 height 7
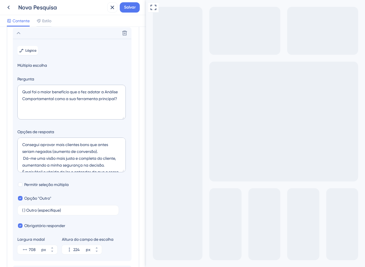
scroll to position [88, 0]
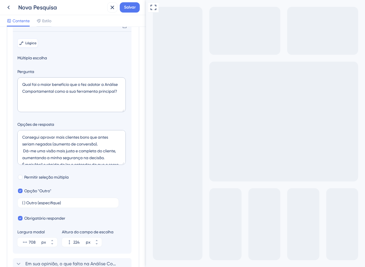
click at [24, 48] on button "Lógica" at bounding box center [27, 42] width 21 height 9
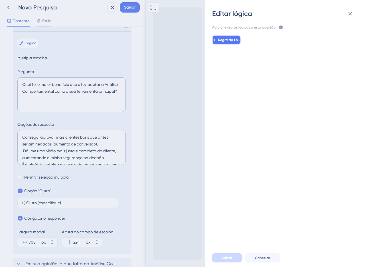
click at [217, 40] on button "Regra da Lógica" at bounding box center [226, 39] width 28 height 9
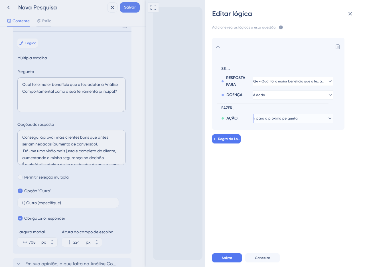
click at [283, 116] on font "Ir para a próxima pergunta" at bounding box center [275, 118] width 44 height 4
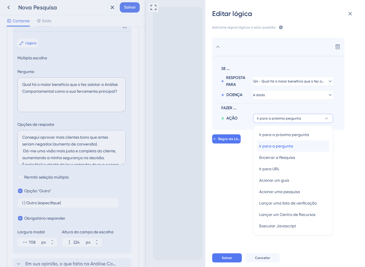
click at [281, 145] on font "Ir para a pergunta" at bounding box center [276, 146] width 34 height 5
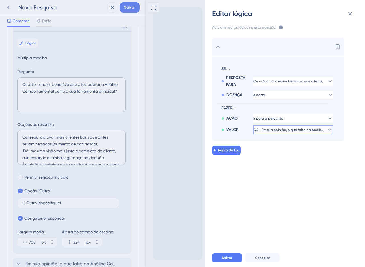
click at [271, 133] on button "Q5 - Em sua opinião, o que falta na Análise Comportamental (se algo falta)?" at bounding box center [293, 129] width 80 height 9
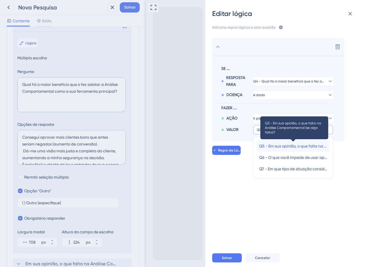
click at [281, 146] on font "Q5 - Em sua opinião, o que falta na Análise Comportamental (se algo falta)?" at bounding box center [328, 146] width 138 height 5
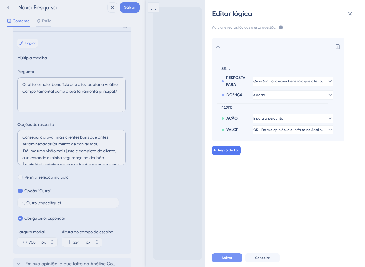
click at [224, 257] on font "Salvar" at bounding box center [227, 258] width 10 height 4
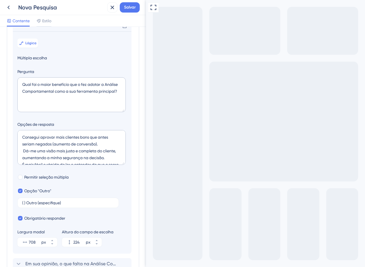
click at [19, 29] on icon at bounding box center [18, 25] width 7 height 7
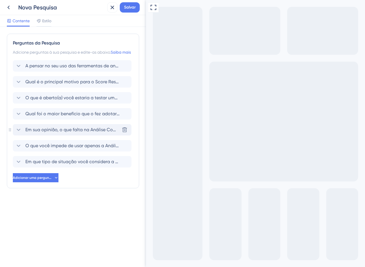
click at [52, 135] on div "Em sua opinião, o que falta na Análise Comportamental (se algo falta)? [GEOGRAP…" at bounding box center [72, 129] width 119 height 11
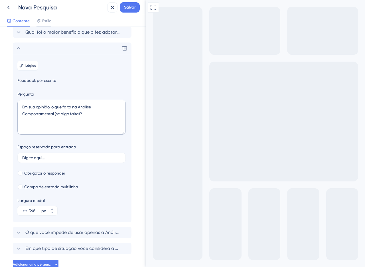
scroll to position [104, 0]
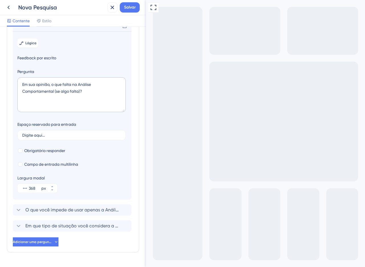
drag, startPoint x: 87, startPoint y: 104, endPoint x: 65, endPoint y: 87, distance: 28.2
click at [65, 87] on textarea "Em sua opinião, o que falta na Análise Comportamental (se algo falta)?" at bounding box center [71, 94] width 108 height 35
click at [74, 93] on textarea "Em sua opinião, o que falta na Análise Comportamental (se algo falta)?" at bounding box center [71, 94] width 108 height 35
drag, startPoint x: 80, startPoint y: 98, endPoint x: 52, endPoint y: 89, distance: 29.2
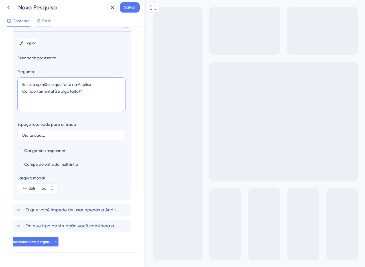
click at [52, 89] on textarea "Em sua opinião, o que falta na Análise Comportamental (se algo falta)?" at bounding box center [71, 94] width 108 height 35
click at [58, 92] on textarea "Em sua opinião, o que falta na Análise Comportamental (se algo falta)?" at bounding box center [71, 94] width 108 height 35
click at [53, 91] on textarea "Em sua opinião, o que falta na Análise Comportamental (se algo falta)?" at bounding box center [71, 94] width 108 height 35
drag, startPoint x: 80, startPoint y: 99, endPoint x: 58, endPoint y: 89, distance: 24.1
click at [58, 89] on textarea "Em sua opinião, o que falta na Análise Comportamental (se algo falta)?" at bounding box center [71, 94] width 108 height 35
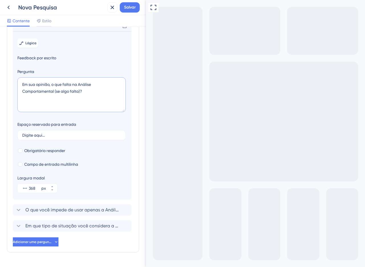
click at [72, 92] on textarea "Em sua opinião, o que falta na Análise Comportamental (se algo falta)?" at bounding box center [71, 94] width 108 height 35
drag, startPoint x: 79, startPoint y: 98, endPoint x: 79, endPoint y: 104, distance: 6.6
click at [79, 98] on textarea "Em sua opinião, o que falta na Análise Comportamental (se algo falta)?" at bounding box center [71, 94] width 108 height 35
drag, startPoint x: 82, startPoint y: 99, endPoint x: 79, endPoint y: 98, distance: 3.3
click at [81, 99] on textarea "Em sua opinião, o que falta na Análise Comportamental (se algo falta)?" at bounding box center [71, 94] width 108 height 35
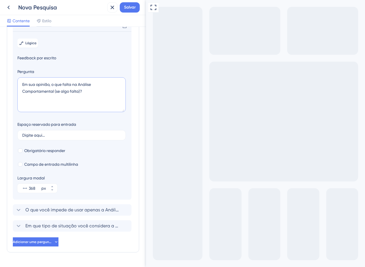
click at [79, 98] on textarea "Em sua opinião, o que falta na Análise Comportamental (se algo falta)?" at bounding box center [71, 94] width 108 height 35
click at [79, 100] on textarea "Em sua opinião, o que falta na Análise Comportamental (se algo falta)?" at bounding box center [71, 94] width 108 height 35
drag, startPoint x: 77, startPoint y: 93, endPoint x: 52, endPoint y: 91, distance: 25.1
click at [52, 91] on textarea "Em sua opinião, o que falta na Análise Comportamental?" at bounding box center [71, 94] width 108 height 35
type textarea "Em sua opinião, como podemos melhorar Análise Comportamental?"
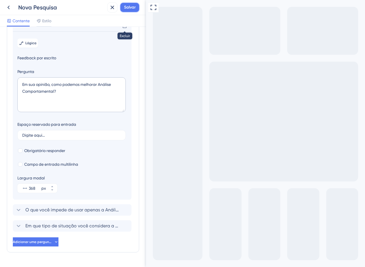
click at [122, 10] on button "Salvar" at bounding box center [130, 7] width 20 height 10
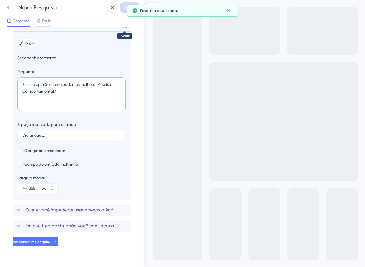
click at [36, 46] on button "Lógica" at bounding box center [27, 42] width 21 height 9
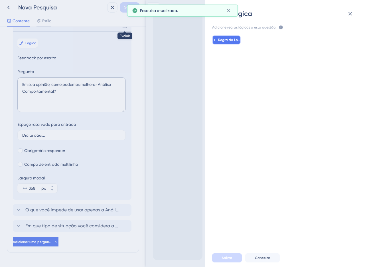
click at [230, 39] on font "Regra da Lógica" at bounding box center [231, 40] width 27 height 4
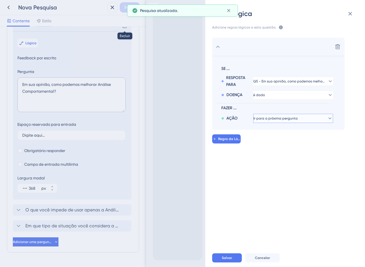
click at [287, 116] on font "Ir para a próxima pergunta" at bounding box center [275, 118] width 44 height 4
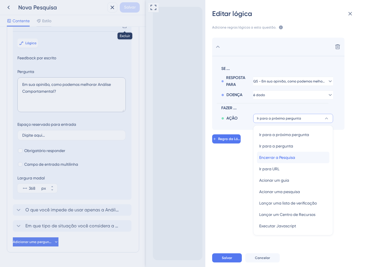
click at [278, 154] on span "Encerrar a Pesquisa" at bounding box center [277, 157] width 36 height 7
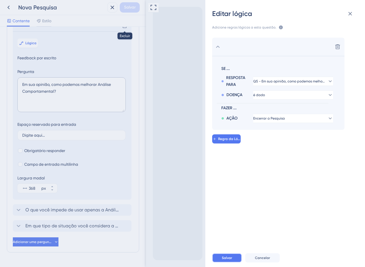
click at [218, 256] on button "Salvar" at bounding box center [227, 257] width 30 height 9
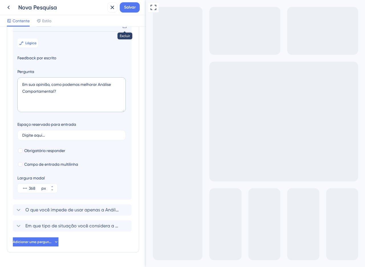
scroll to position [97, 0]
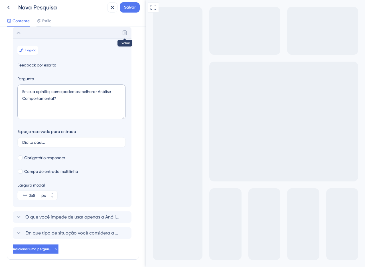
click at [21, 36] on icon at bounding box center [18, 32] width 7 height 7
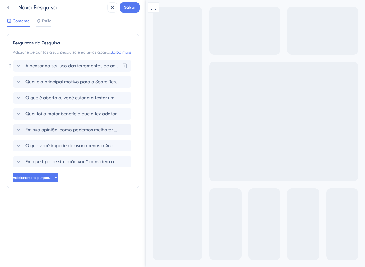
click at [66, 69] on span "A pensar no seu uso das ferramentas de análise de crédito no último mês, quais …" at bounding box center [72, 65] width 94 height 7
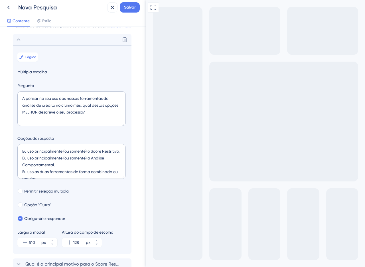
scroll to position [40, 0]
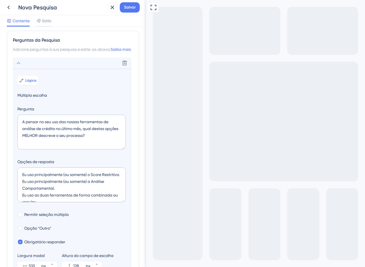
scroll to position [2, 0]
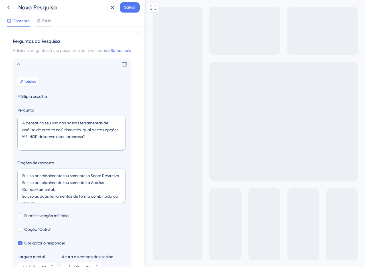
click at [19, 68] on icon at bounding box center [18, 64] width 7 height 7
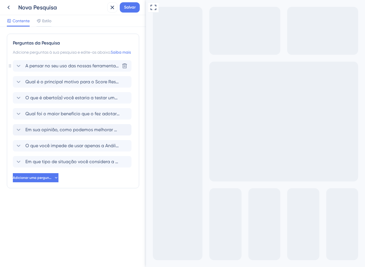
scroll to position [0, 0]
click at [14, 151] on div "O que você impede de usar apenas a Análise Comportamental em suas decisões? [GE…" at bounding box center [72, 145] width 119 height 11
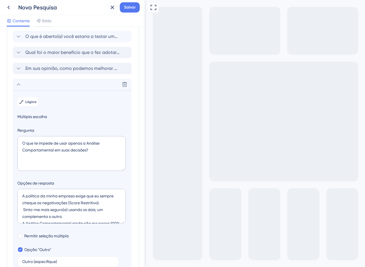
scroll to position [15, 0]
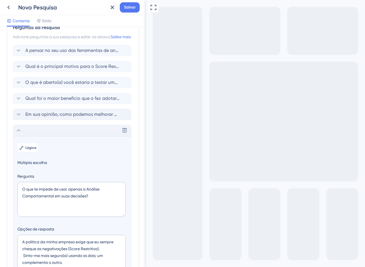
click at [29, 136] on div "Excluir" at bounding box center [72, 129] width 119 height 11
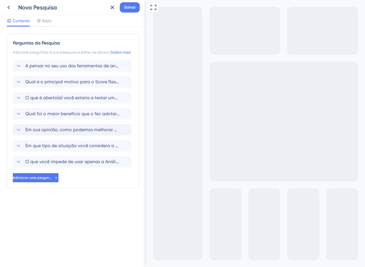
click at [67, 148] on font "Em que tipo de situação você considera a Análise Comportamental (AC) MAIS útil?" at bounding box center [112, 145] width 174 height 5
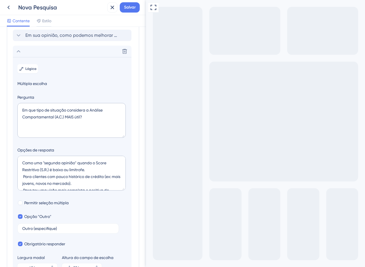
scroll to position [120, 0]
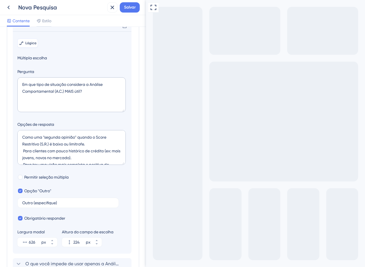
click at [34, 45] on font "Lógica" at bounding box center [30, 43] width 11 height 4
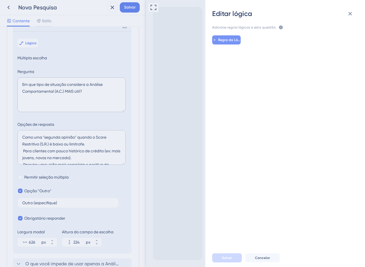
click at [230, 38] on span "Regra da Lógica" at bounding box center [229, 40] width 22 height 5
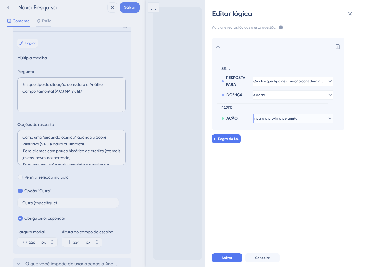
click at [264, 116] on font "Ir para a próxima pergunta" at bounding box center [275, 118] width 44 height 4
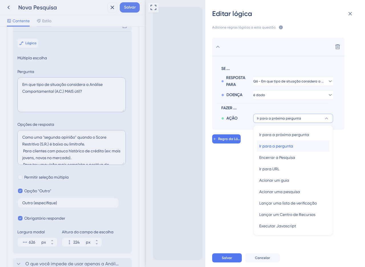
click at [269, 148] on span "Ir para a pergunta" at bounding box center [276, 145] width 34 height 7
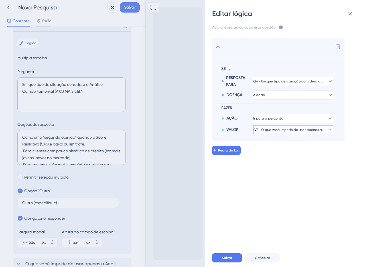
click at [264, 131] on span "Q7 - O que você impede de usar apenas a Análise Comportamental em suas decisões?" at bounding box center [288, 129] width 71 height 5
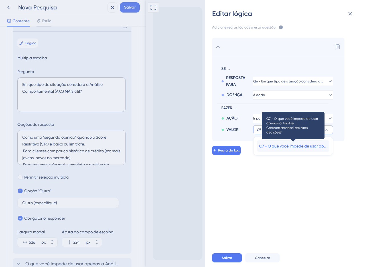
click at [273, 146] on font "Q7 - O que você impede de usar apenas a Análise Comportamental em suas decisões?" at bounding box center [338, 146] width 158 height 5
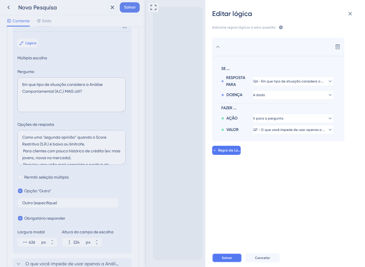
click at [226, 255] on span "Salvar" at bounding box center [227, 257] width 10 height 5
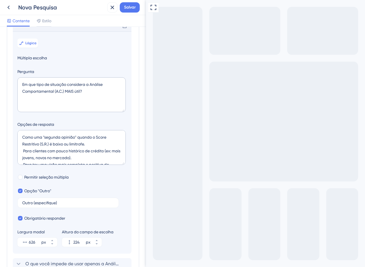
click at [17, 29] on icon at bounding box center [18, 25] width 7 height 7
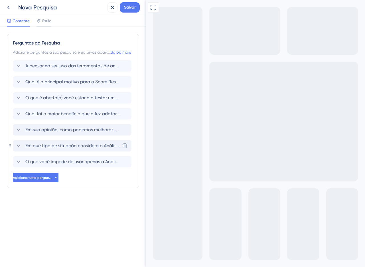
scroll to position [0, 0]
click at [51, 164] on font "O que você impede de usar apenas a Análise Comportamental em suas decisões?" at bounding box center [111, 161] width 173 height 5
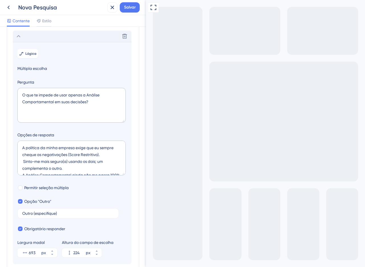
scroll to position [124, 0]
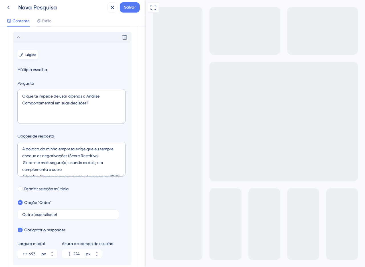
click at [35, 57] on font "Lógica" at bounding box center [30, 55] width 11 height 4
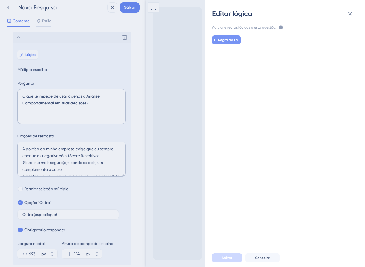
click at [234, 44] on button "Regra da Lógica" at bounding box center [226, 39] width 28 height 9
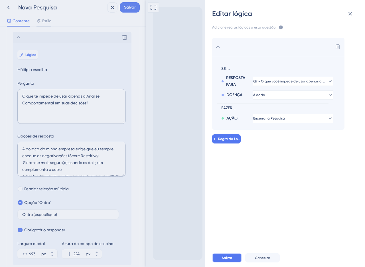
drag, startPoint x: 228, startPoint y: 254, endPoint x: 83, endPoint y: 105, distance: 208.5
click at [228, 254] on button "Salvar" at bounding box center [227, 257] width 30 height 9
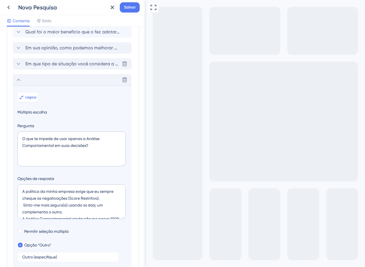
scroll to position [81, 0]
click at [19, 84] on icon at bounding box center [18, 80] width 7 height 7
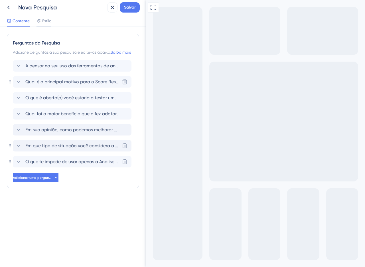
scroll to position [0, 0]
click at [62, 68] on font "A pensar no seu uso das ferramentas de análise de crédito no último mês, quais …" at bounding box center [161, 65] width 273 height 5
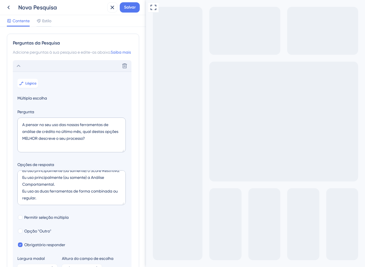
click at [38, 72] on div "Excluir" at bounding box center [72, 65] width 119 height 11
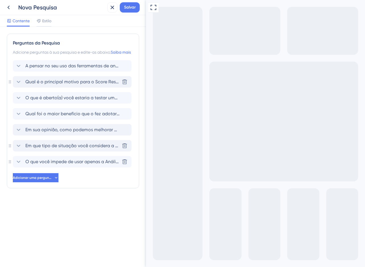
click at [43, 84] on div "Qual é o principal motivo para o Score Restritivo ser sua ferramenta principal?…" at bounding box center [72, 81] width 119 height 11
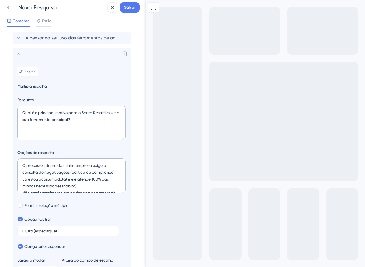
scroll to position [56, 0]
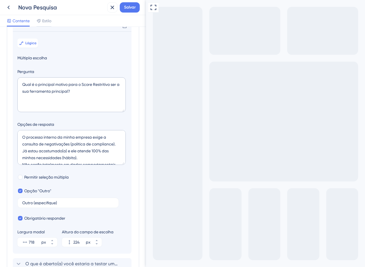
click at [53, 40] on section "Lógica Múltipla escolha Pergunta Qual é o principal motivo para o Score Restrit…" at bounding box center [72, 142] width 119 height 222
click at [50, 31] on div "Excluir" at bounding box center [72, 25] width 119 height 11
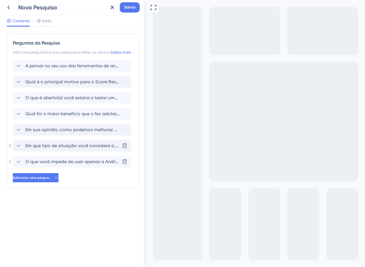
scroll to position [0, 0]
click at [52, 100] on font "O que é aberto(a) você estaria a testar uma nova ferramenta que pode ajudar a a…" at bounding box center [183, 97] width 317 height 5
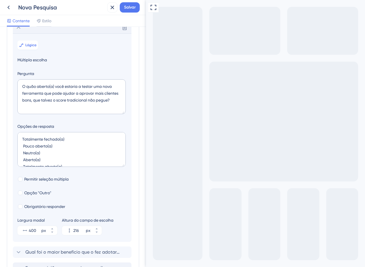
scroll to position [72, 0]
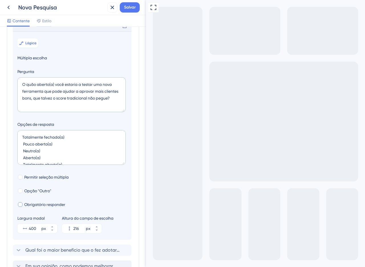
click at [37, 207] on font "Obrigatório responder" at bounding box center [44, 204] width 41 height 5
checkbox input "true"
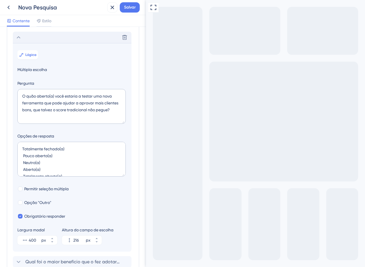
scroll to position [0, 0]
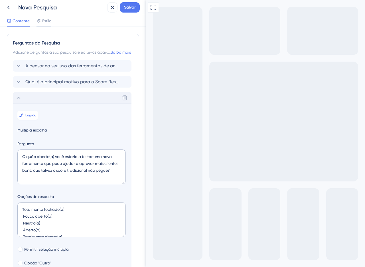
click at [55, 103] on div "Excluir" at bounding box center [72, 97] width 119 height 11
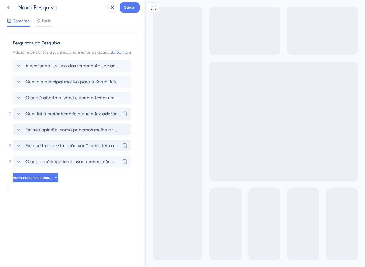
click at [50, 119] on div "Qual foi o maior benefício que o fez adotar a Análise Comportamental como sua f…" at bounding box center [72, 113] width 119 height 11
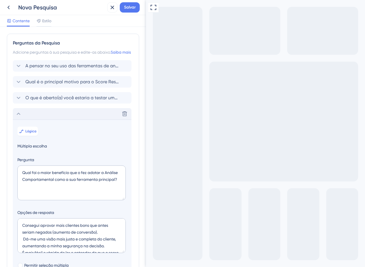
click at [45, 119] on div "Excluir" at bounding box center [72, 113] width 119 height 11
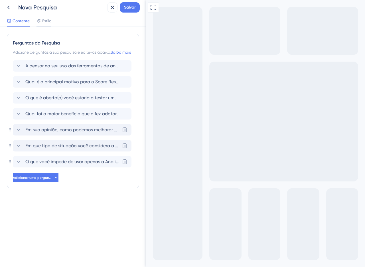
click at [48, 132] on font "Em sua opinião, como podemos melhorar a Análise Comportamental?" at bounding box center [99, 129] width 148 height 5
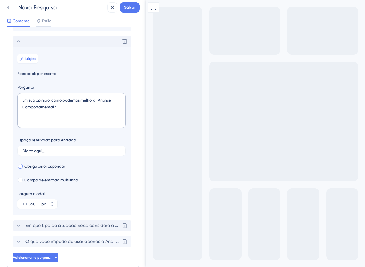
scroll to position [104, 0]
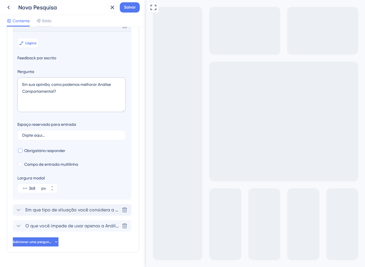
click at [27, 153] on font "Obrigatório responder" at bounding box center [44, 150] width 41 height 5
checkbox input "true"
click at [38, 48] on button "Lógica" at bounding box center [27, 42] width 21 height 9
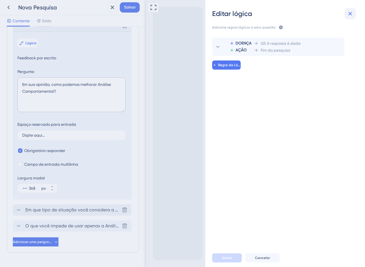
click at [351, 13] on icon at bounding box center [350, 14] width 4 height 4
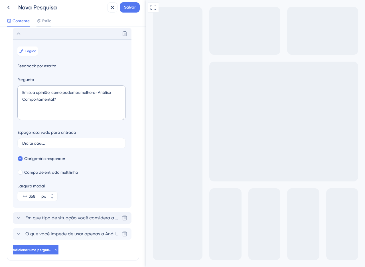
scroll to position [92, 0]
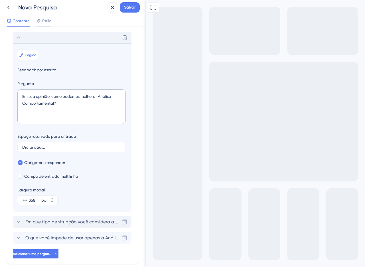
click at [46, 43] on div "Excluir" at bounding box center [72, 37] width 119 height 11
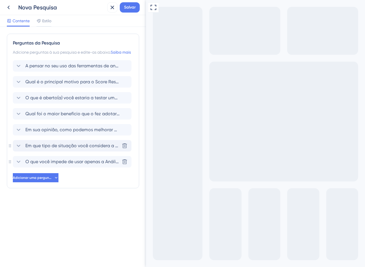
scroll to position [0, 0]
click at [44, 148] on font "Em que tipo de situação você considera a Análise Comportamental (AC) MAIS útil?" at bounding box center [112, 145] width 174 height 5
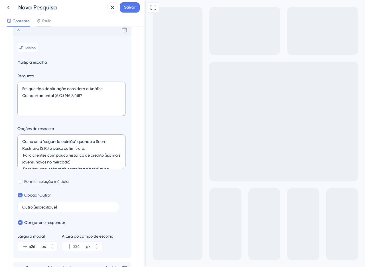
scroll to position [109, 0]
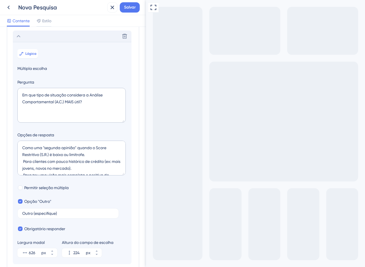
click at [56, 36] on div "A pensar no seu uso das ferramentas de análise de crédito no último mês, quais …" at bounding box center [73, 115] width 120 height 329
click at [56, 42] on div "Excluir" at bounding box center [72, 35] width 119 height 11
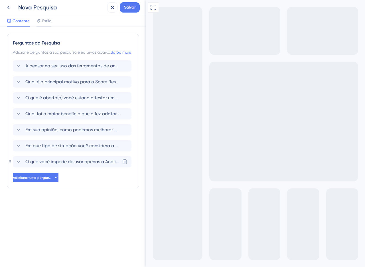
click at [52, 164] on font "O que você impede de usar apenas a Análise Comportamental em suas decisões?" at bounding box center [111, 161] width 173 height 5
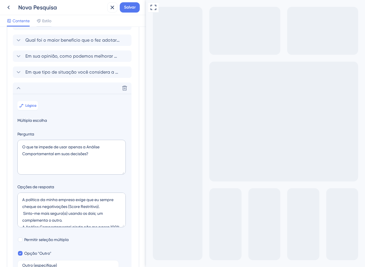
scroll to position [28, 0]
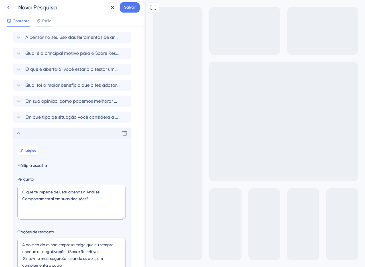
click at [45, 139] on div "Excluir" at bounding box center [72, 132] width 119 height 11
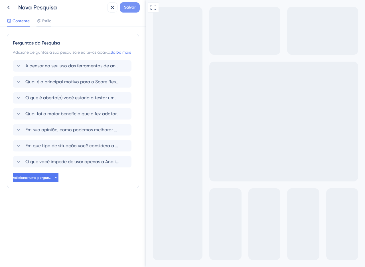
click at [134, 9] on font "Salvar" at bounding box center [130, 7] width 12 height 5
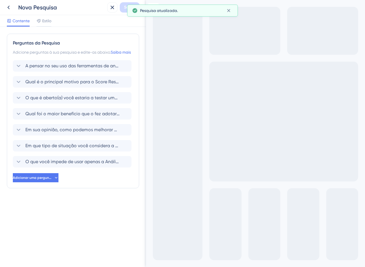
click at [17, 10] on div "Nova Pesquisa" at bounding box center [53, 7] width 101 height 10
click at [11, 5] on icon at bounding box center [8, 7] width 7 height 7
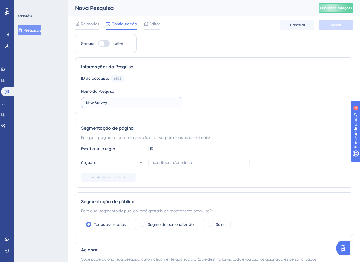
click at [111, 104] on input "New Survey" at bounding box center [132, 103] width 92 height 6
drag, startPoint x: 111, startPoint y: 104, endPoint x: 75, endPoint y: 96, distance: 36.3
click at [75, 96] on div "Informações da Pesquisa ID da pesquisa: 6305 Cópia Nome da Pesquisa New Survey" at bounding box center [214, 86] width 278 height 57
click at [111, 107] on label "New Survey" at bounding box center [131, 102] width 101 height 11
click at [111, 106] on input "New Survey" at bounding box center [132, 103] width 92 height 6
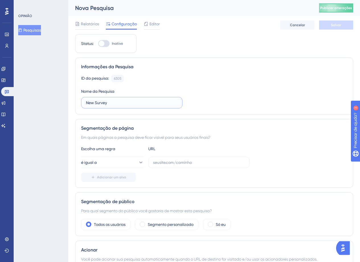
click at [111, 103] on input "New Survey" at bounding box center [132, 103] width 92 height 6
drag, startPoint x: 111, startPoint y: 103, endPoint x: 70, endPoint y: 97, distance: 40.7
click at [70, 97] on div "Desempenho Usuários Noivado Widgets Opinião Atualizações de produtos Base de co…" at bounding box center [214, 265] width 292 height 530
type input "a"
click at [85, 101] on label "a" at bounding box center [131, 102] width 101 height 11
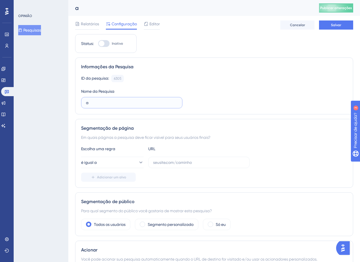
click at [86, 101] on input "a" at bounding box center [132, 103] width 92 height 6
click at [85, 101] on label "a" at bounding box center [131, 102] width 101 height 11
click at [86, 101] on input "a" at bounding box center [132, 103] width 92 height 6
click at [85, 101] on label "a" at bounding box center [131, 102] width 101 height 11
click at [86, 101] on input "a" at bounding box center [132, 103] width 92 height 6
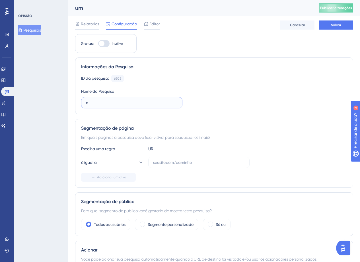
click at [92, 105] on input "a" at bounding box center [132, 103] width 92 height 6
type input "a"
click at [86, 104] on input "Adoção A.C" at bounding box center [132, 103] width 92 height 6
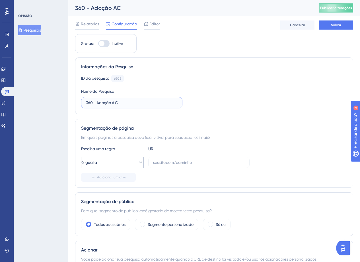
type input "360 - Adoção A.C"
click at [124, 164] on button "é igual a" at bounding box center [112, 162] width 63 height 11
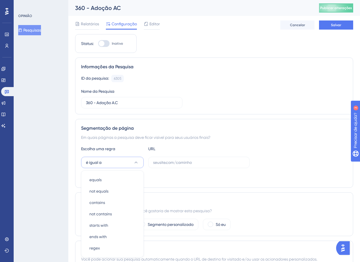
scroll to position [83, 0]
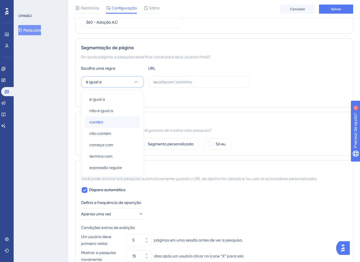
click at [101, 124] on font "contém" at bounding box center [96, 122] width 14 height 5
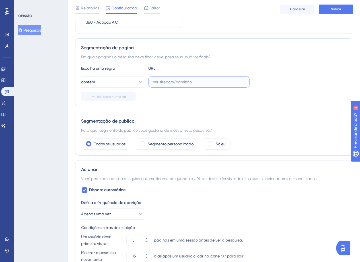
click at [171, 83] on input "text" at bounding box center [199, 82] width 92 height 6
click at [158, 82] on input "text" at bounding box center [199, 82] width 92 height 6
paste input "[URL][DOMAIN_NAME]"
type input "[URL][DOMAIN_NAME]"
click at [166, 143] on font "Segmento personalizado" at bounding box center [171, 144] width 46 height 5
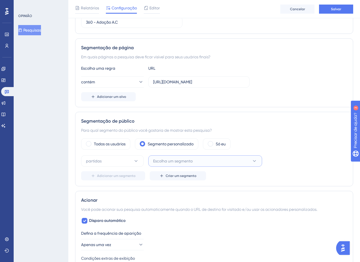
click at [164, 159] on font "Escolha um segmento" at bounding box center [173, 161] width 40 height 5
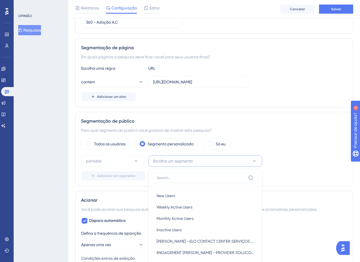
scroll to position [174, 0]
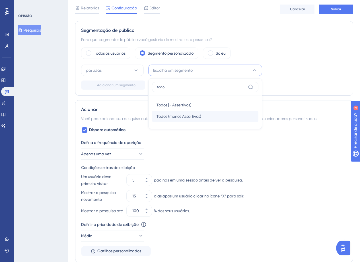
type input "todo"
click at [193, 117] on font "Todos (menos Assertivos)" at bounding box center [179, 116] width 45 height 5
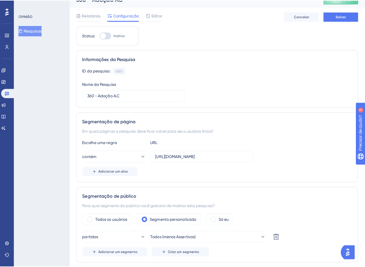
scroll to position [0, 0]
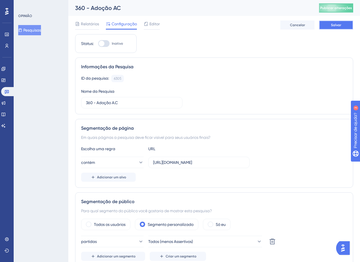
click at [341, 24] on button "Salvar" at bounding box center [336, 25] width 34 height 9
click at [123, 70] on div "Informações da Pesquisa ID da pesquisa: 6305 Cópia Nome da Pesquisa 360 - Adoçã…" at bounding box center [214, 86] width 278 height 57
click at [156, 22] on font "Editor" at bounding box center [155, 24] width 11 height 5
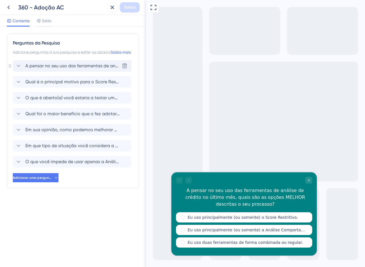
click at [73, 68] on font "A pensar no seu uso das ferramentas de análise de crédito no último mês, quais …" at bounding box center [161, 65] width 273 height 5
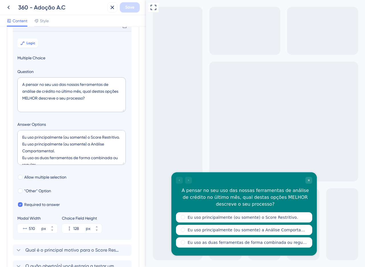
scroll to position [33, 0]
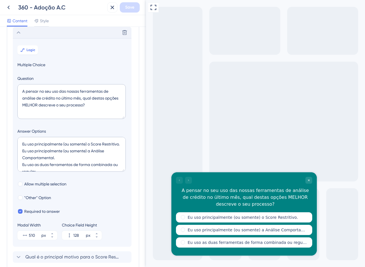
click at [23, 34] on div "Delete" at bounding box center [72, 32] width 119 height 11
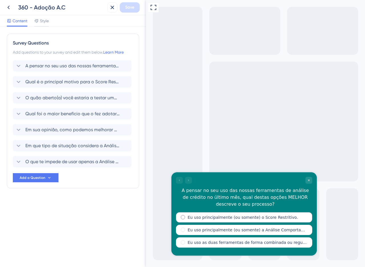
click at [273, 217] on label "Eu uso principalmente (ou somente) o Score Restritivo." at bounding box center [242, 217] width 110 height 6
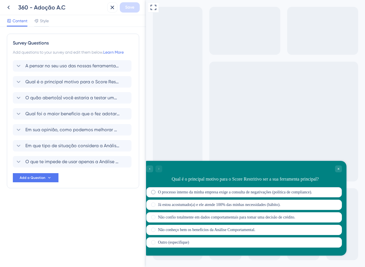
click at [281, 193] on label "O processo interno da minha empresa exige a consulta de negativações (política …" at bounding box center [235, 192] width 154 height 6
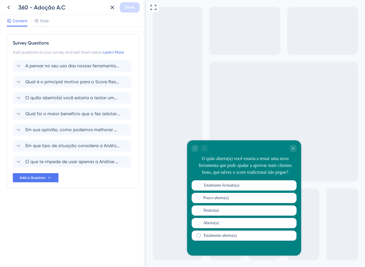
click at [261, 240] on div "Totalmente aberto(a)" at bounding box center [243, 235] width 105 height 10
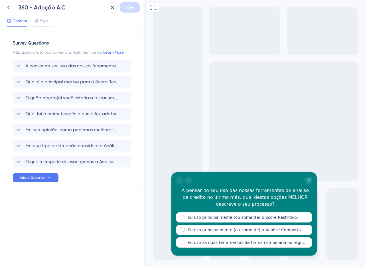
click at [225, 231] on label "Eu uso principalmente (ou somente) a Análise Comportamental." at bounding box center [247, 230] width 120 height 6
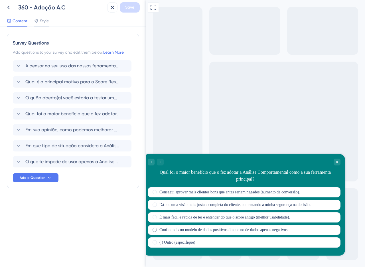
click at [166, 224] on div "Confio mais no modelo de dados positivos do que no de dados apenas negativos." at bounding box center [244, 229] width 193 height 10
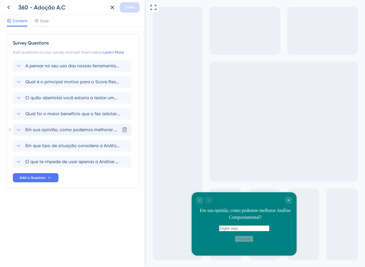
click at [60, 131] on span "Em sua opinião, como podemos melhorar Análise Comportamental?" at bounding box center [72, 129] width 94 height 7
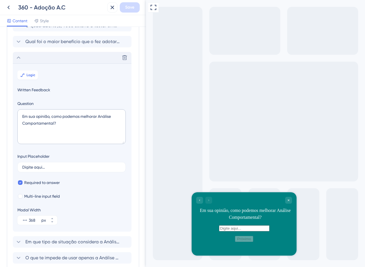
scroll to position [97, 0]
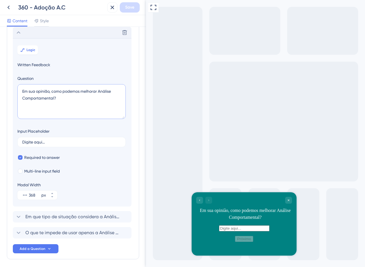
click at [100, 91] on textarea "Em sua opinião, como podemos melhorar Análise Comportamental?" at bounding box center [71, 101] width 108 height 35
type textarea "Em sua opinião, como podemos melhorar a Análise Comportamental?"
click at [136, 9] on button "Save" at bounding box center [130, 7] width 20 height 10
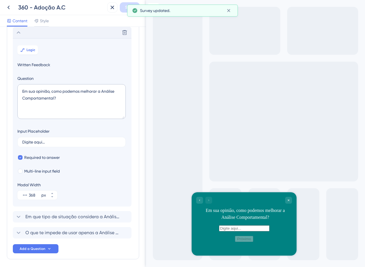
click at [24, 31] on div "Delete" at bounding box center [72, 32] width 119 height 11
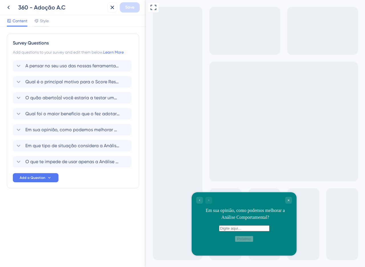
click at [46, 59] on div "Survey Questions Add questions to your survey and edit them below. Learn More A…" at bounding box center [73, 111] width 132 height 154
click at [51, 66] on span "A pensar no seu uso das nossas ferramentas de análise de crédito no último mês,…" at bounding box center [72, 65] width 94 height 7
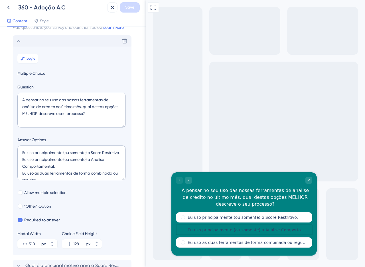
scroll to position [33, 0]
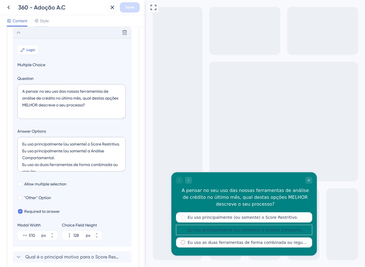
click at [209, 245] on div "Eu uso as duas ferramentas de forma combinada ou regular." at bounding box center [244, 242] width 136 height 10
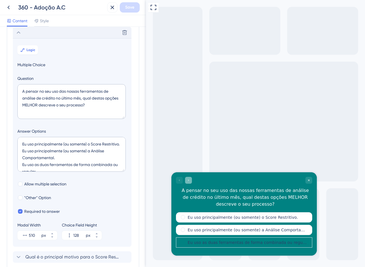
click at [189, 177] on div "Go to Question 2" at bounding box center [188, 180] width 7 height 7
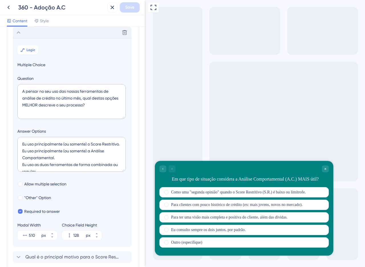
click at [40, 33] on div "Delete" at bounding box center [72, 32] width 119 height 11
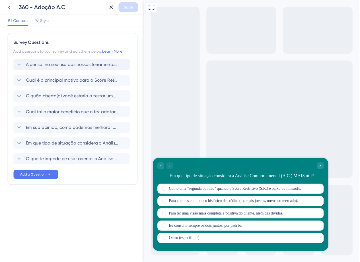
scroll to position [0, 0]
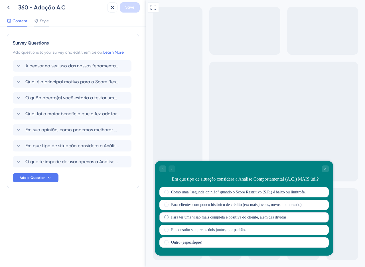
click at [208, 220] on div "Para ter uma visão mais completa e positiva do cliente, além das dívidas." at bounding box center [243, 217] width 169 height 10
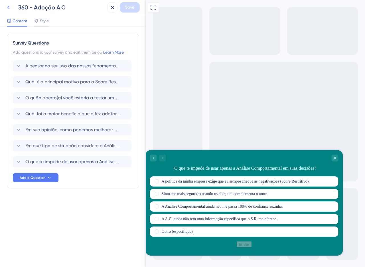
click at [12, 9] on icon at bounding box center [8, 7] width 7 height 7
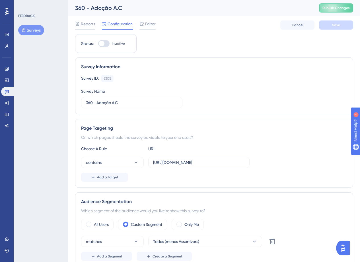
click at [104, 41] on div at bounding box center [103, 43] width 11 height 7
click at [98, 44] on input "Inactive" at bounding box center [98, 44] width 0 height 0
checkbox input "true"
click at [339, 22] on button "Save" at bounding box center [336, 25] width 34 height 9
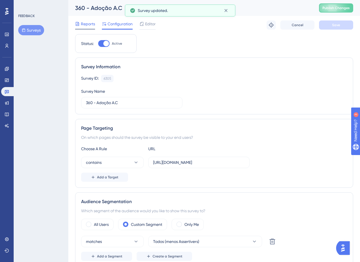
click at [85, 25] on span "Reports" at bounding box center [88, 24] width 14 height 7
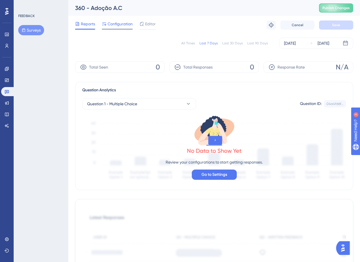
click at [108, 26] on span "Configuration" at bounding box center [120, 24] width 25 height 7
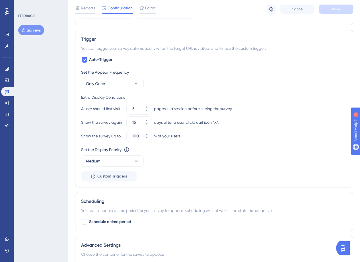
scroll to position [305, 0]
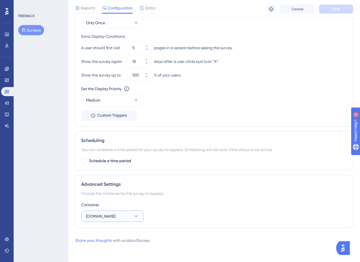
click at [116, 217] on span "[DOMAIN_NAME]" at bounding box center [101, 216] width 30 height 7
click at [199, 216] on div "Container assertivasolucoes.com.br assertivasolucoes.com.br assertivasolucoes.c…" at bounding box center [214, 212] width 266 height 21
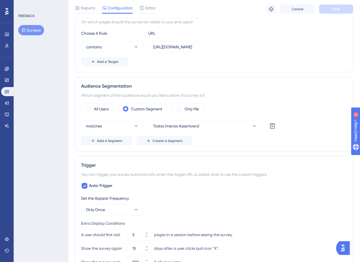
scroll to position [0, 0]
